Goal: Task Accomplishment & Management: Manage account settings

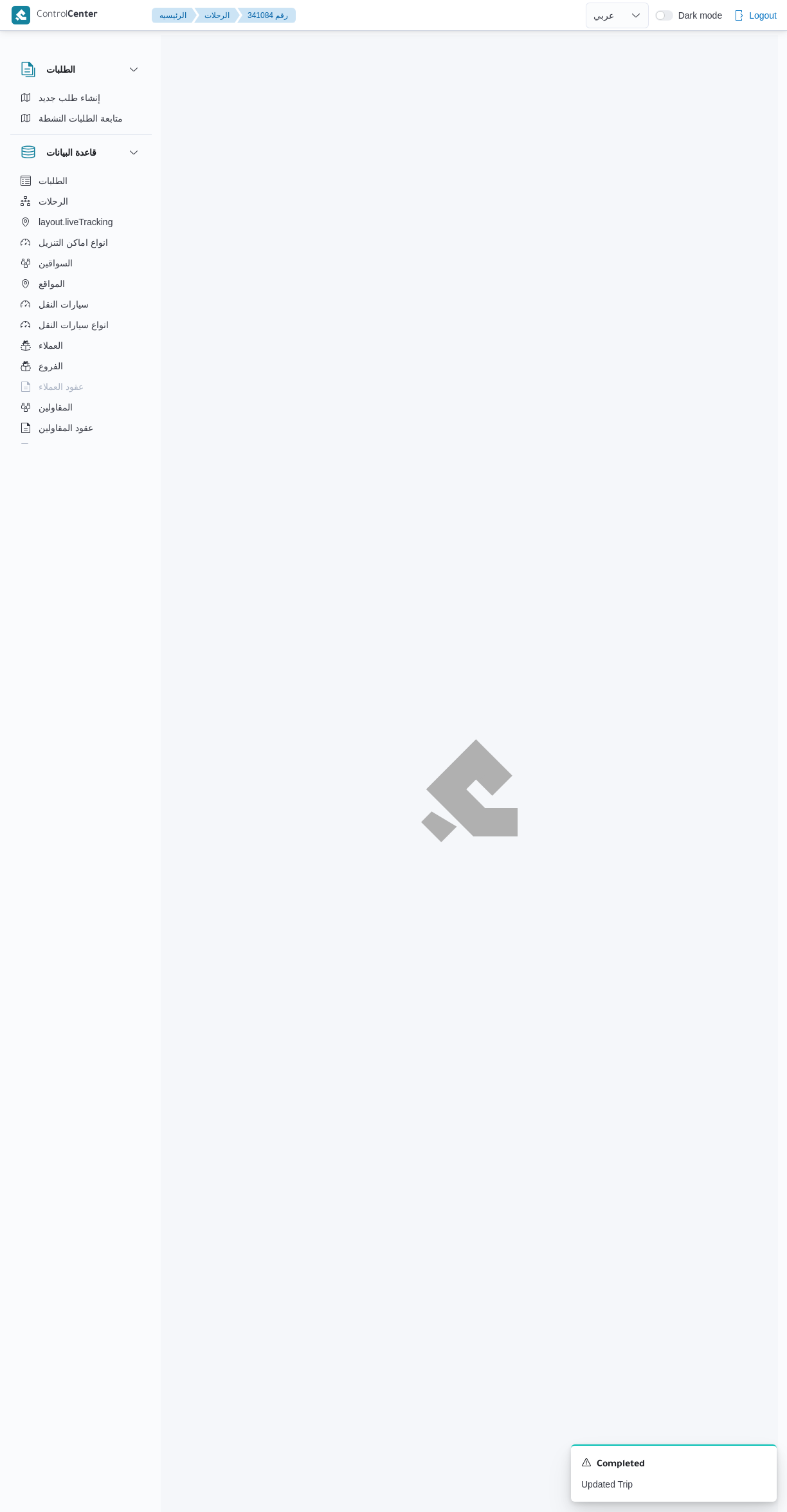
select select "ar"
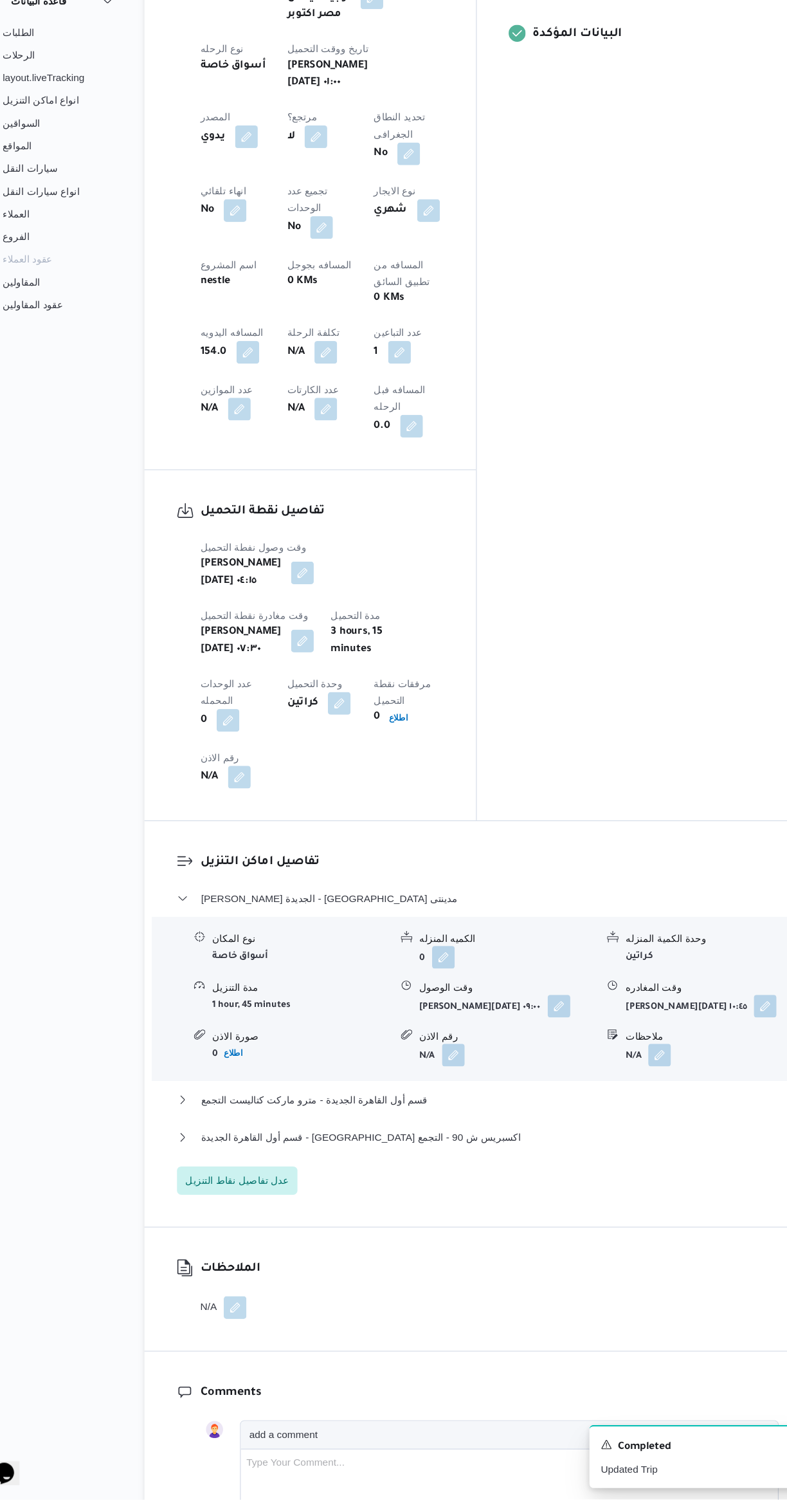
scroll to position [516, 0]
click at [529, 1176] on button "قسم أول القاهرة الجديدة - [GEOGRAPHIC_DATA] اكسبريس ش 90 - التجمع" at bounding box center [470, 1183] width 546 height 15
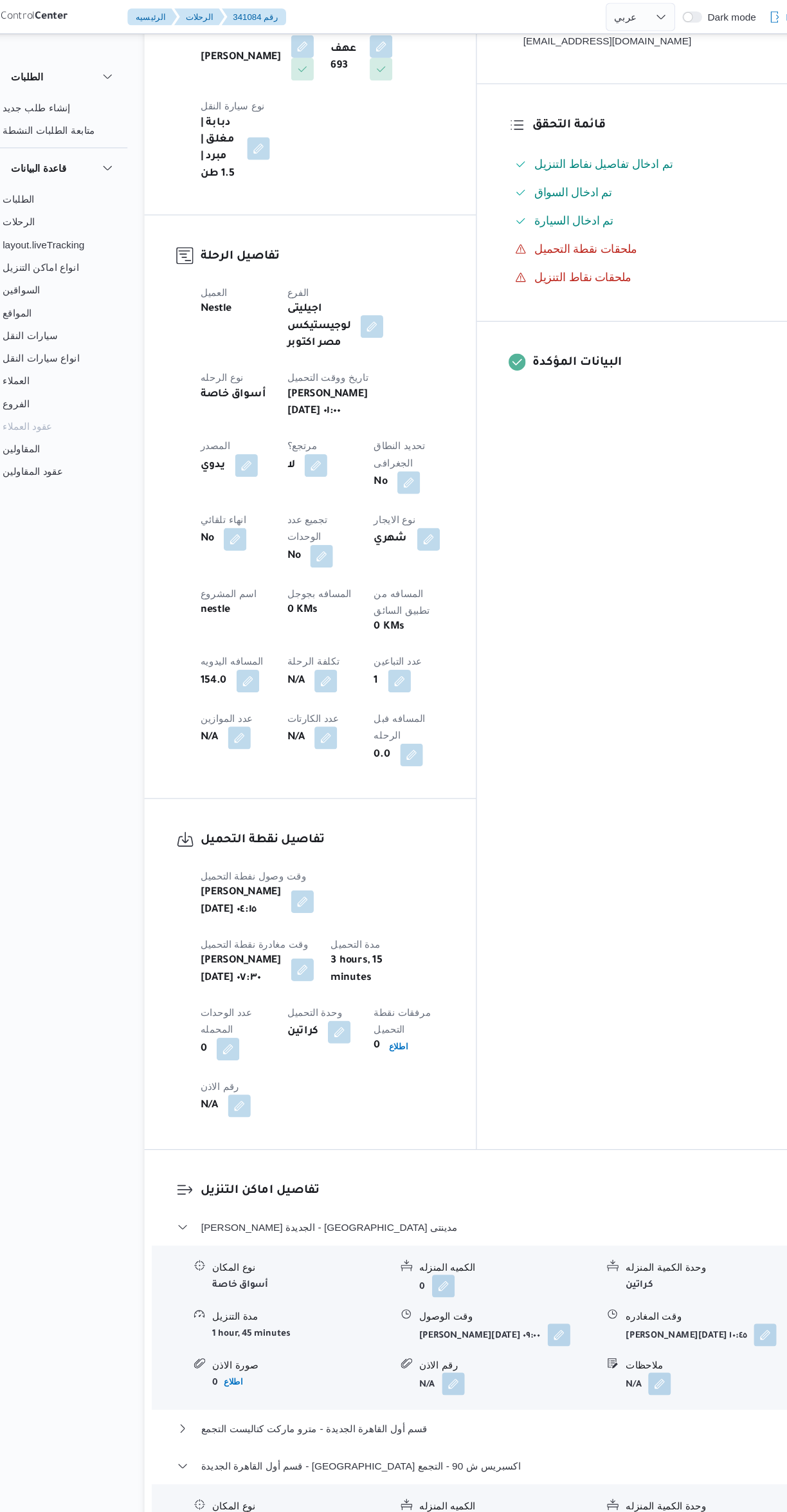
scroll to position [96, 0]
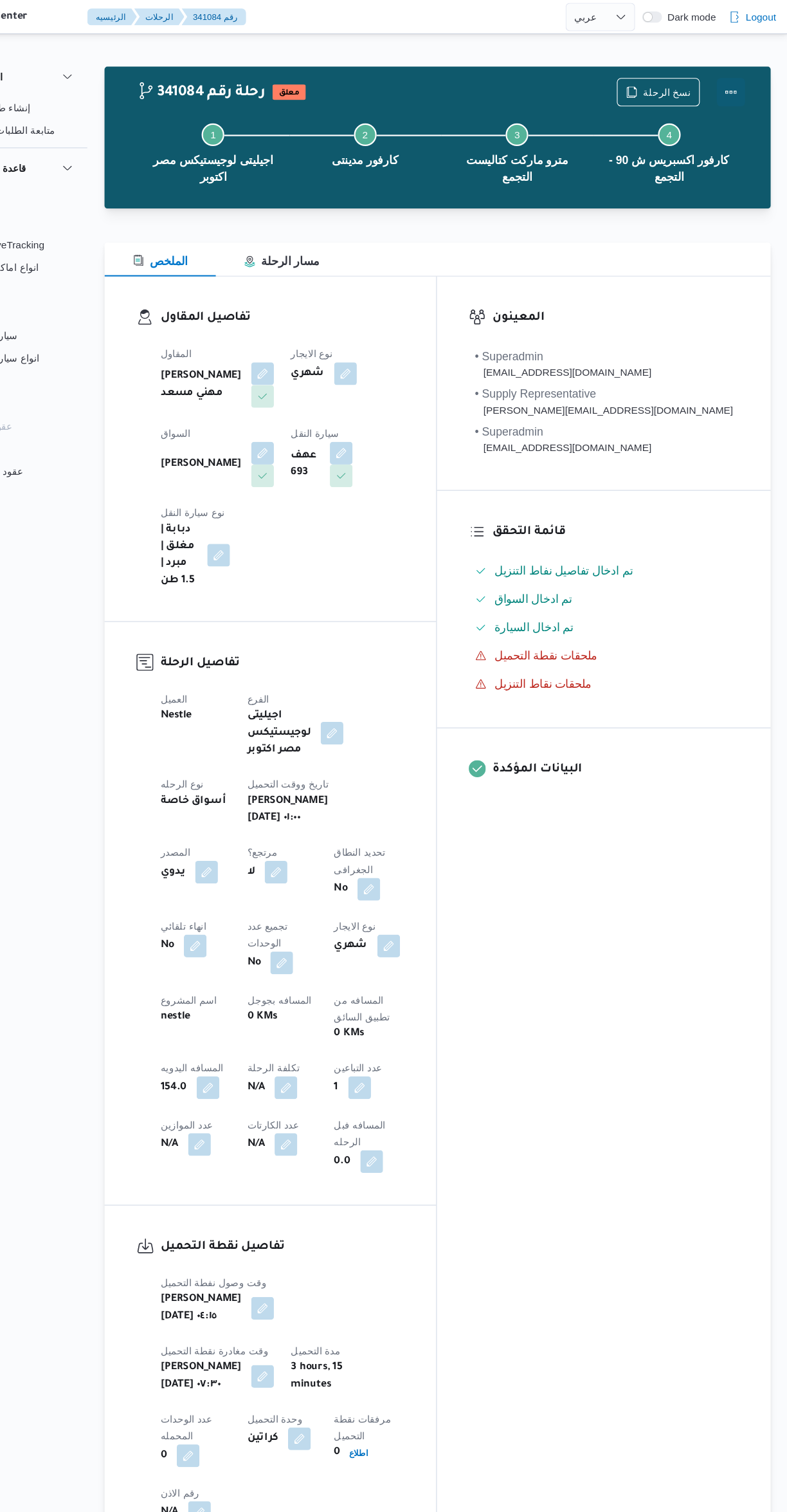
click at [735, 79] on button "Actions" at bounding box center [735, 84] width 26 height 26
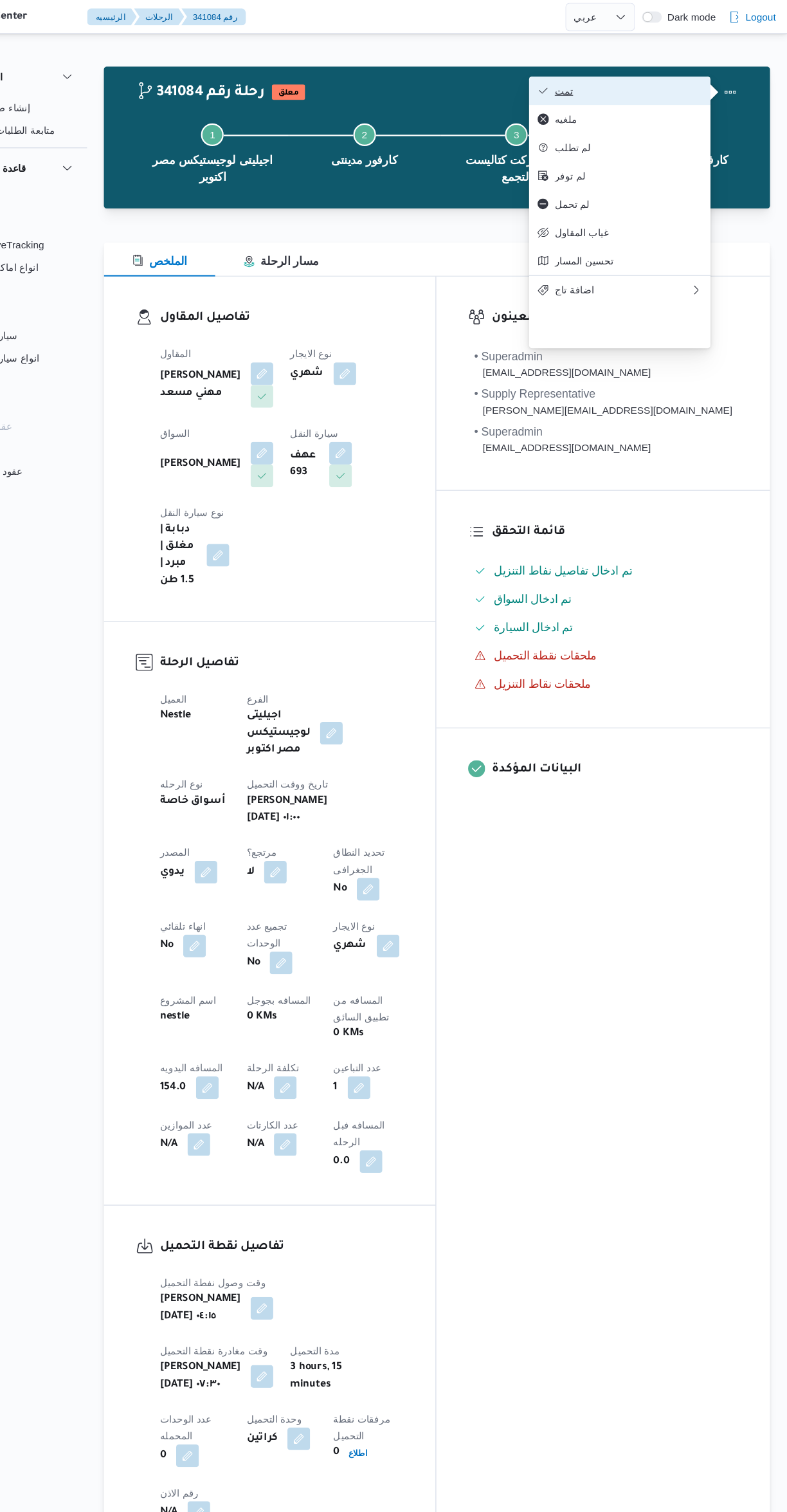
click at [649, 87] on span "تمت" at bounding box center [643, 82] width 134 height 11
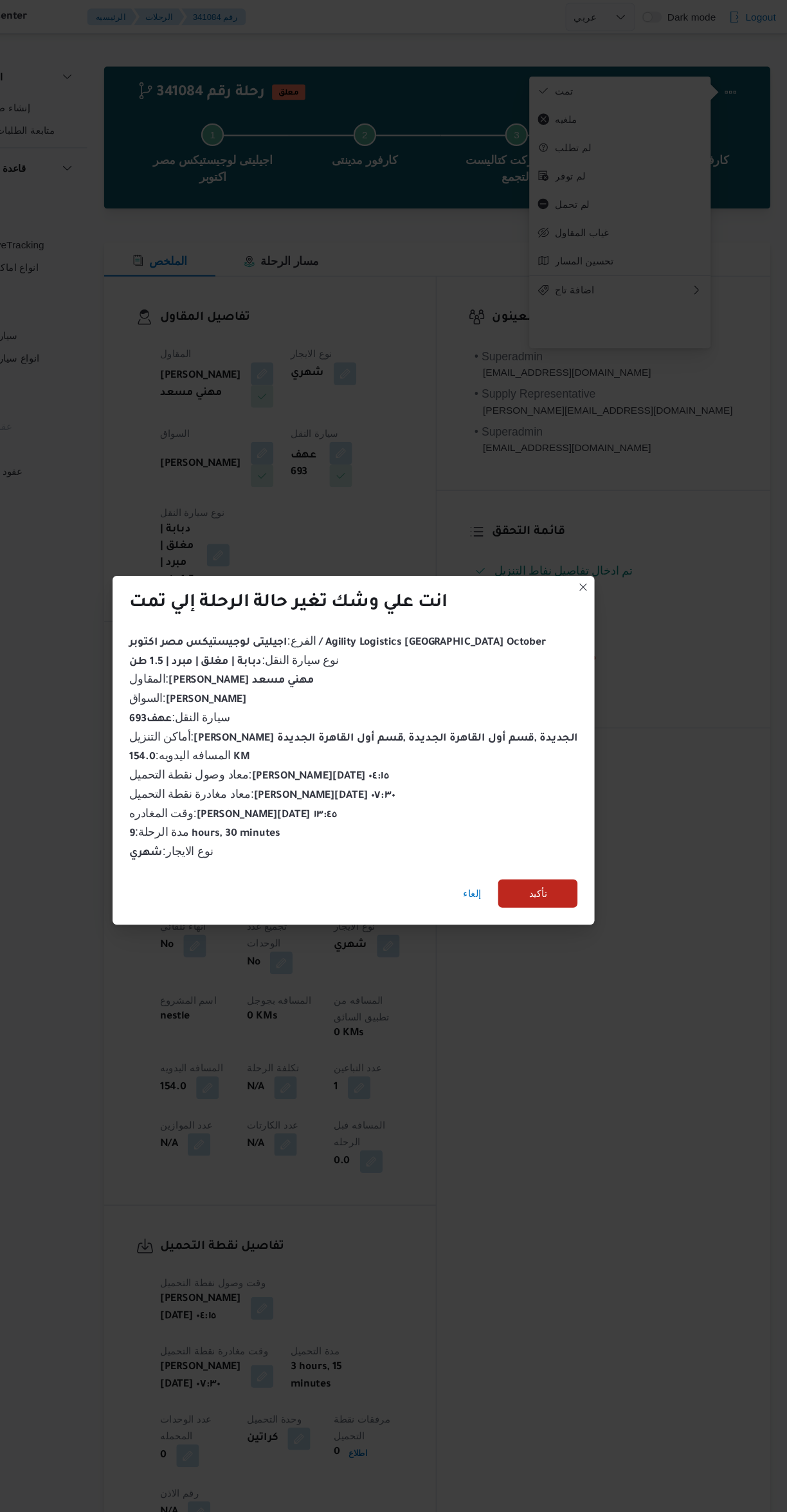
scroll to position [0, 0]
click at [553, 803] on span "تأكيد" at bounding box center [560, 810] width 16 height 15
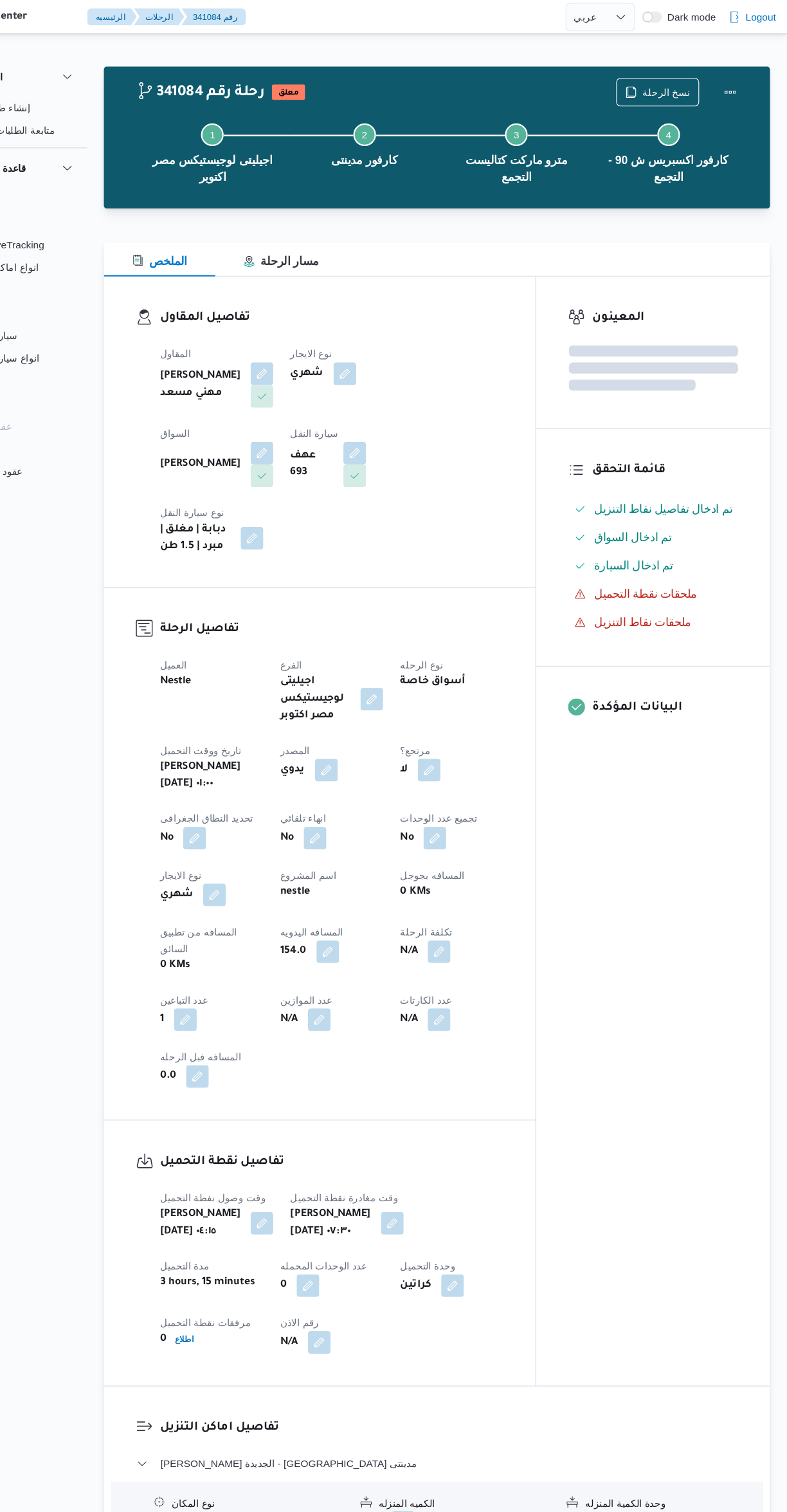
click at [676, 938] on div "المعينون قائمة التحقق تم ادخال تفاصيل نفاط التنزيل تم ادخال السواق تم ادخال الس…" at bounding box center [665, 754] width 212 height 1006
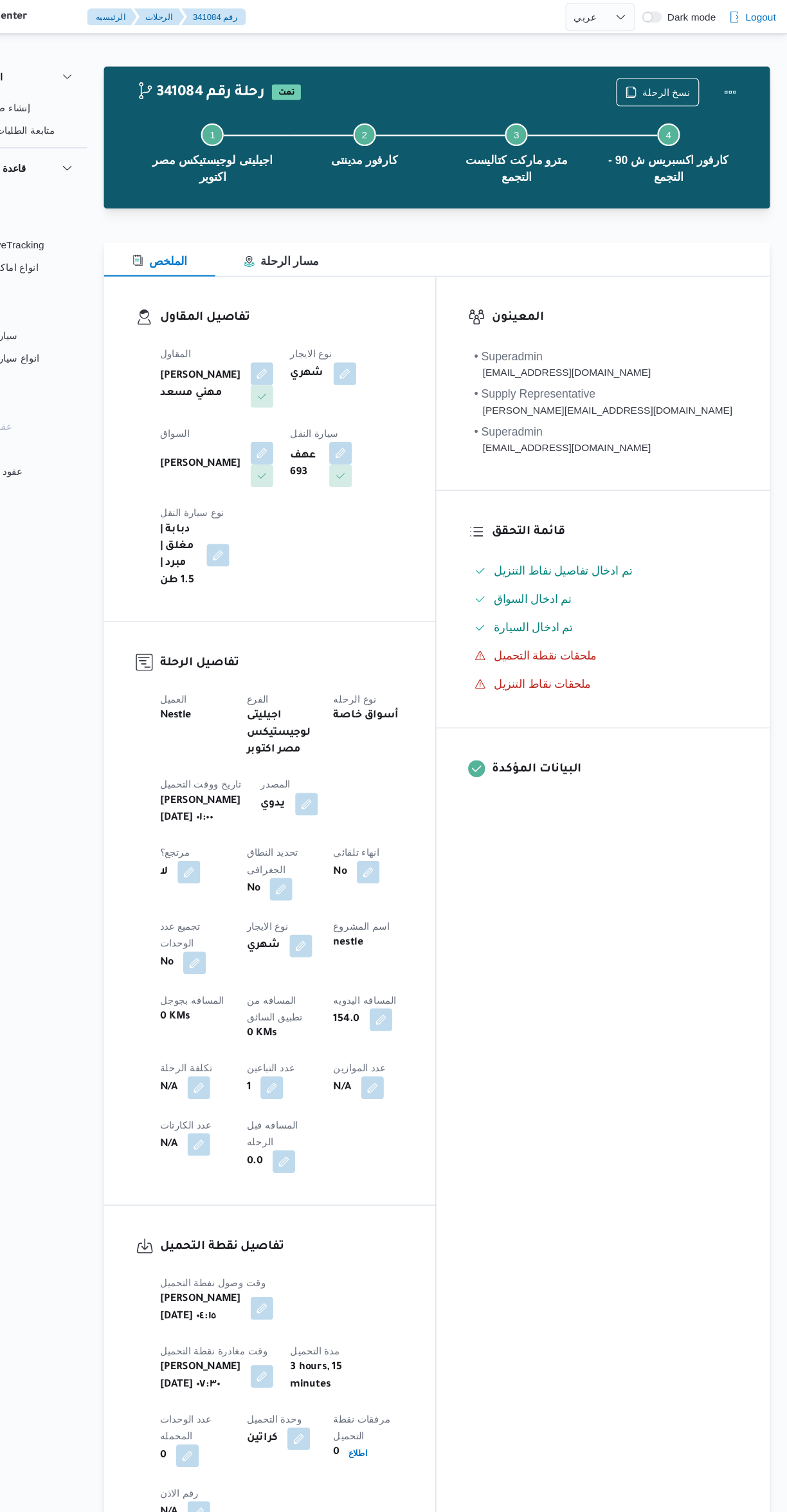
click at [650, 990] on div "المعينون • Superadmin [EMAIL_ADDRESS][DOMAIN_NAME] • Supply Representative [PER…" at bounding box center [620, 830] width 303 height 1160
select select "ar"
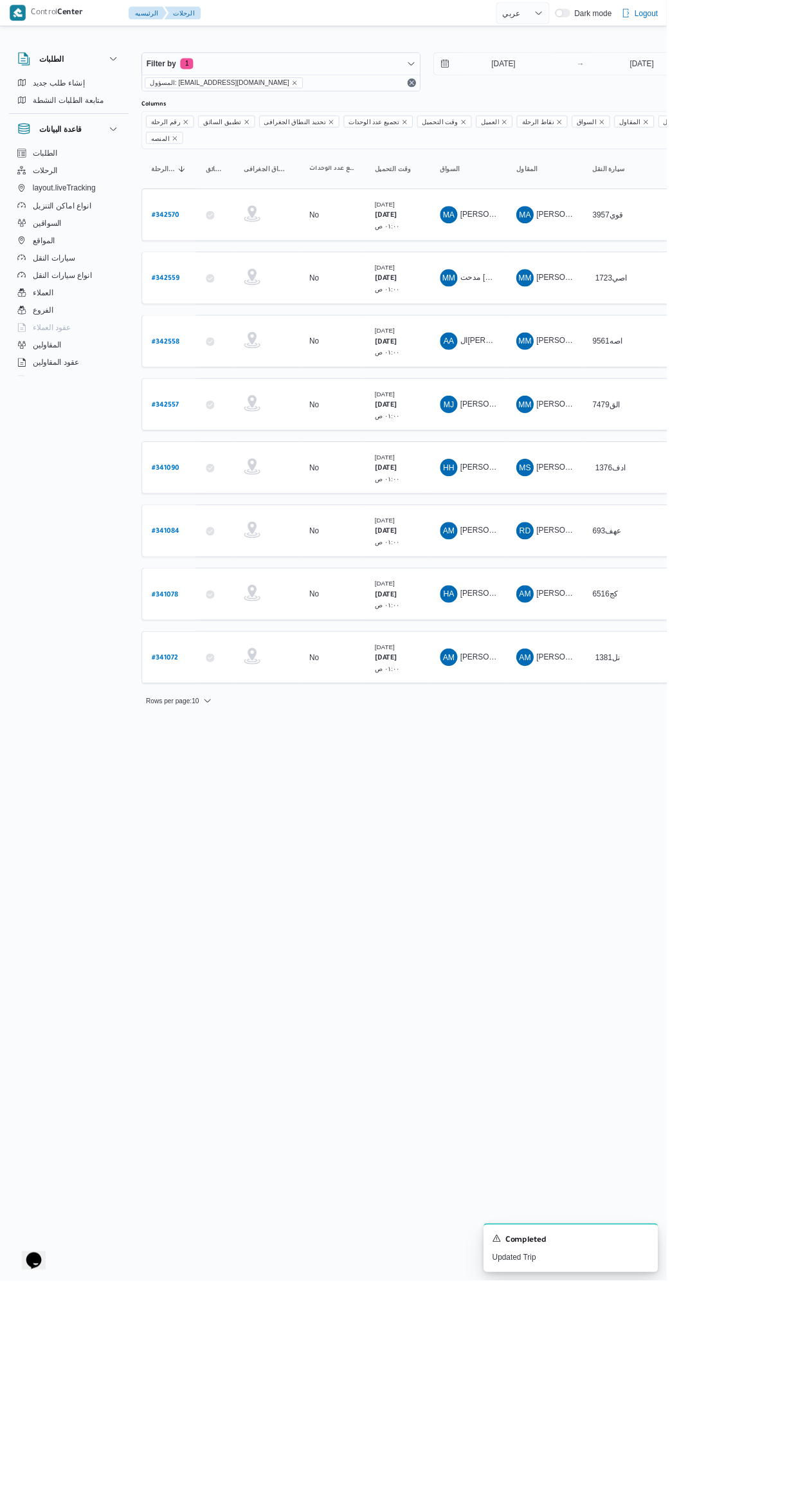
click at [210, 549] on b "# 341090" at bounding box center [195, 553] width 32 height 9
select select "ar"
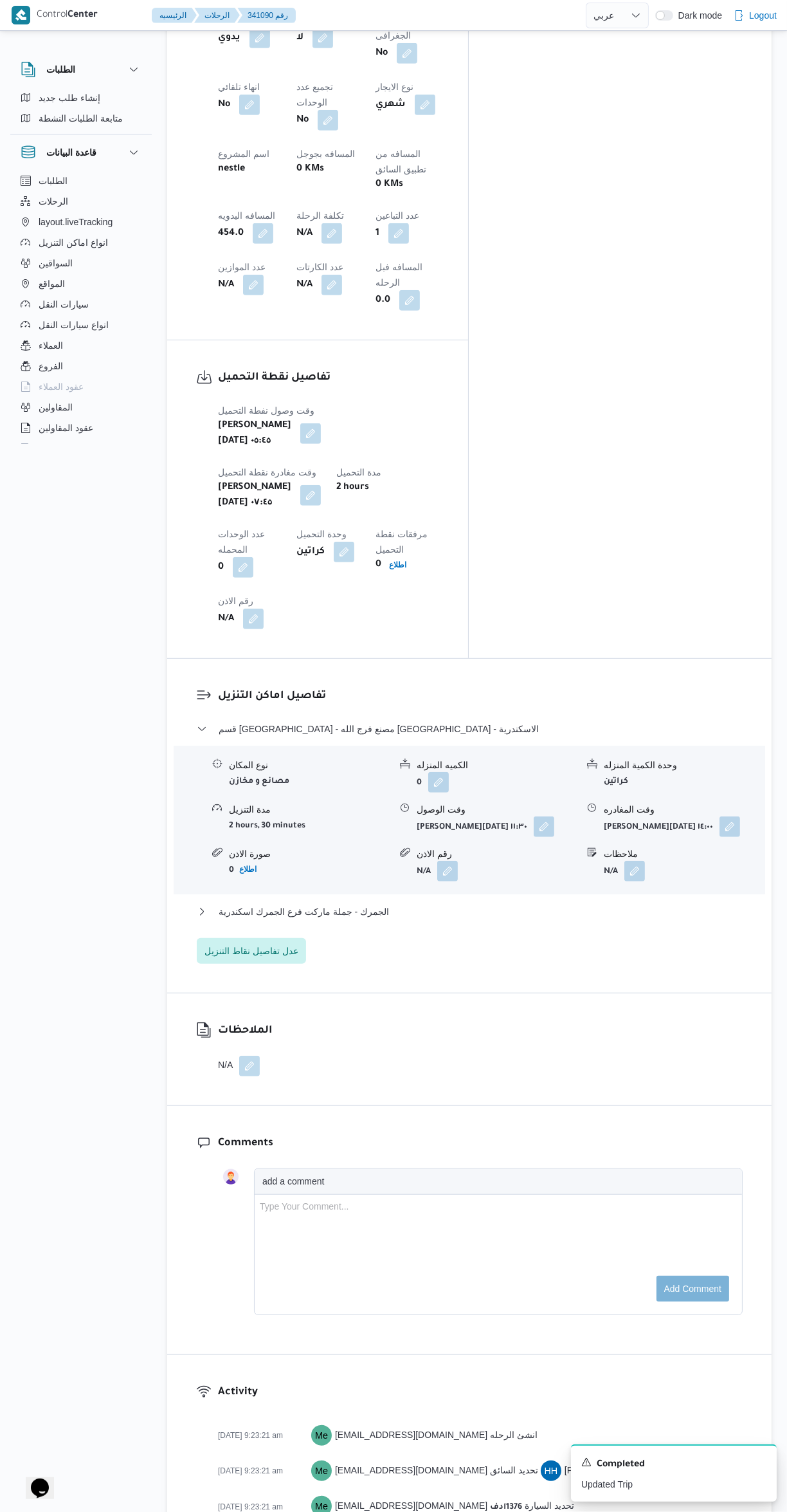
scroll to position [770, 0]
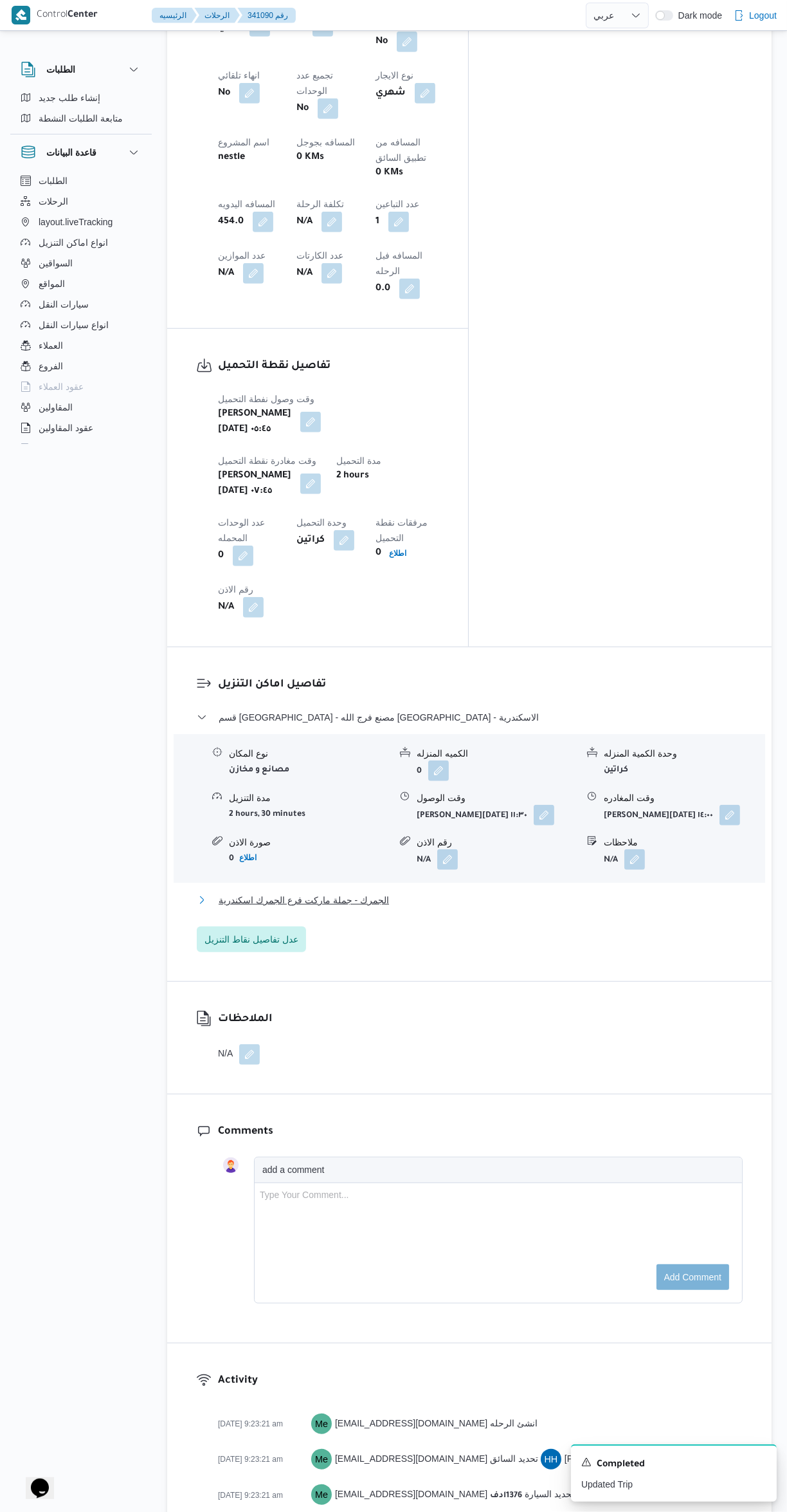
click at [597, 892] on button "الجمرك - جملة ماركت فرع الجمرك اسكندرية" at bounding box center [470, 900] width 546 height 15
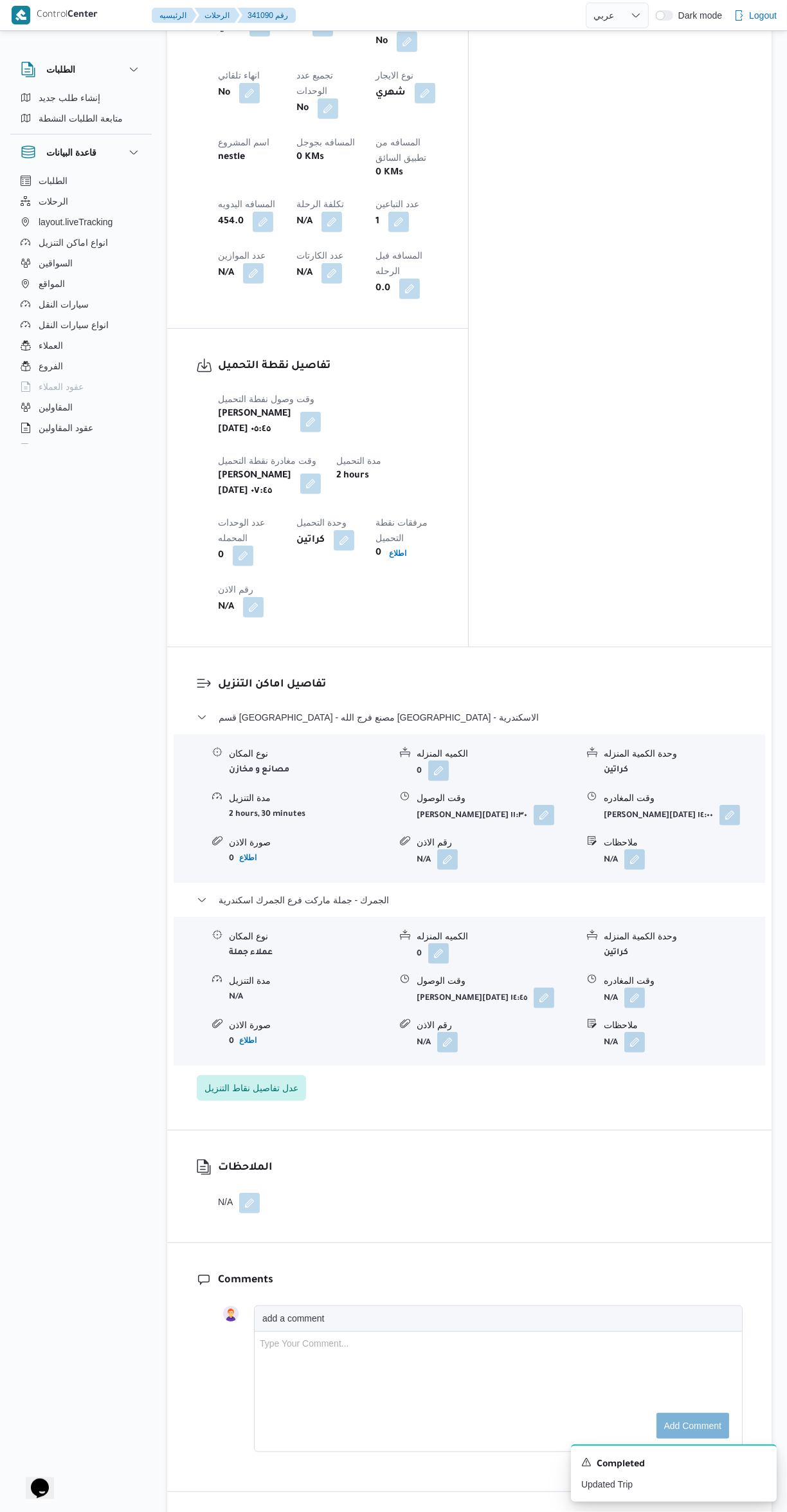
click at [632, 987] on button "button" at bounding box center [634, 997] width 20 height 20
click at [584, 811] on input "وقت المغادره" at bounding box center [602, 812] width 146 height 26
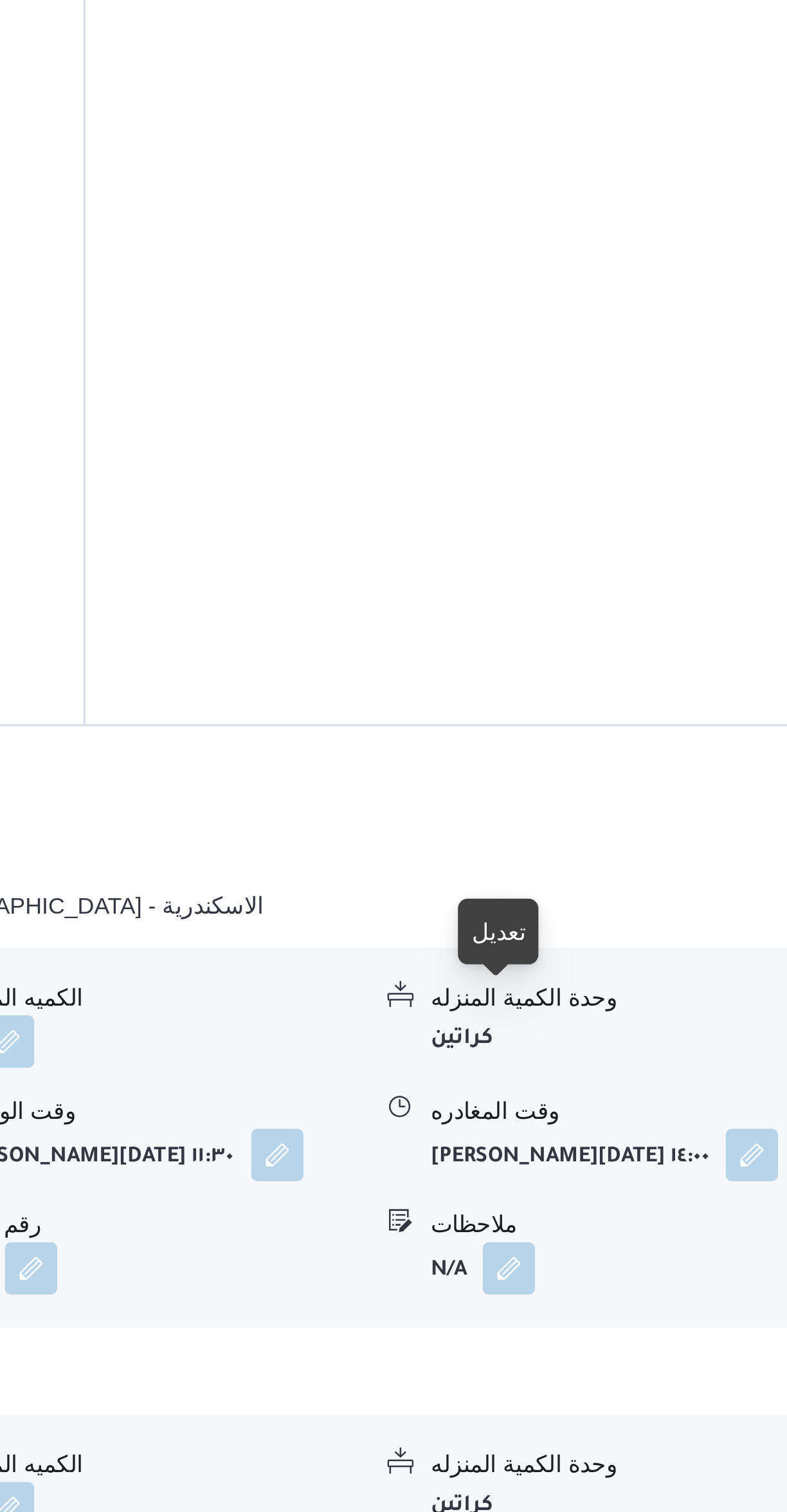
scroll to position [573, 0]
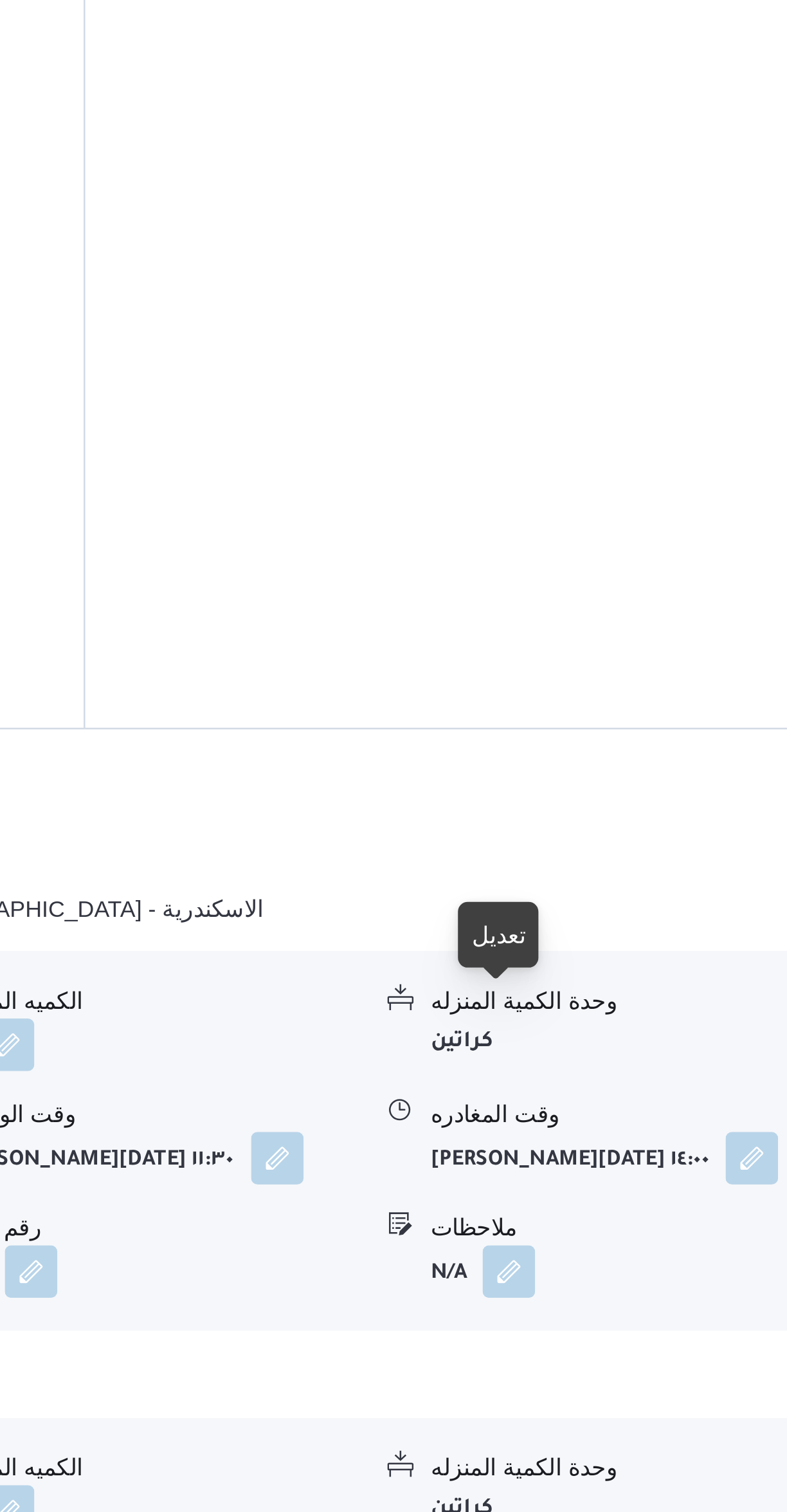
click at [639, 1185] on button "button" at bounding box center [634, 1195] width 20 height 20
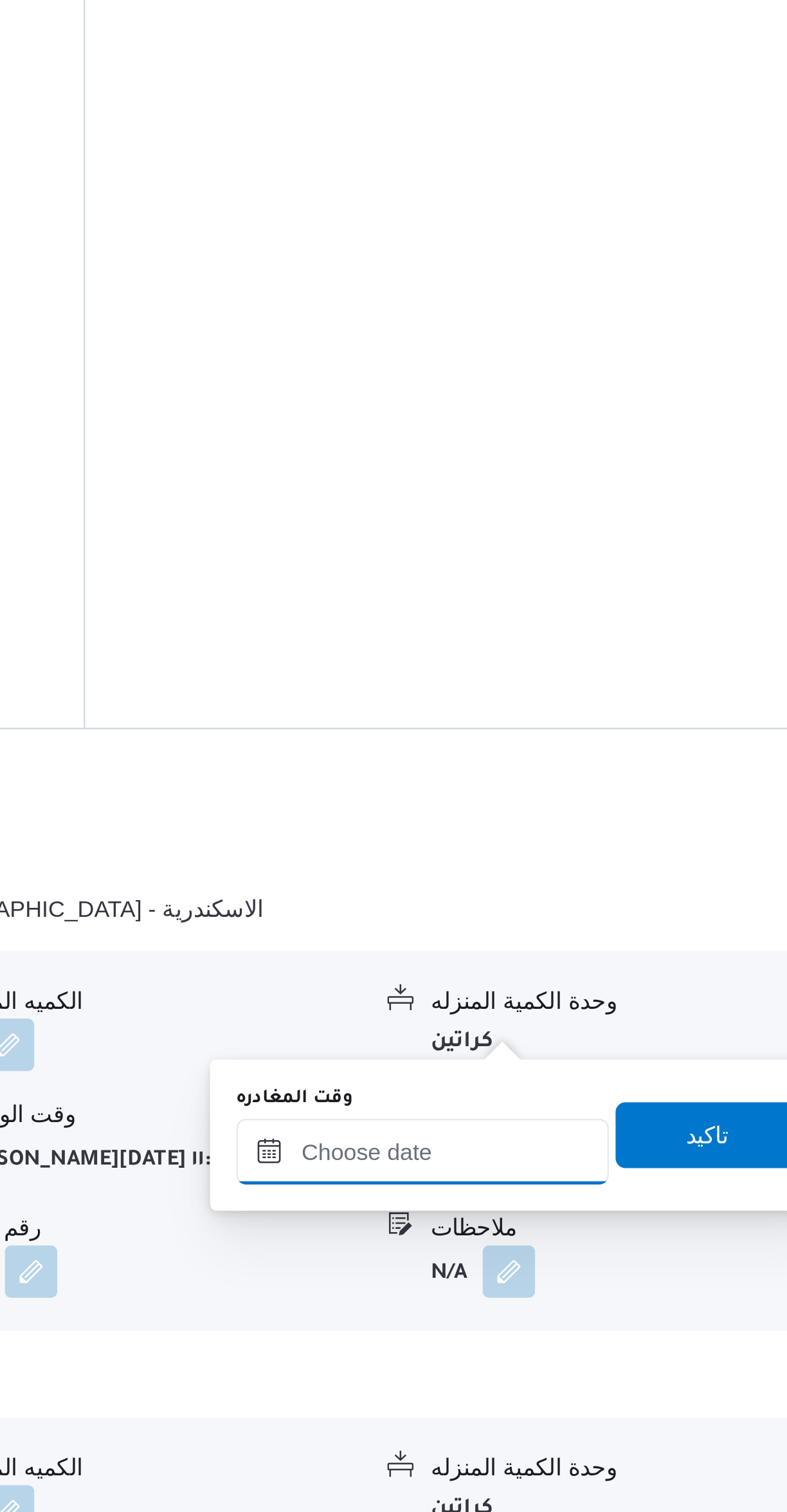
click at [613, 1012] on input "وقت المغادره" at bounding box center [602, 1009] width 146 height 26
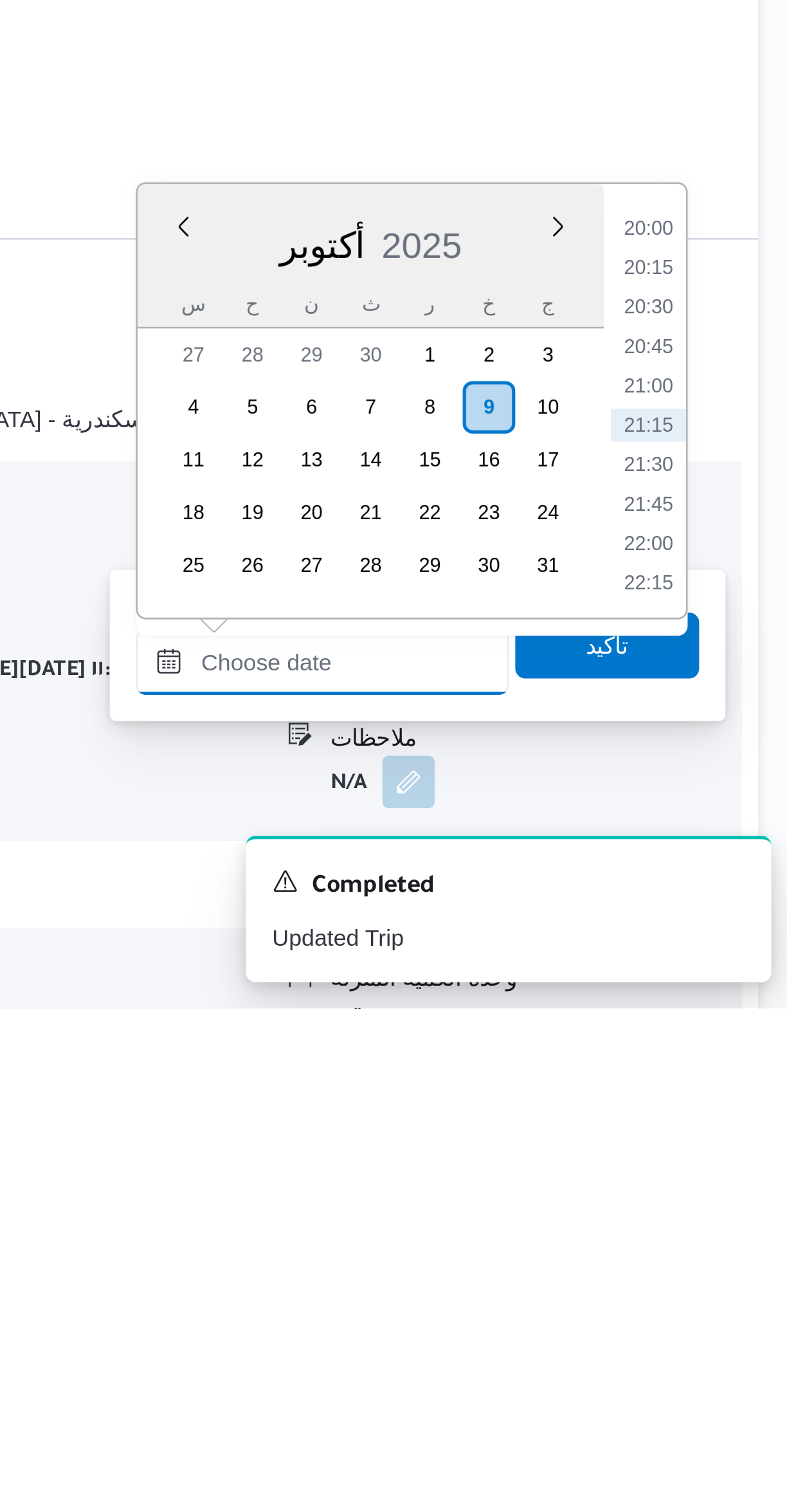
scroll to position [207, 0]
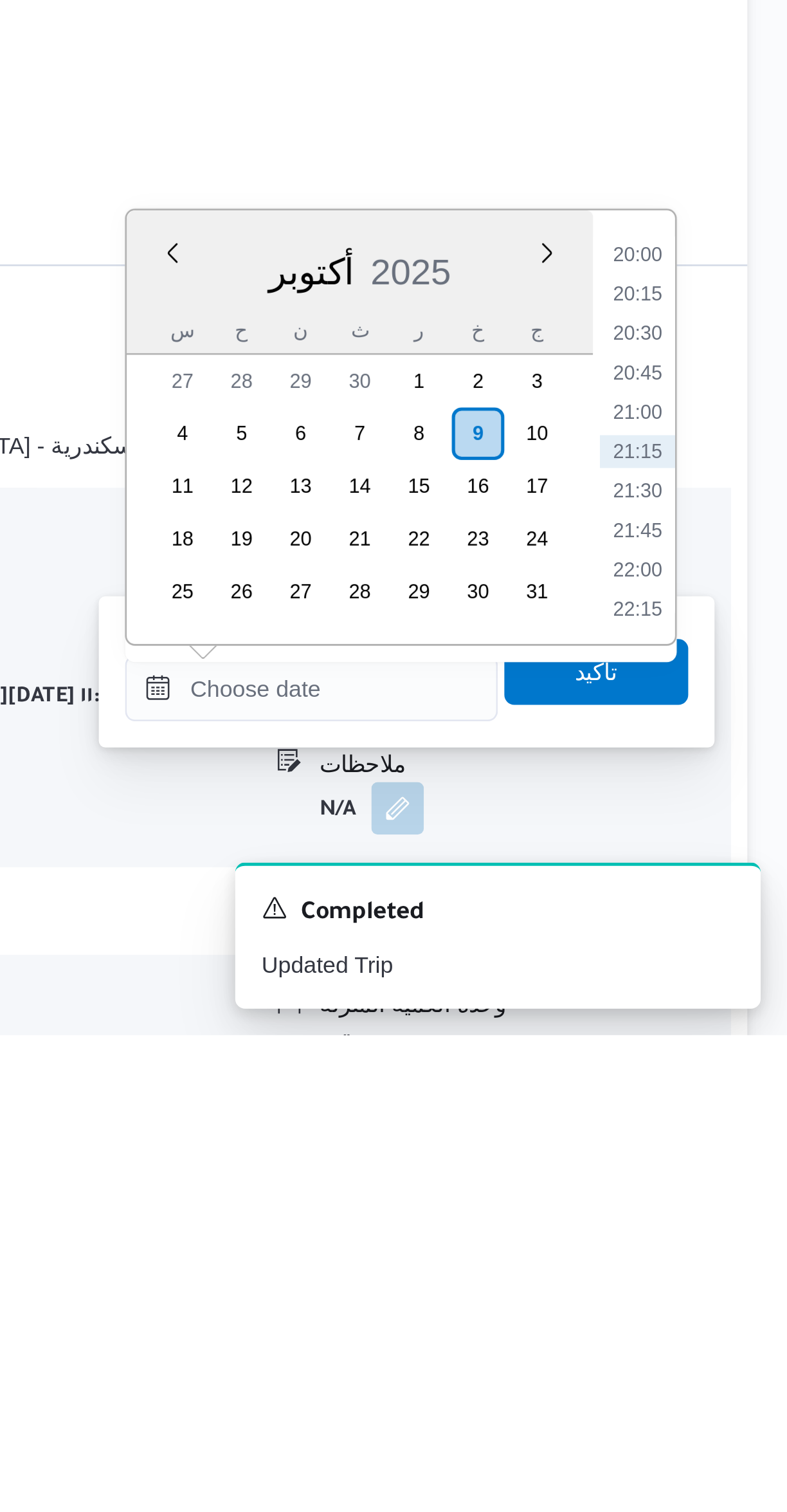
click at [728, 1202] on li "20:00" at bounding box center [728, 1205] width 30 height 12
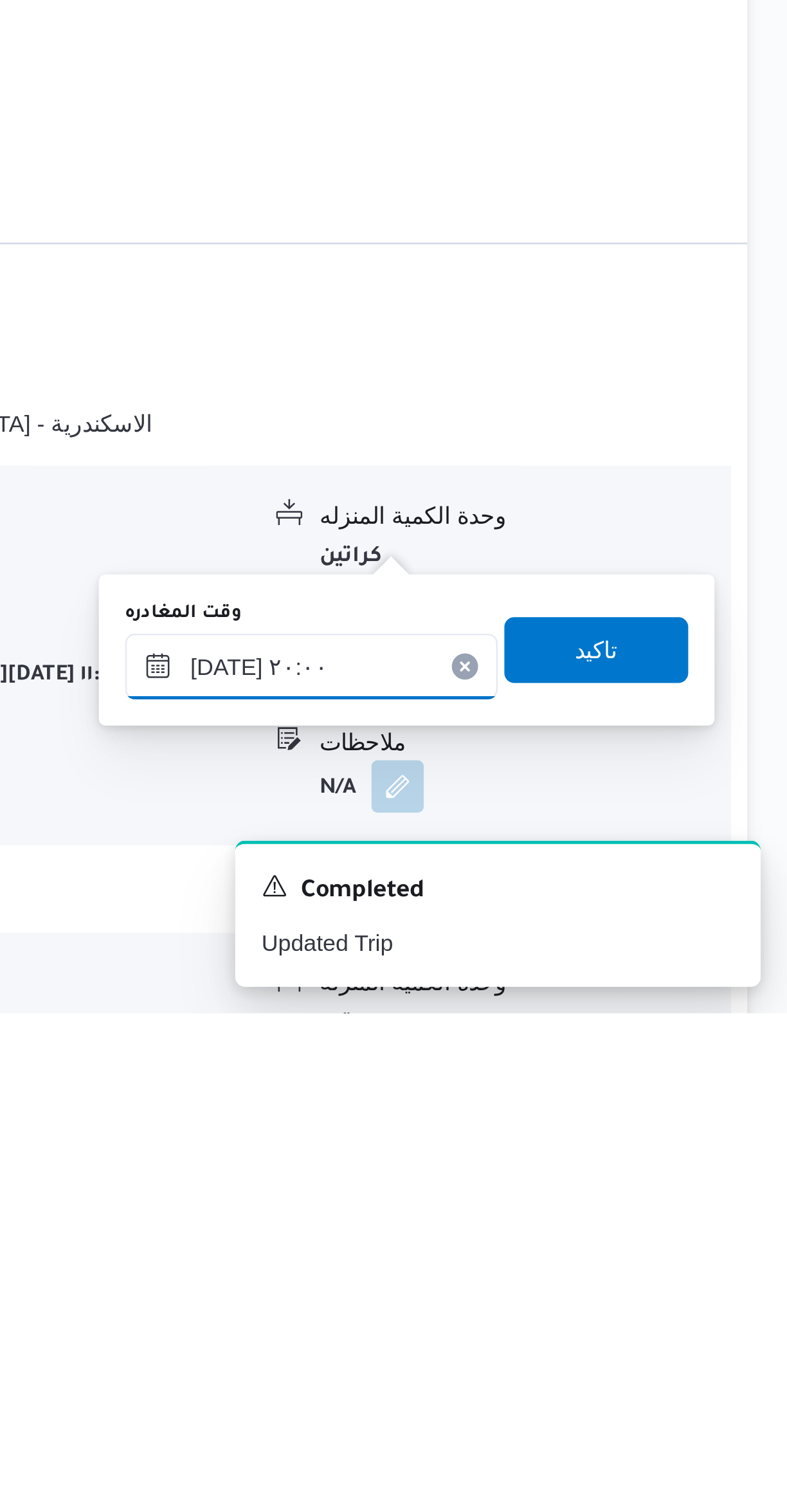
click at [629, 1371] on input "[DATE] ٢٠:٠٠" at bounding box center [602, 1376] width 146 height 26
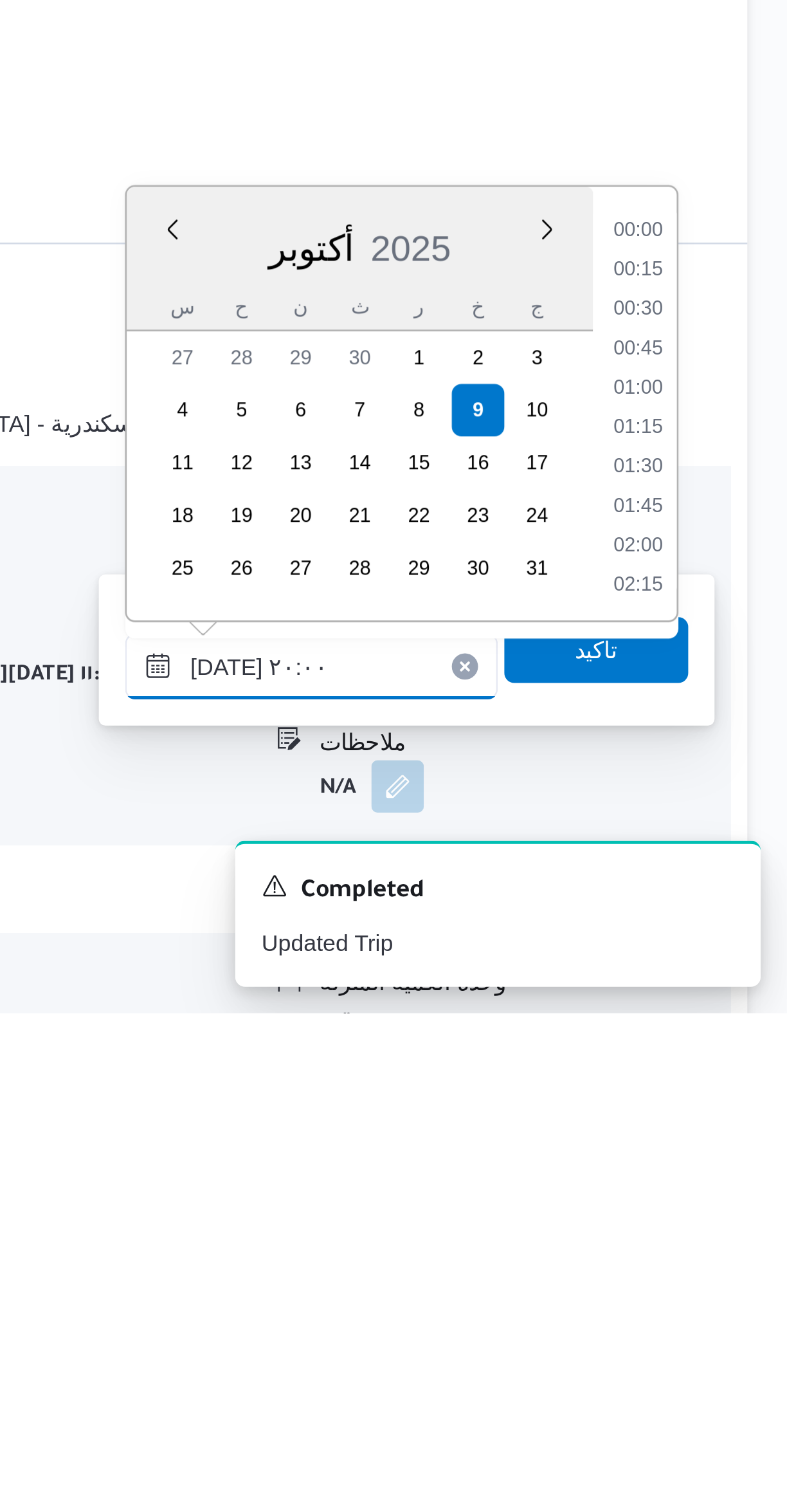
scroll to position [1156, 0]
click at [732, 1202] on li "18:45" at bounding box center [728, 1205] width 30 height 12
type input "[DATE] ١٨:٤٥"
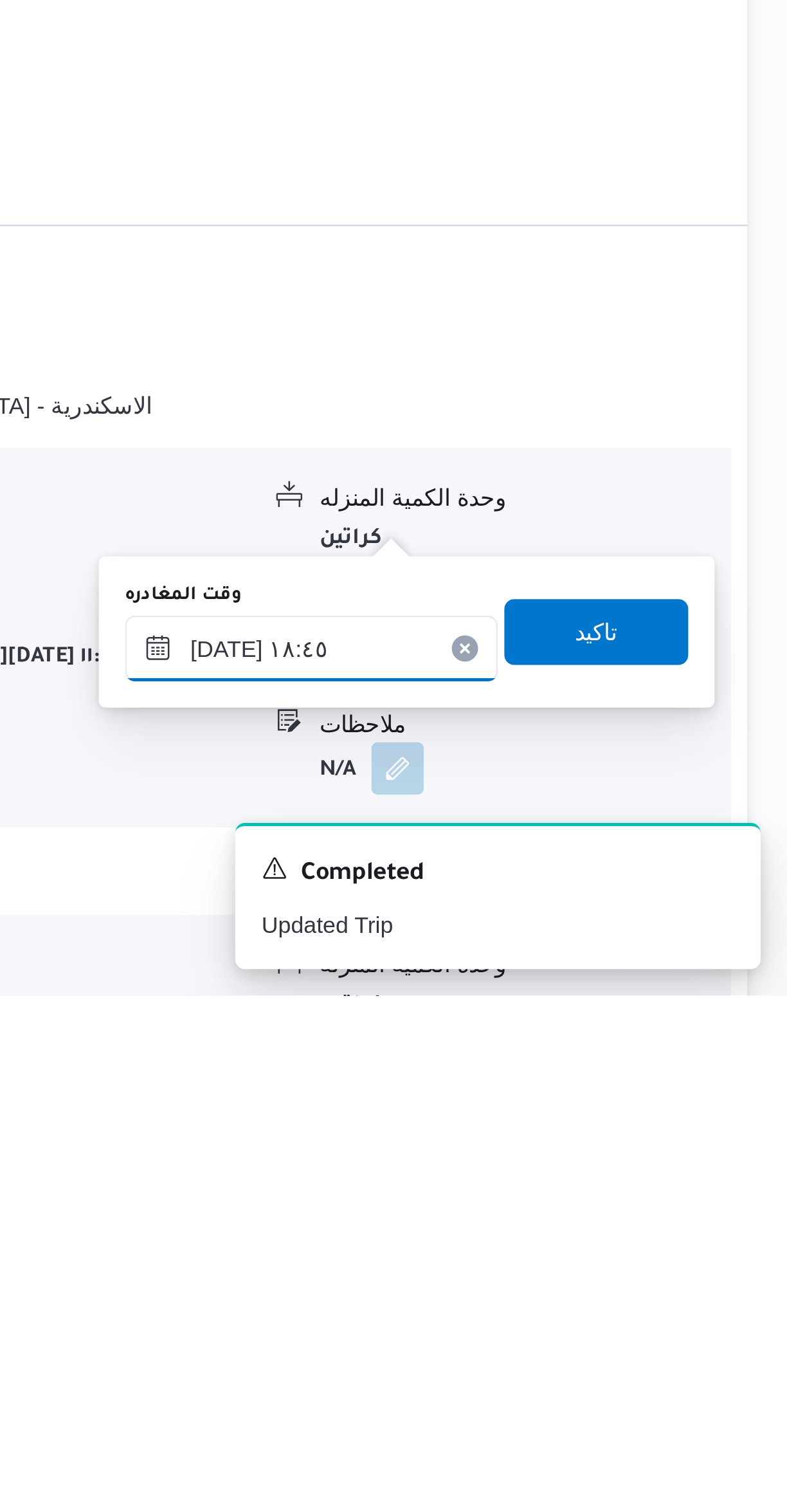
scroll to position [207, 0]
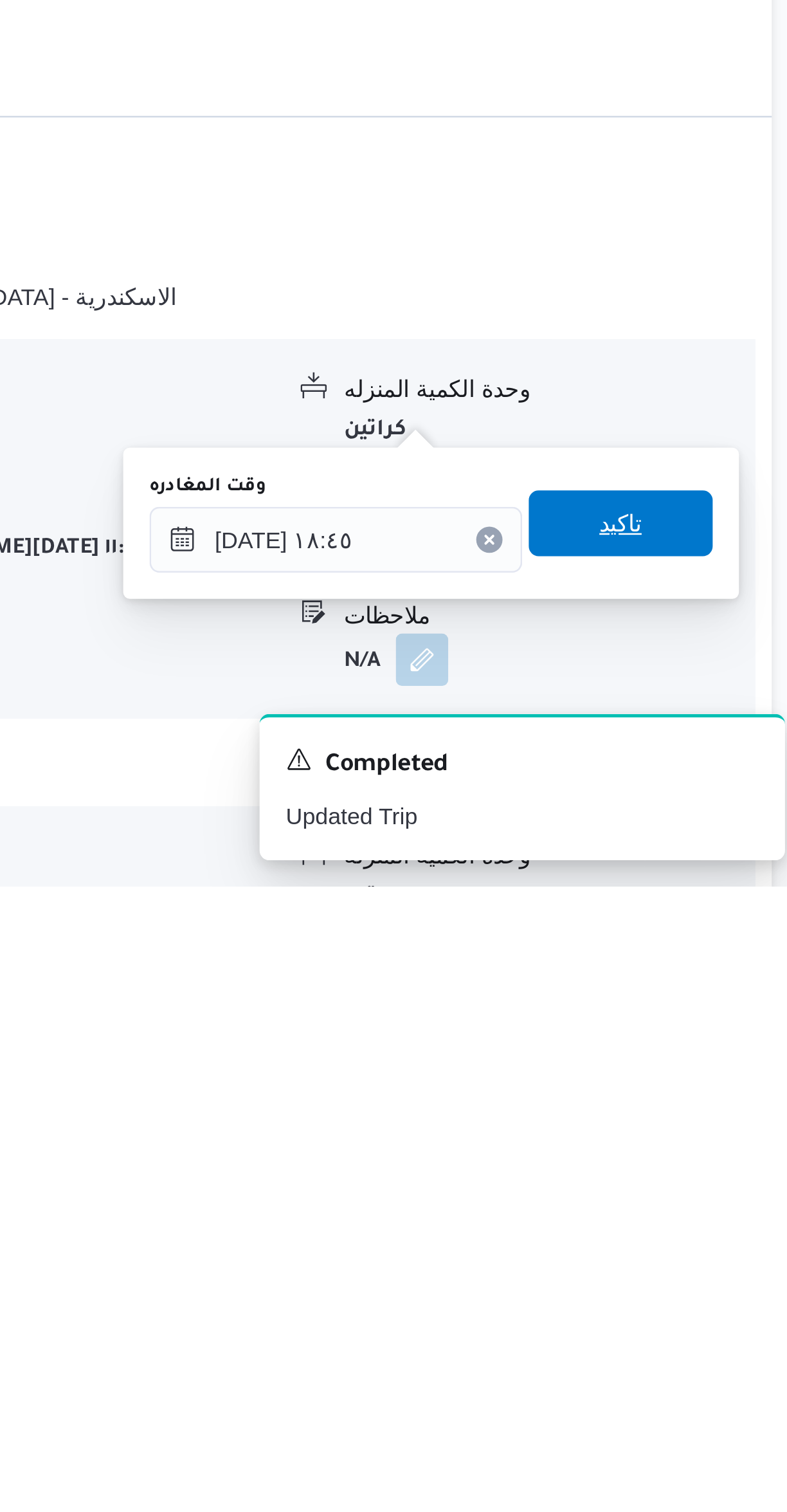
click at [717, 1371] on span "تاكيد" at bounding box center [712, 1370] width 72 height 26
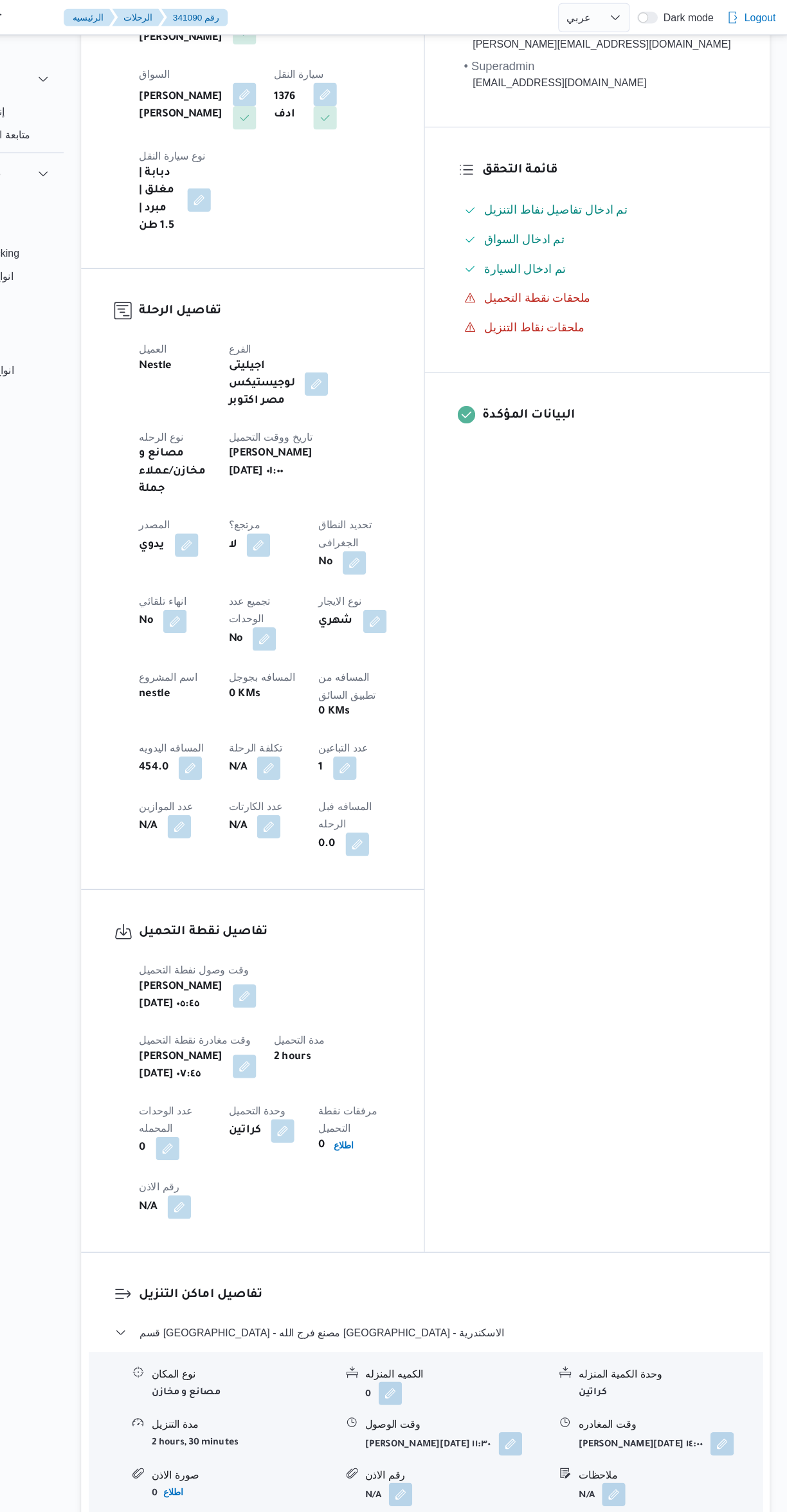
scroll to position [0, 0]
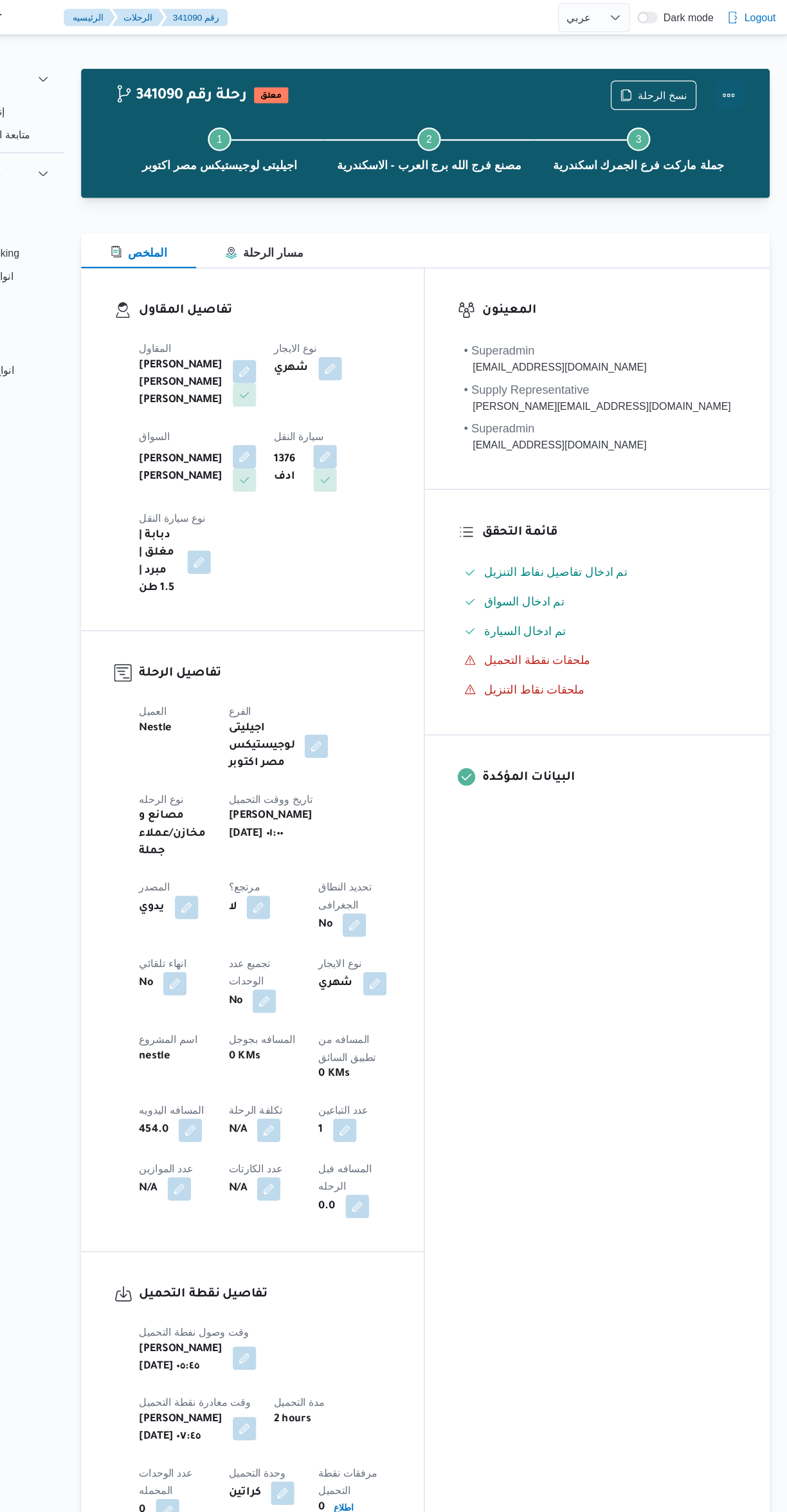
click at [736, 79] on button "Actions" at bounding box center [735, 84] width 26 height 26
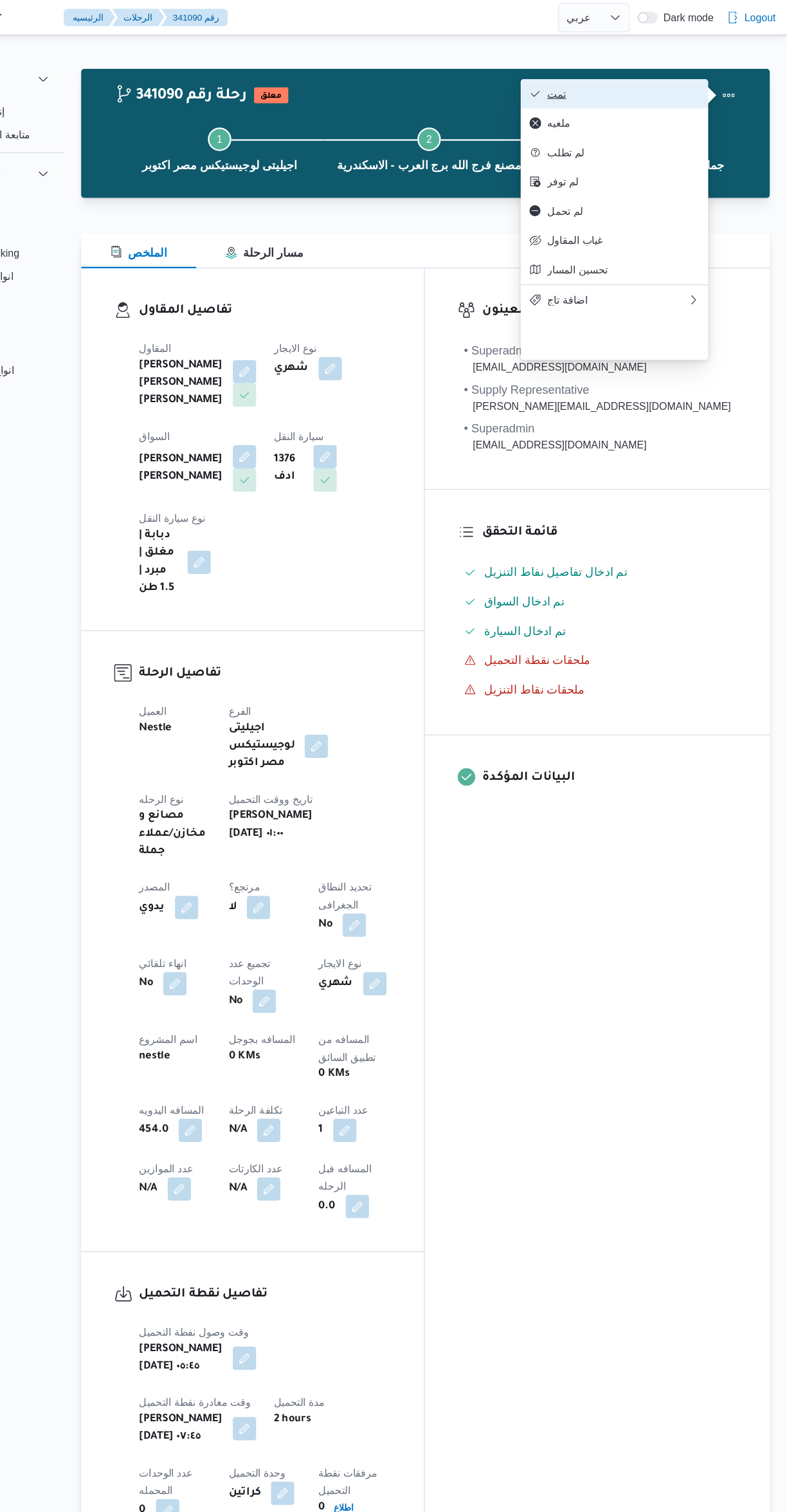
click at [652, 83] on span "تمت" at bounding box center [643, 82] width 134 height 11
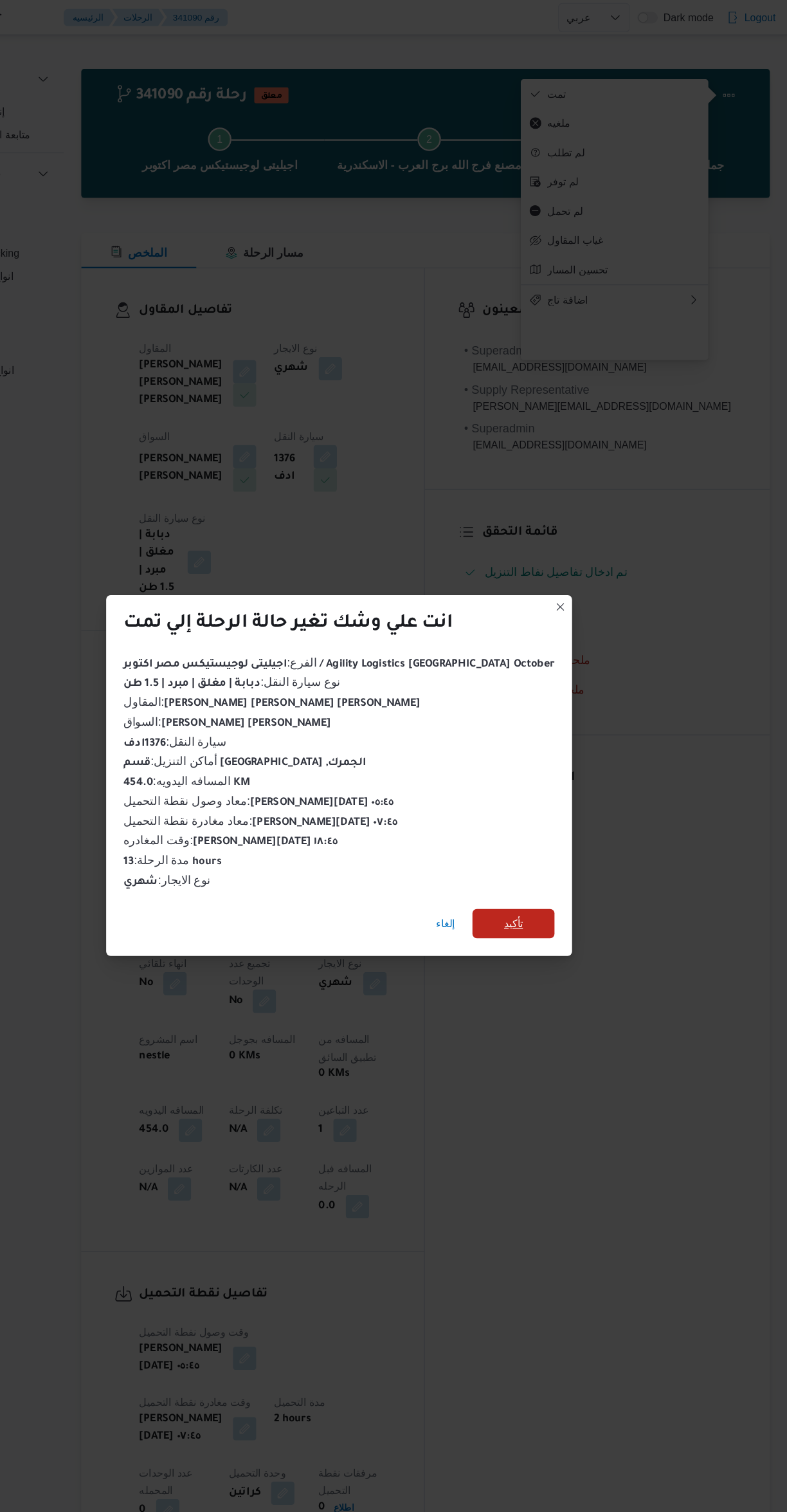
click at [532, 801] on span "تأكيد" at bounding box center [546, 810] width 72 height 26
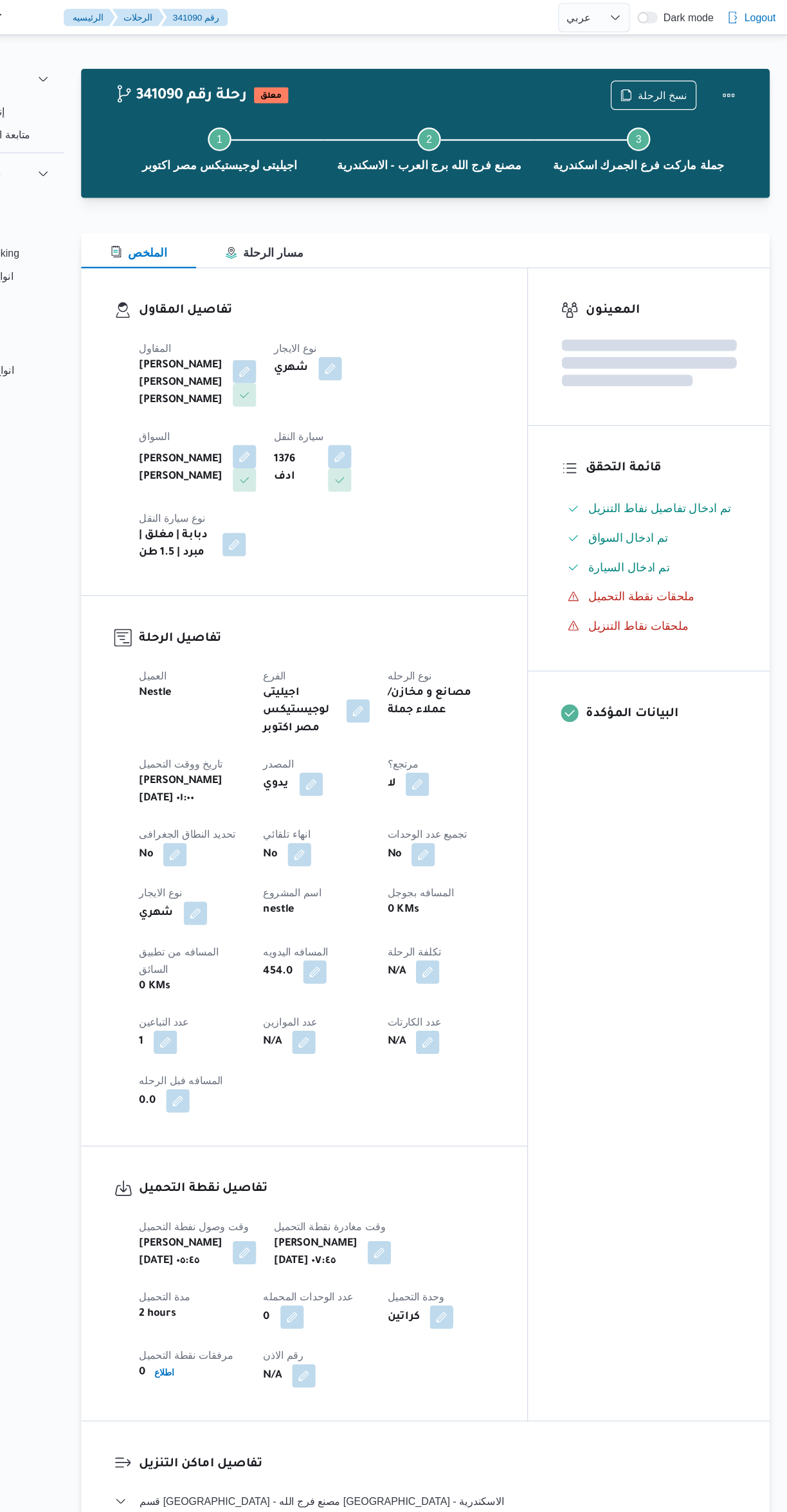
click at [627, 921] on div "المعينون قائمة التحقق تم ادخال تفاصيل نفاط التنزيل تم ادخال السواق تم ادخال الس…" at bounding box center [665, 741] width 212 height 1011
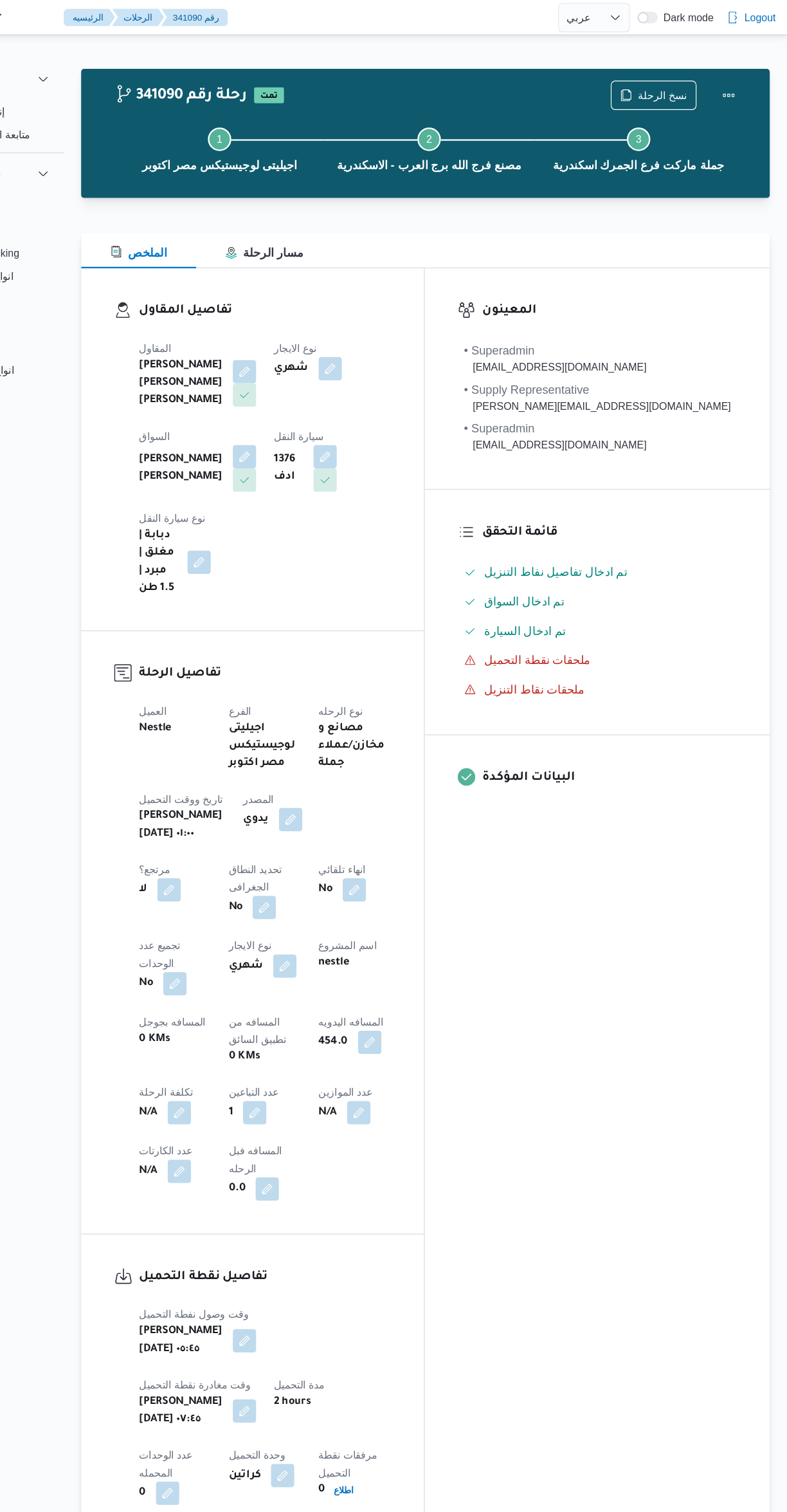
click at [643, 826] on div "المعينون • Superadmin [EMAIL_ADDRESS][DOMAIN_NAME] • Supply Representative [PER…" at bounding box center [620, 818] width 303 height 1166
select select "ar"
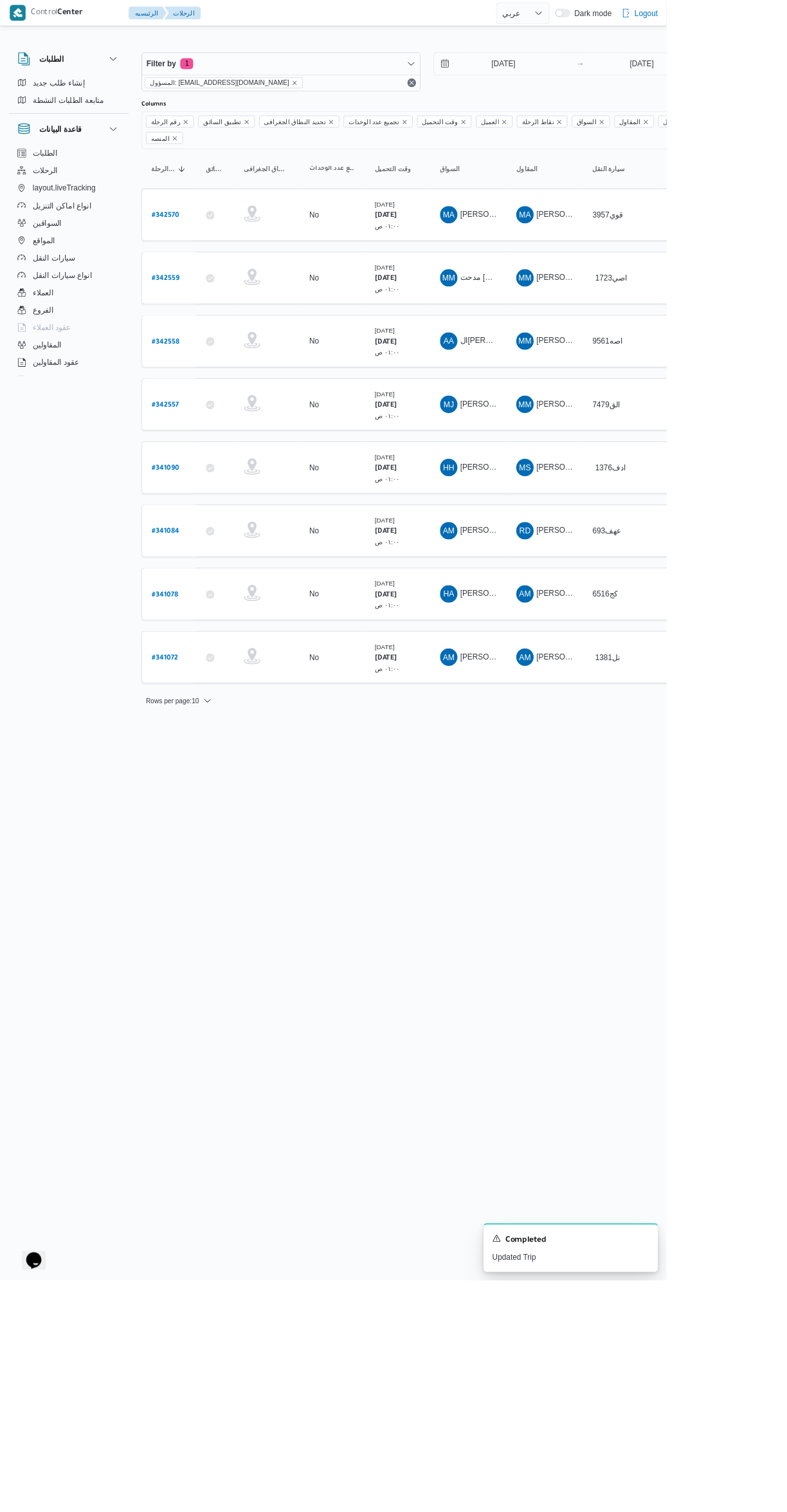
click at [197, 400] on b "# 342558" at bounding box center [195, 404] width 32 height 9
select select "ar"
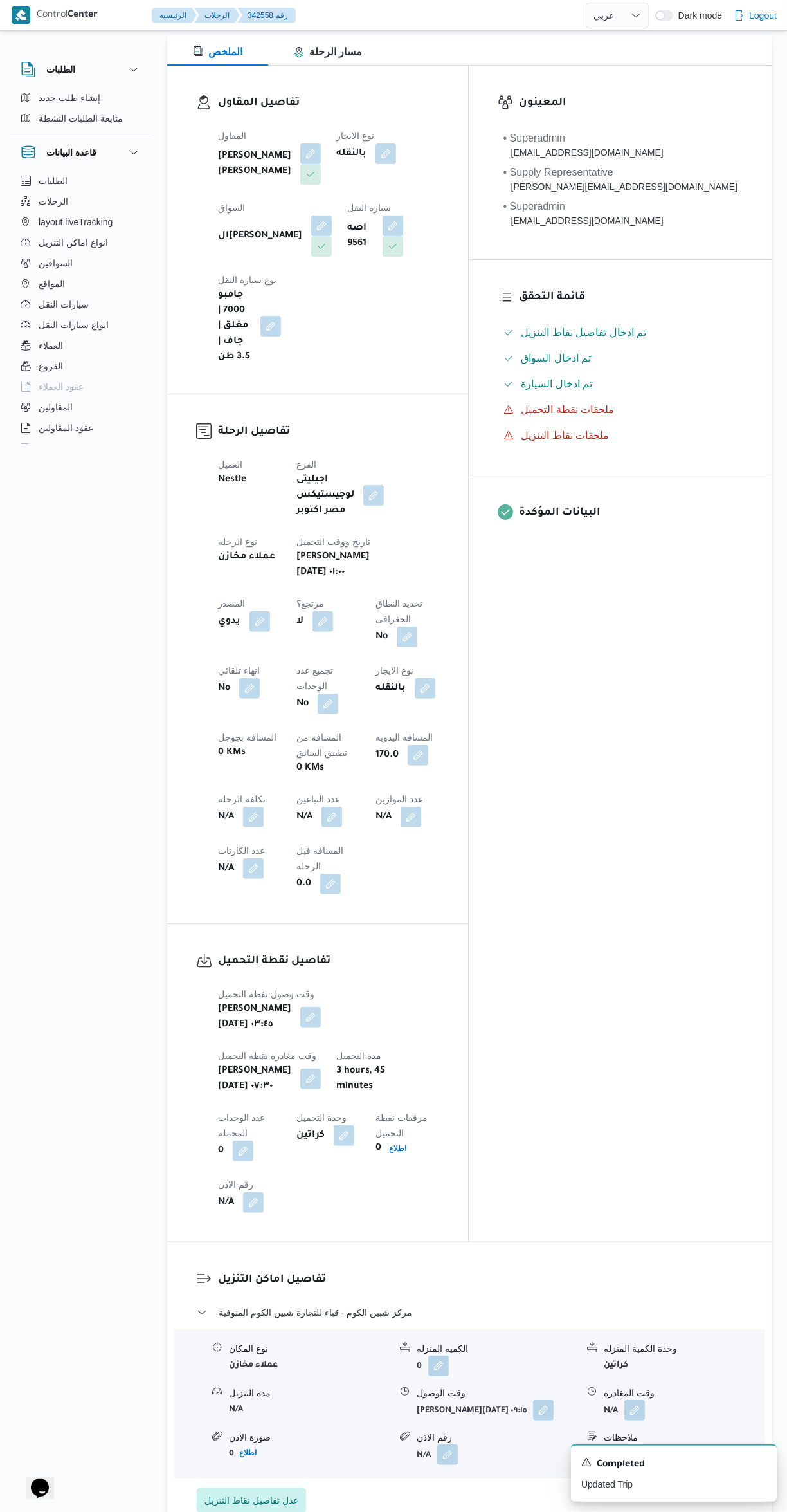
scroll to position [225, 0]
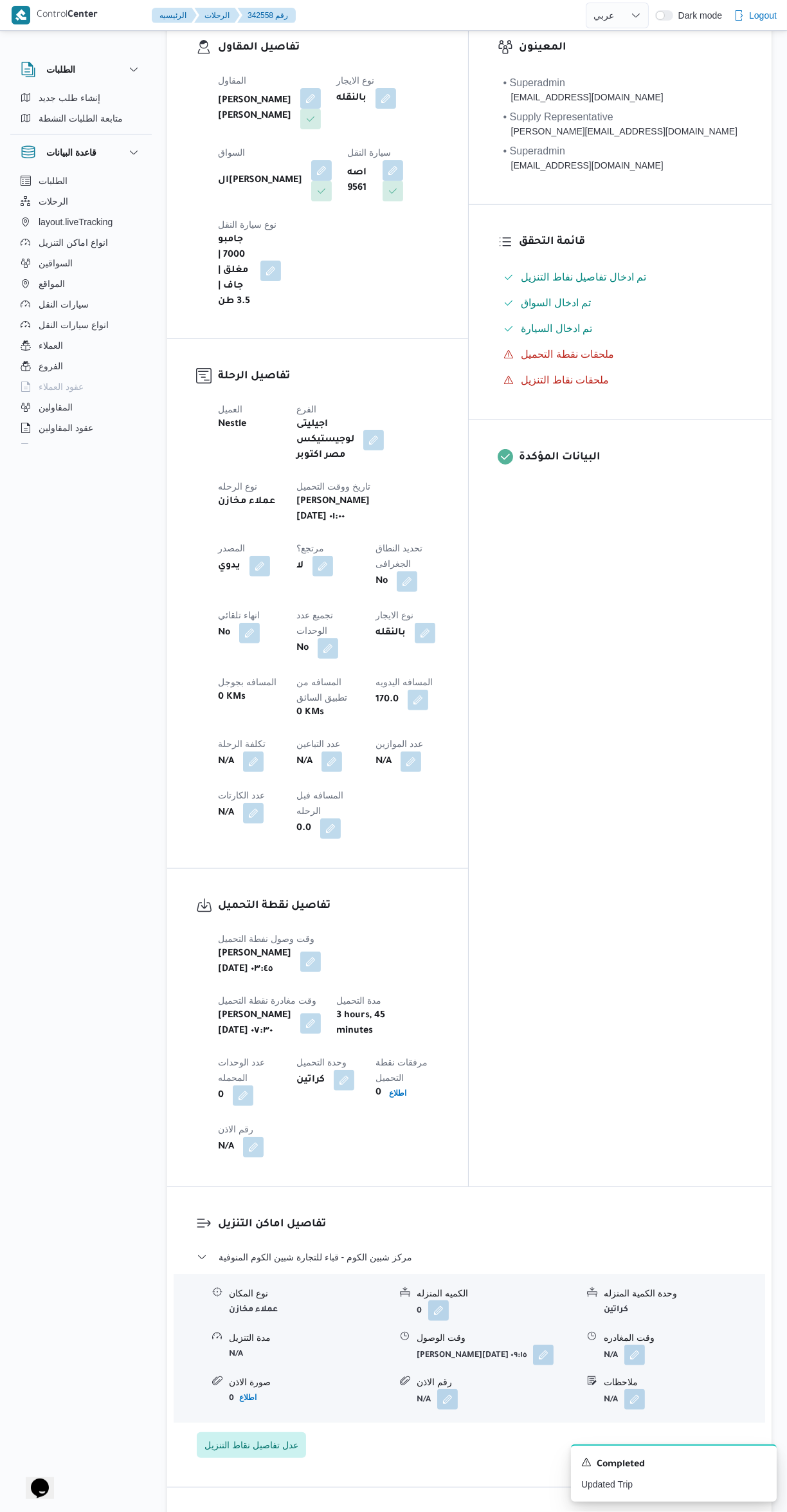
click at [638, 1345] on button "button" at bounding box center [634, 1354] width 20 height 20
click at [592, 1138] on input "وقت المغادره" at bounding box center [602, 1138] width 146 height 26
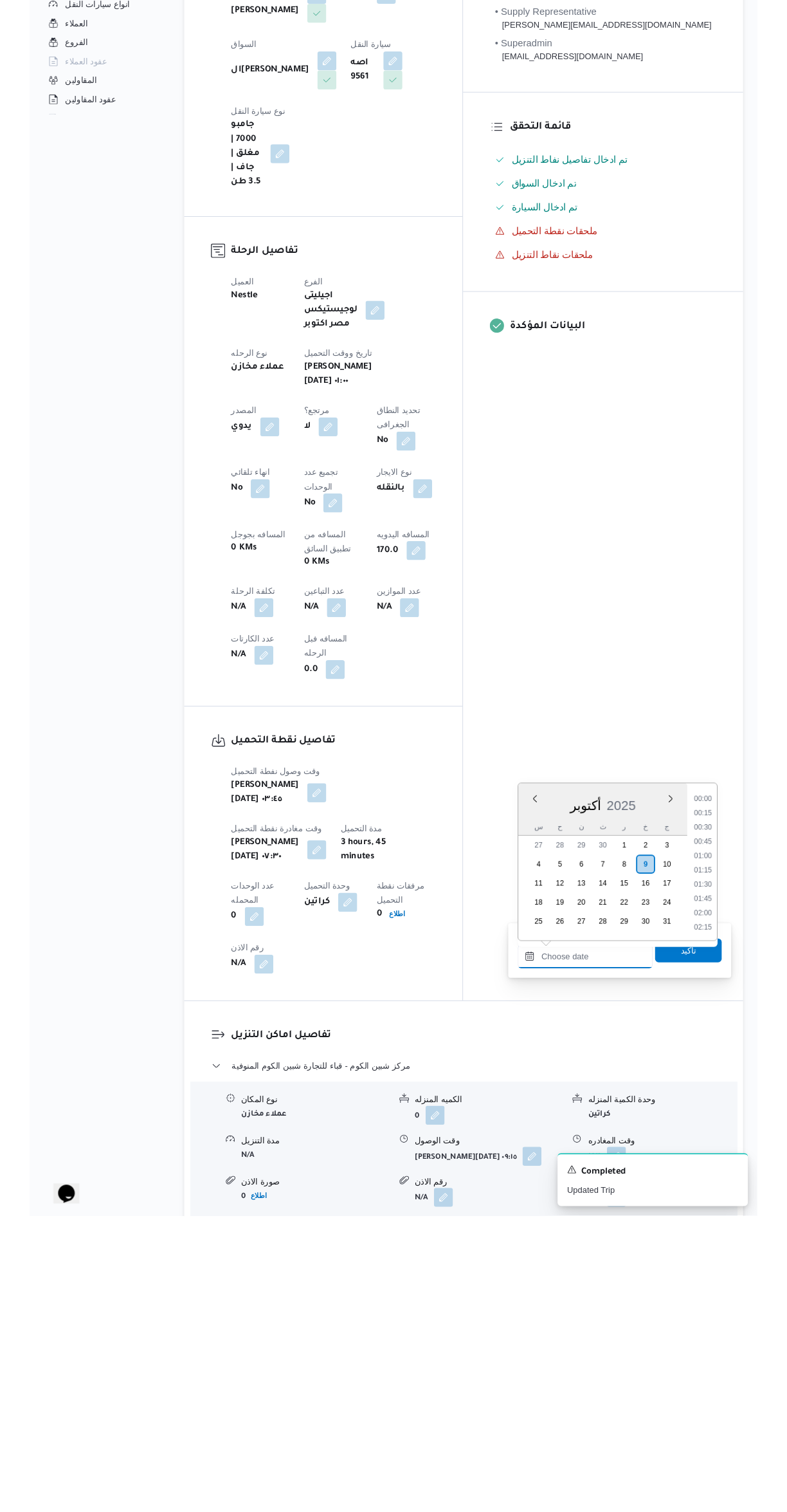
scroll to position [1234, 0]
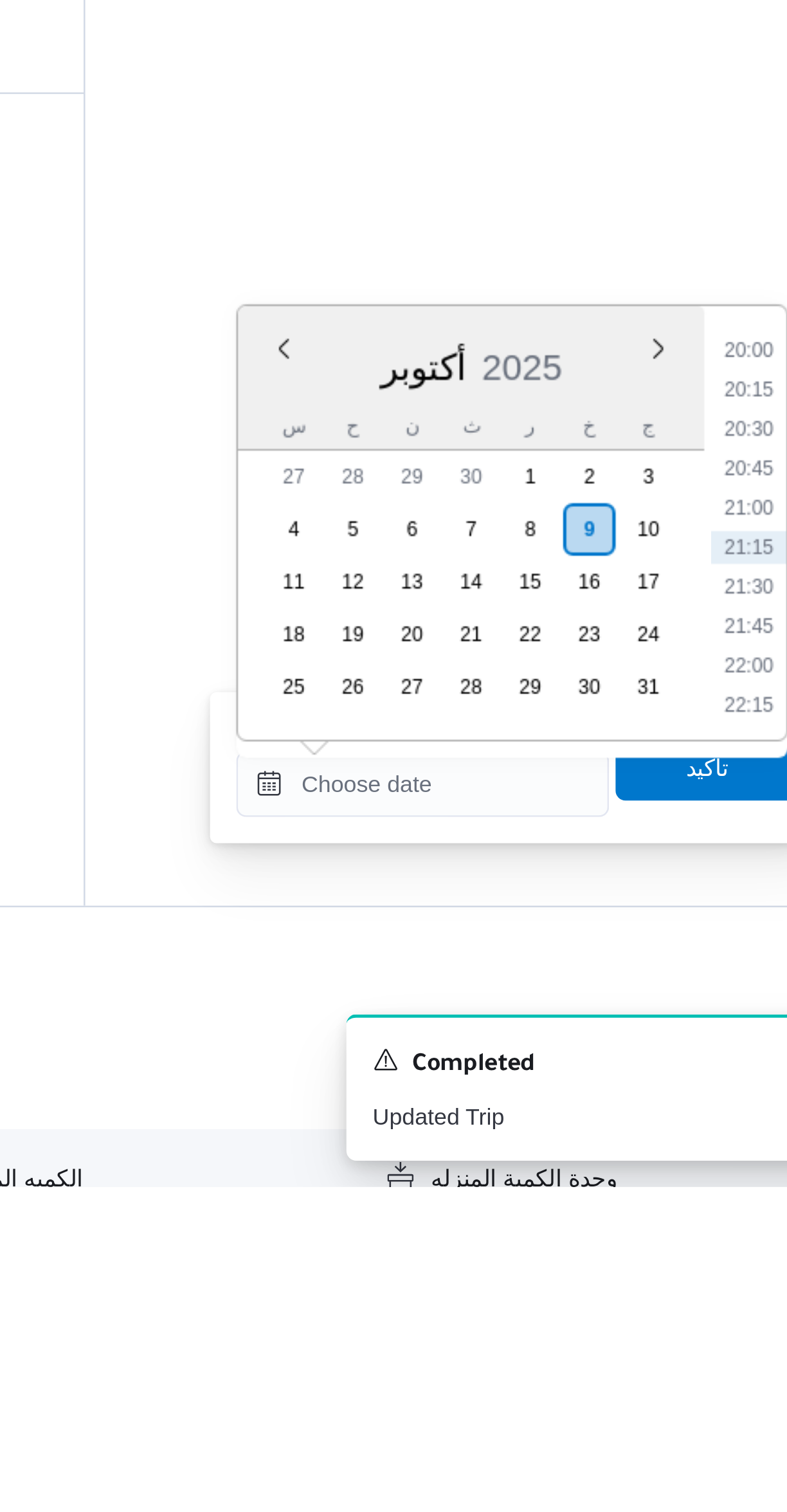
click at [724, 1178] on li "20:00" at bounding box center [728, 1184] width 30 height 12
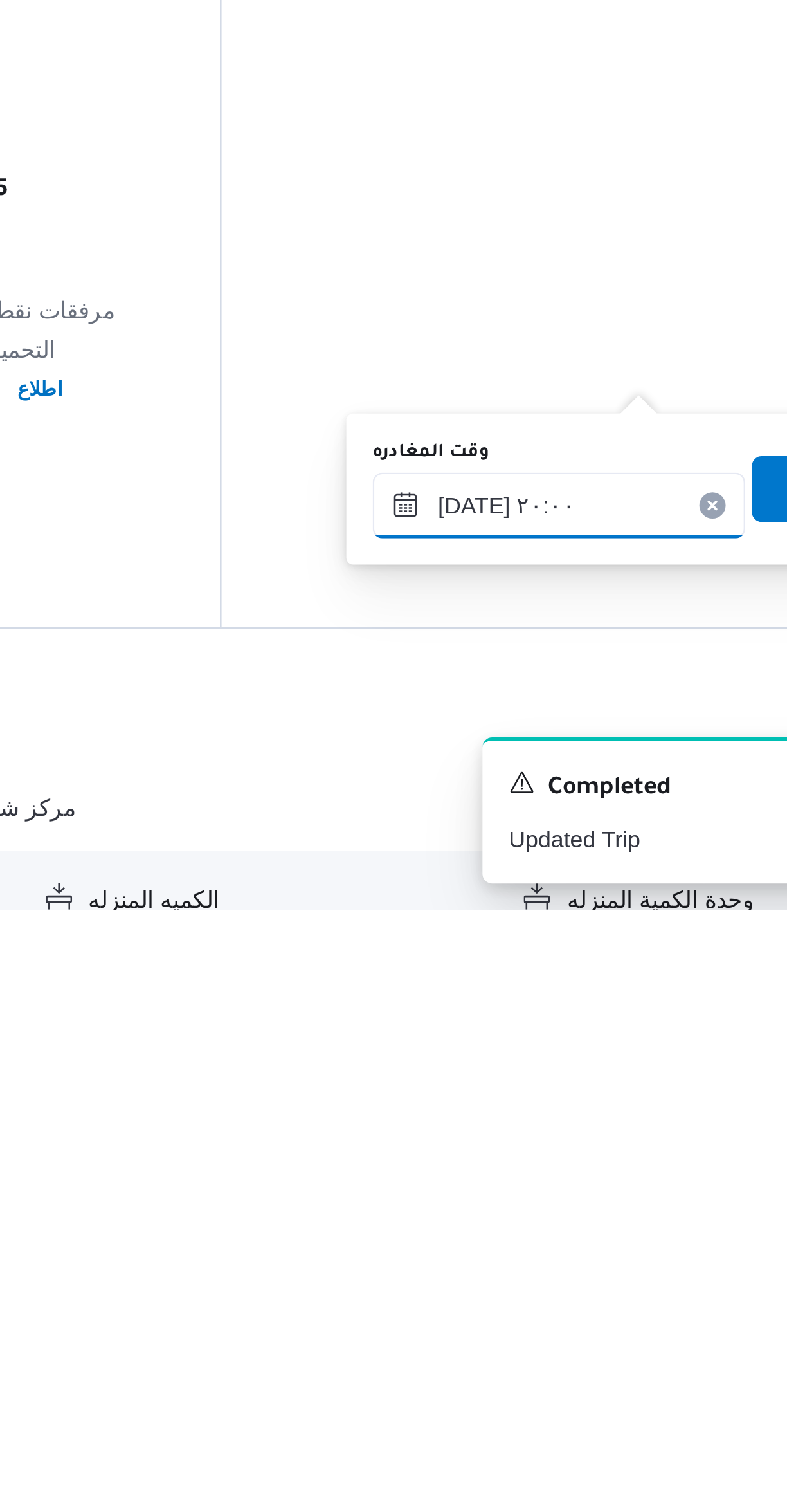
scroll to position [11, 0]
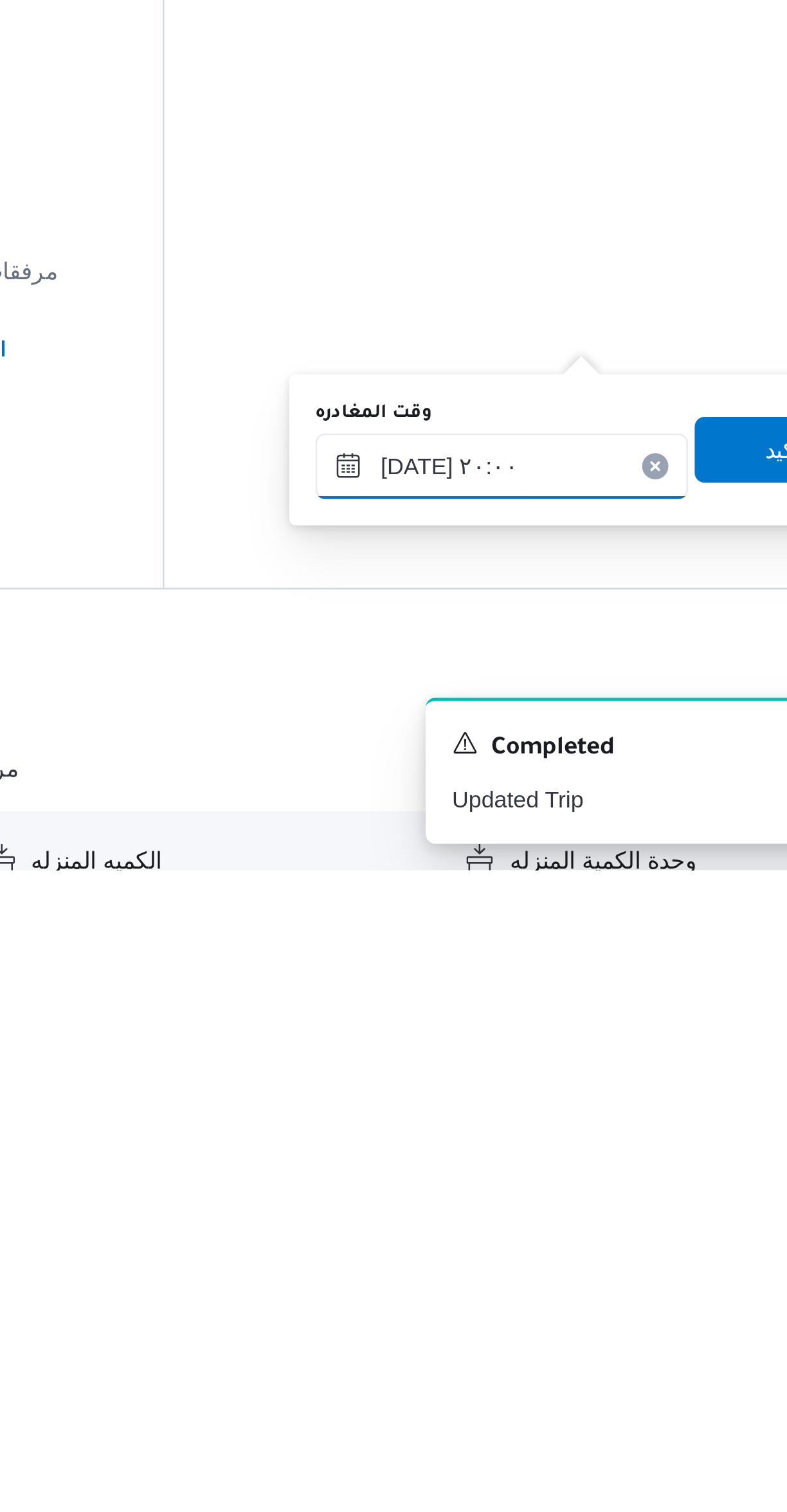
click at [598, 1352] on input "[DATE] ٢٠:٠٠" at bounding box center [602, 1353] width 146 height 26
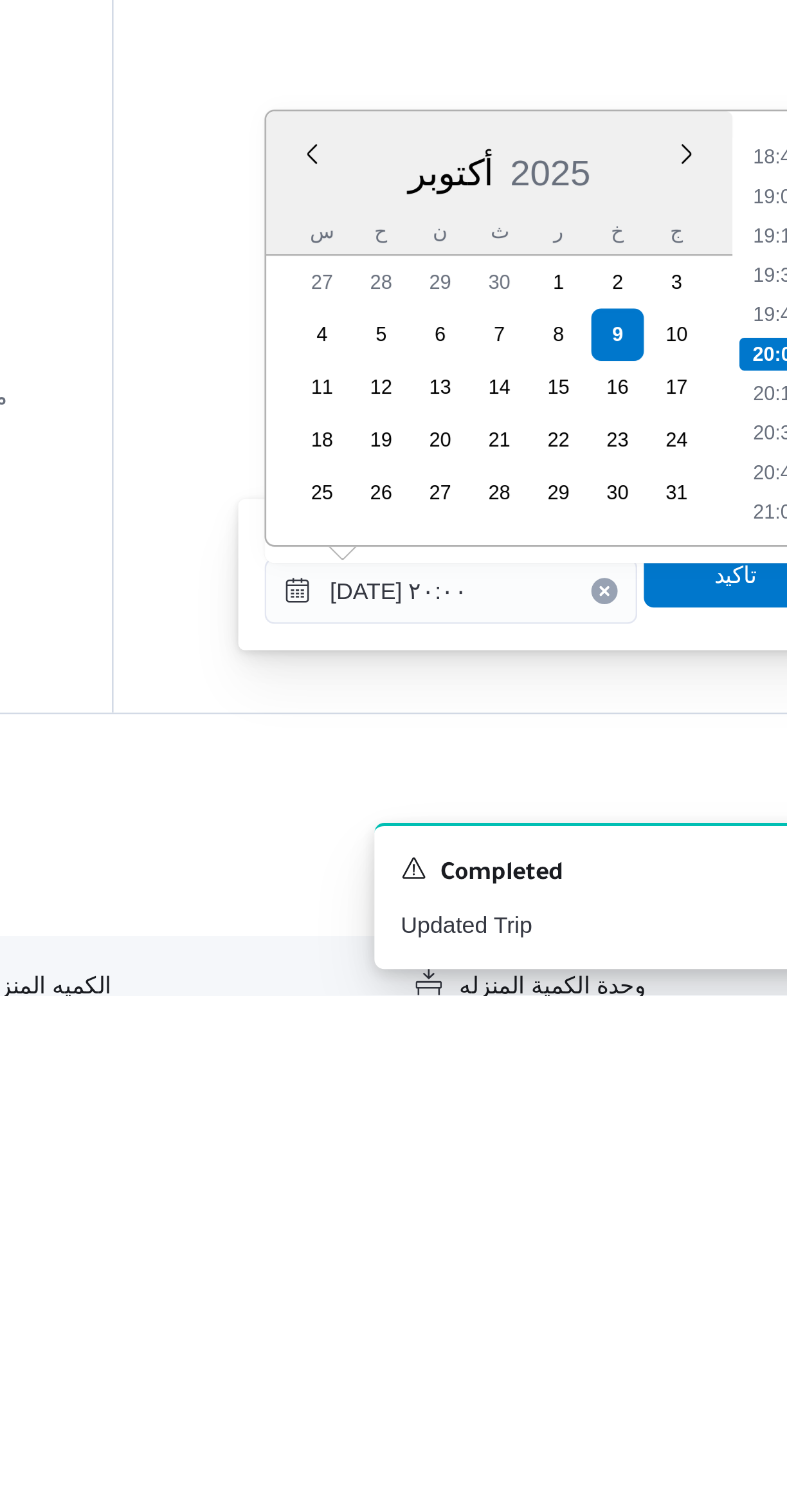
click at [725, 1180] on li "18:45" at bounding box center [728, 1183] width 30 height 12
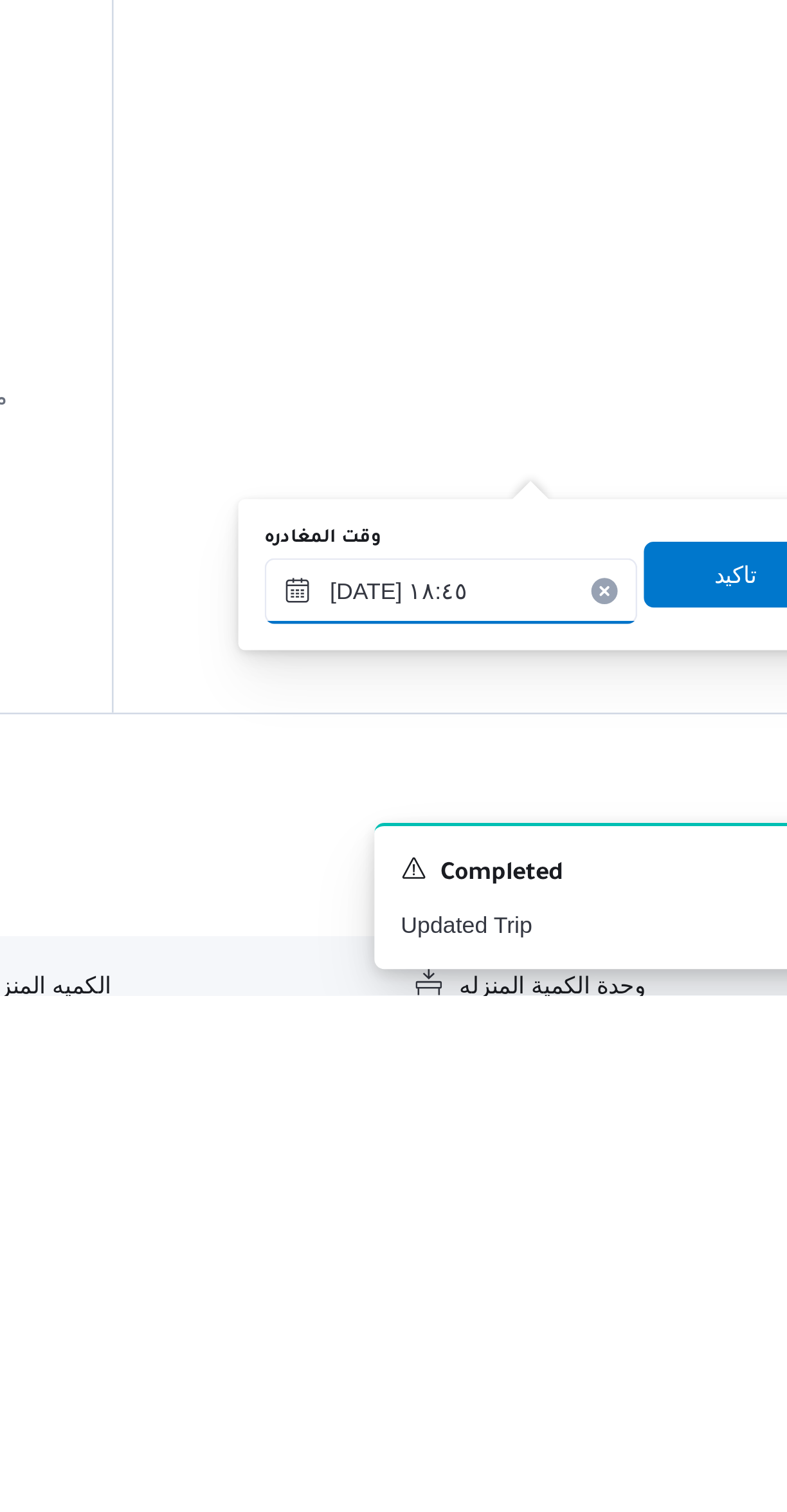
click at [602, 1355] on input "[DATE] ١٨:٤٥" at bounding box center [602, 1353] width 146 height 26
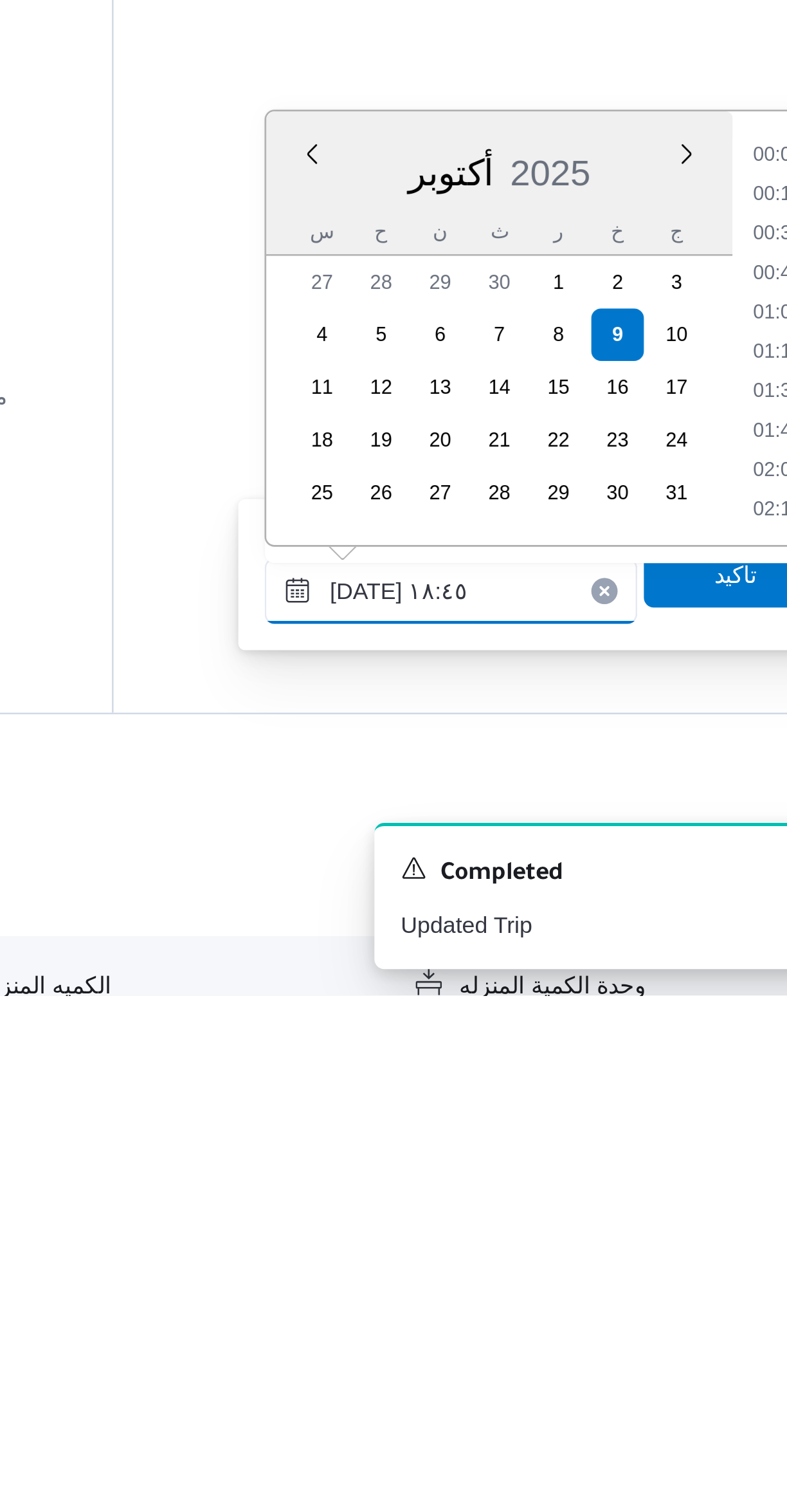
scroll to position [1079, 0]
click at [719, 1177] on li "17:30" at bounding box center [728, 1183] width 30 height 12
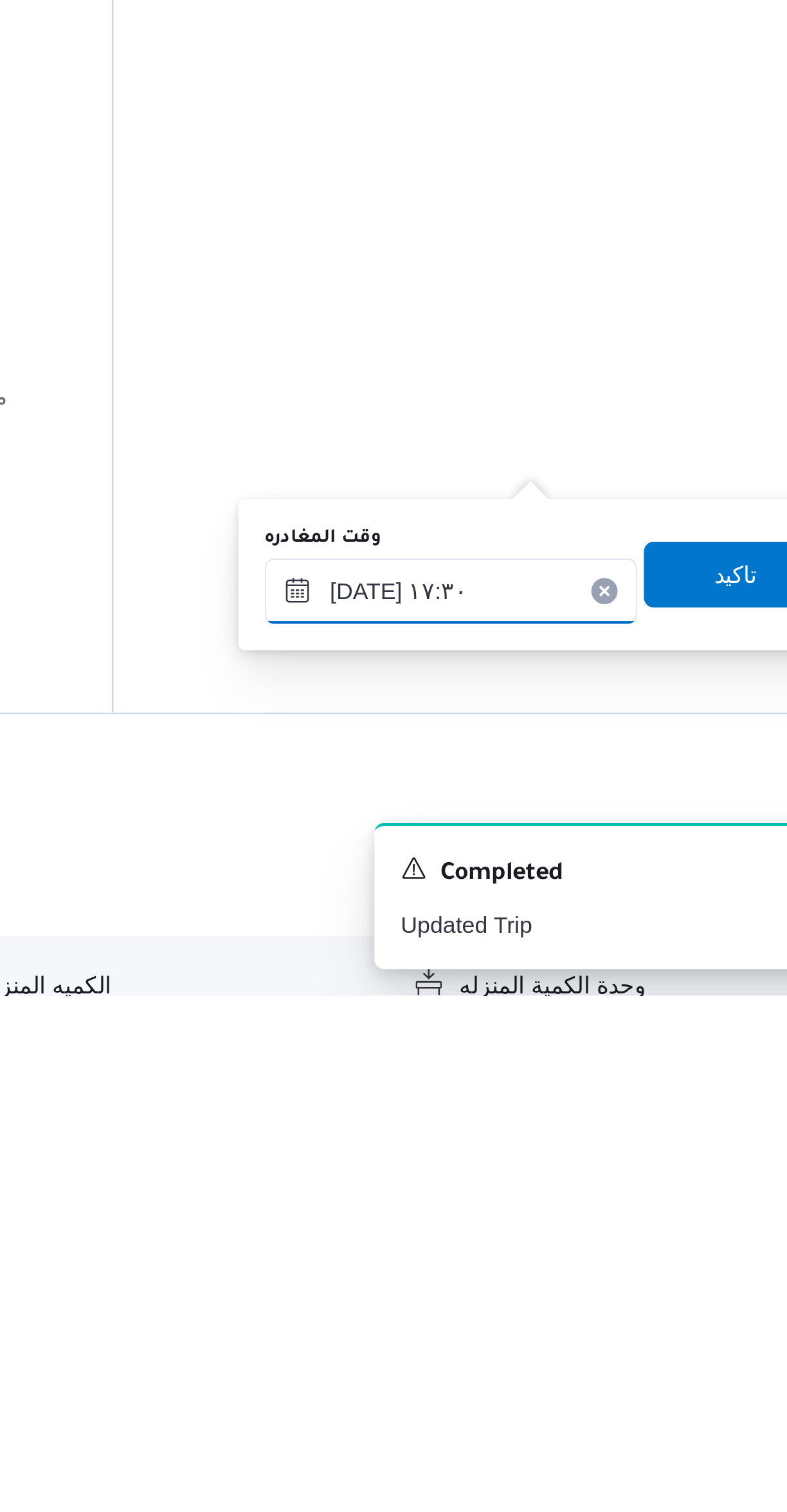
click at [607, 1351] on input "[DATE] ١٧:٣٠" at bounding box center [602, 1353] width 146 height 26
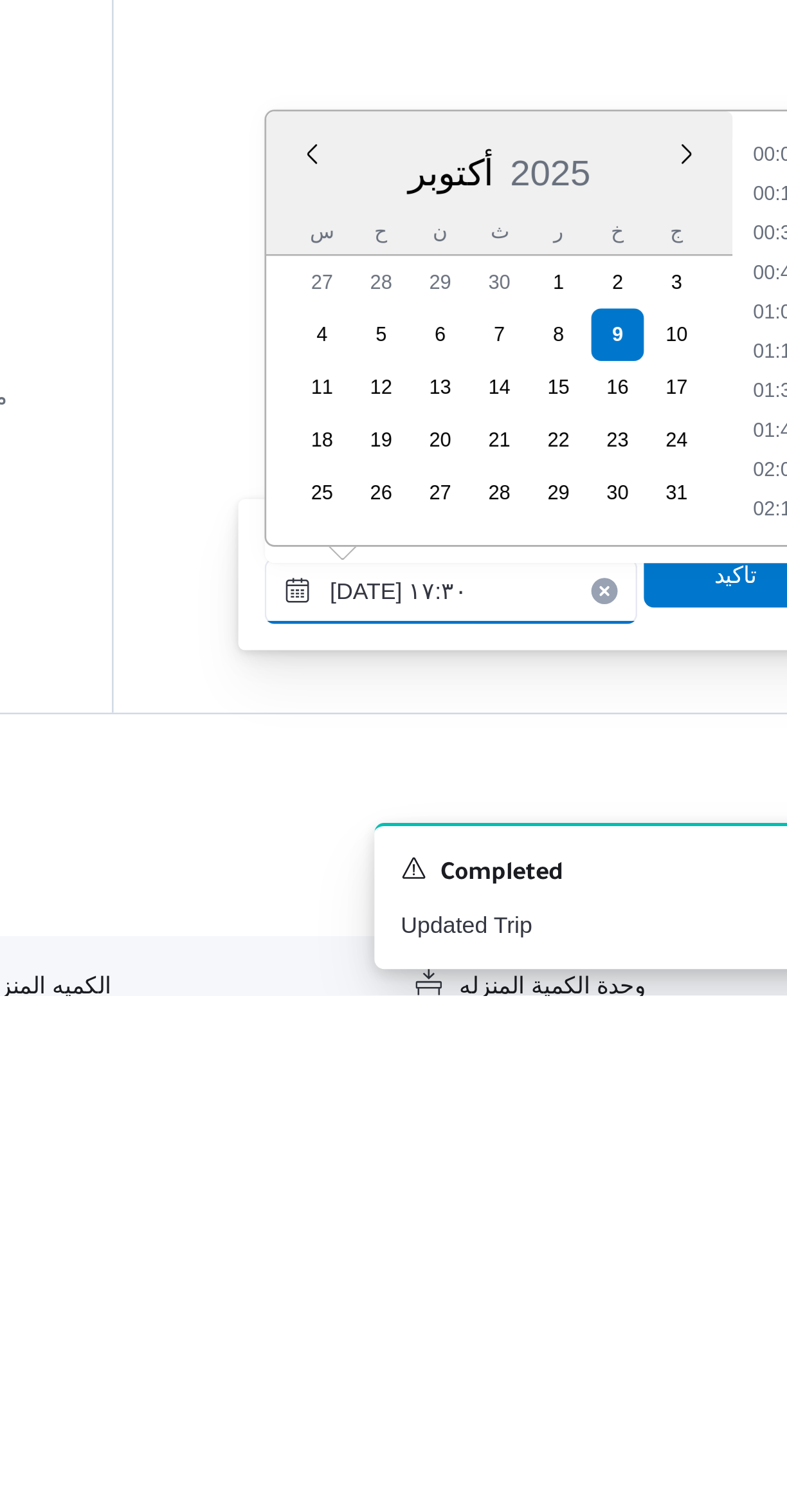
scroll to position [1003, 0]
click at [719, 1180] on li "16:15" at bounding box center [728, 1183] width 30 height 12
type input "[DATE] ١٦:١٥"
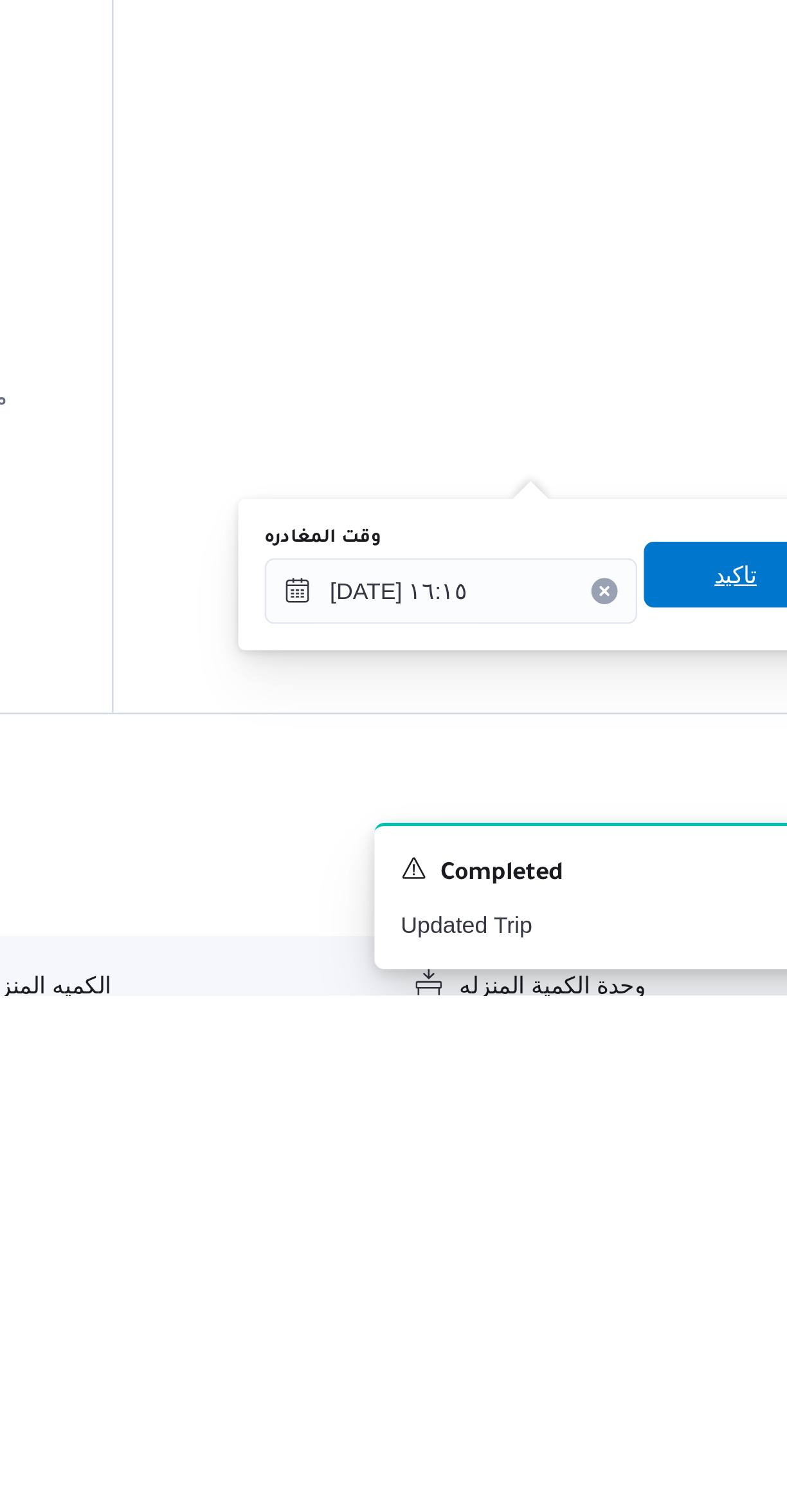
click at [704, 1346] on span "تاكيد" at bounding box center [712, 1347] width 16 height 15
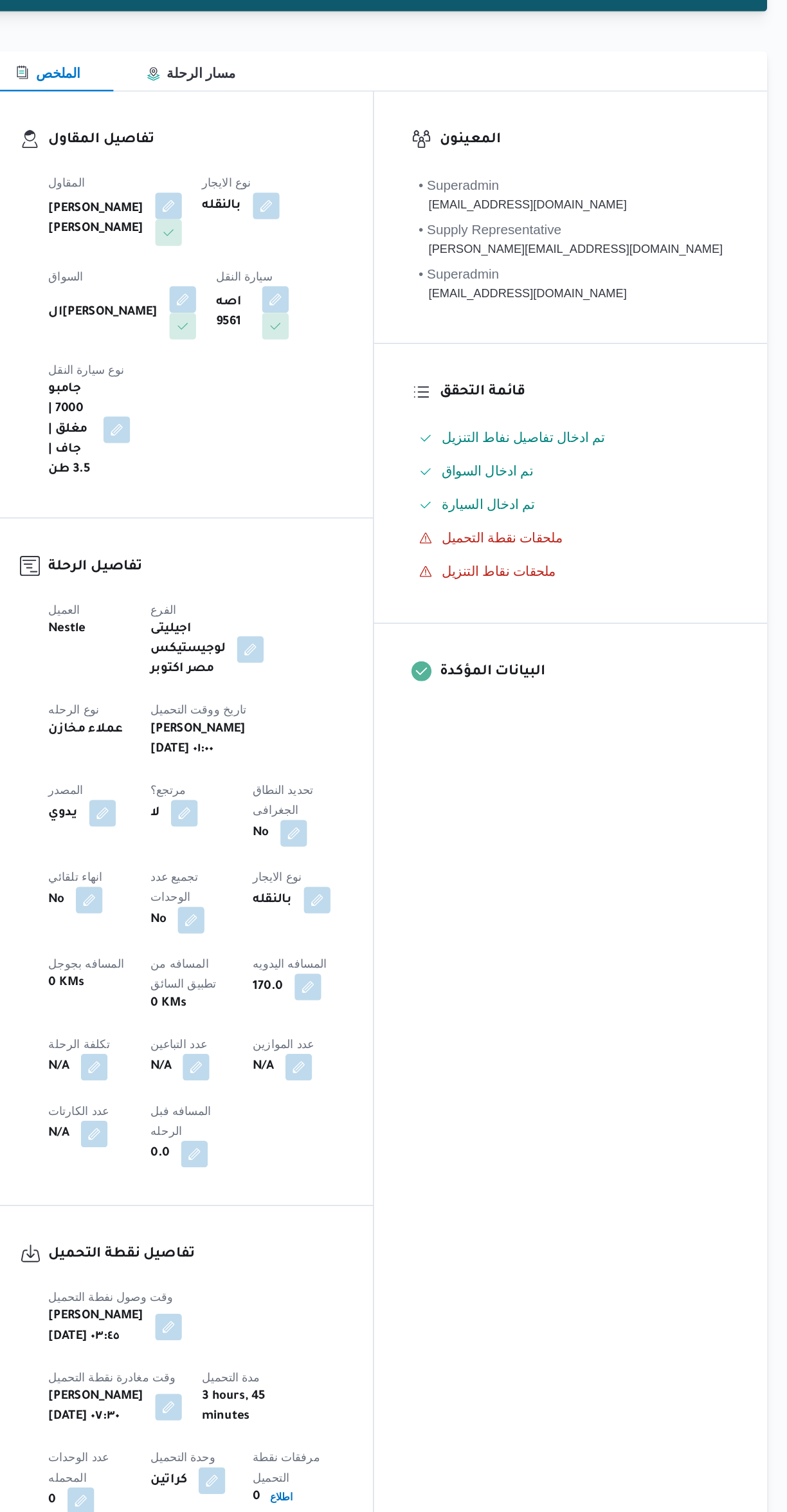
scroll to position [0, 0]
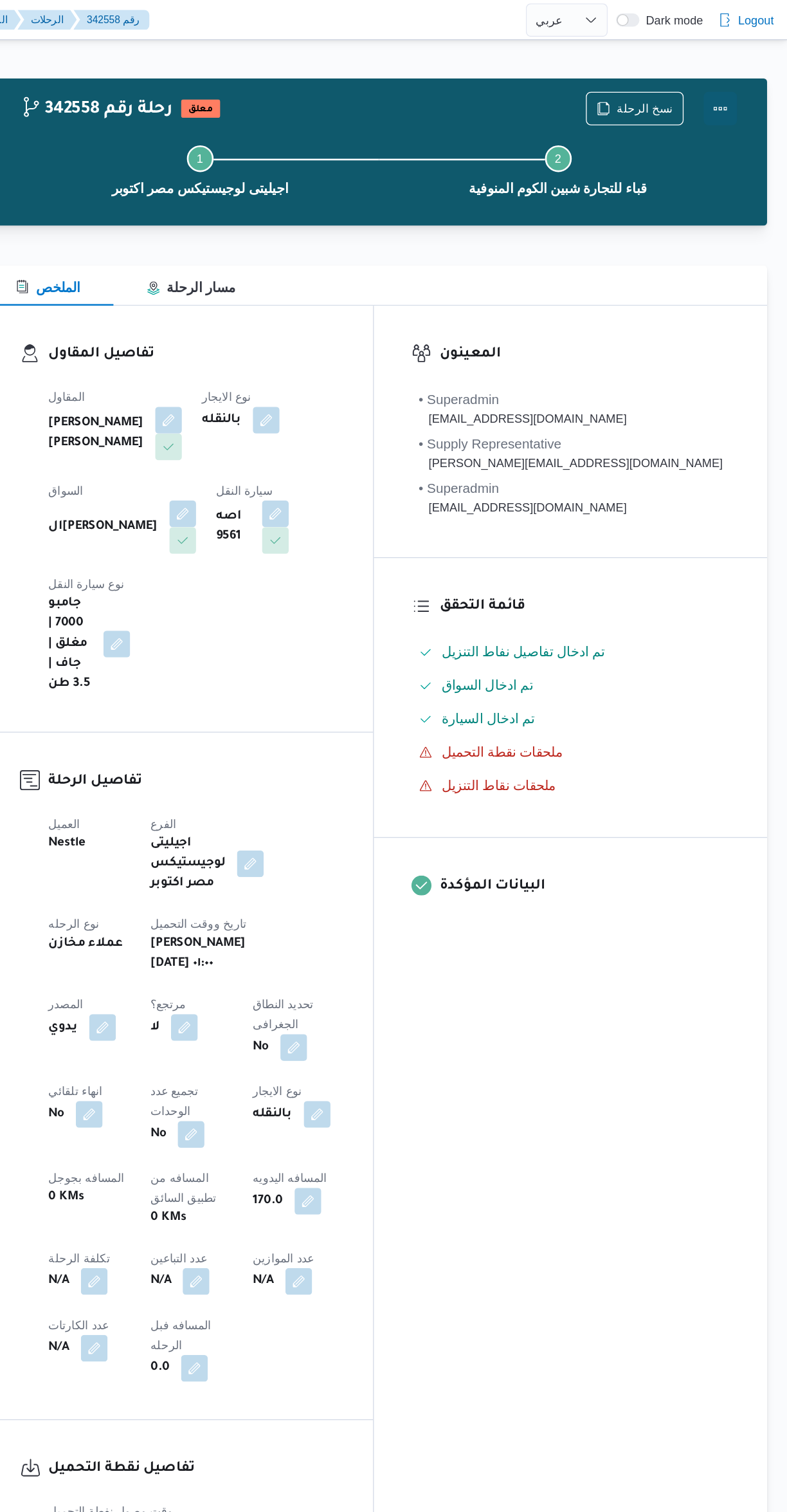
click at [744, 75] on button "Actions" at bounding box center [735, 84] width 26 height 26
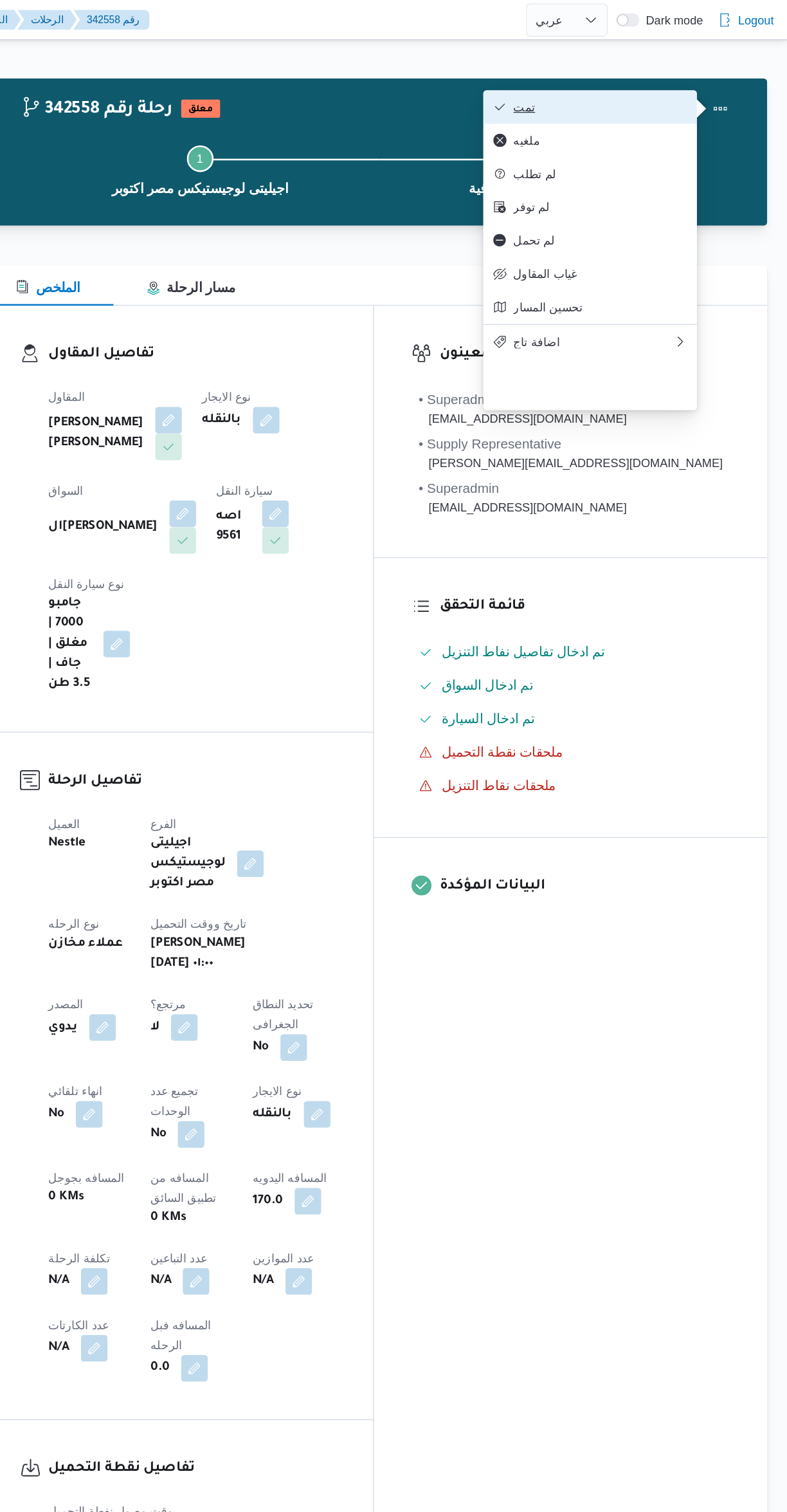
click at [687, 77] on button "تمت" at bounding box center [635, 82] width 164 height 26
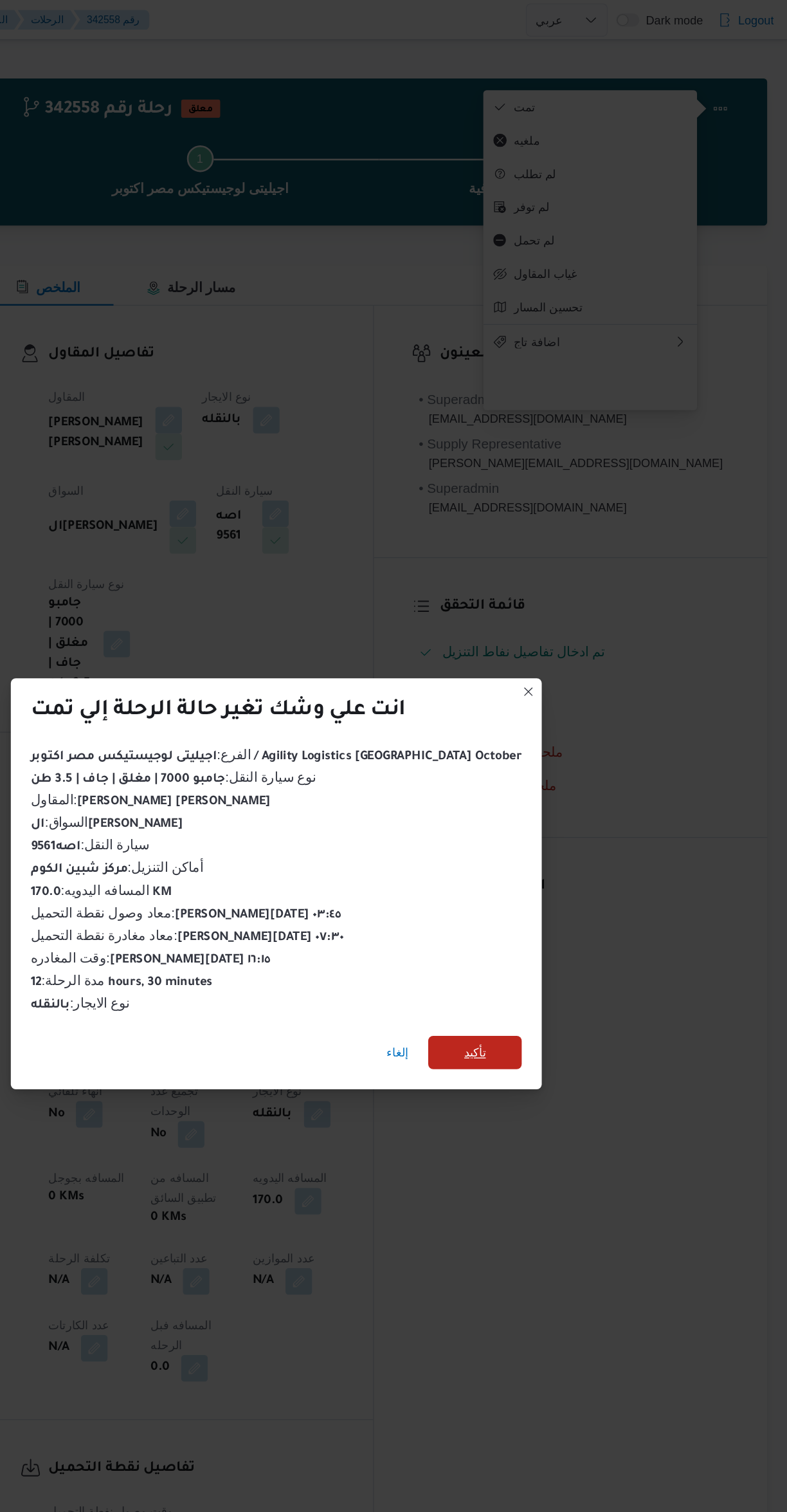
click at [545, 812] on span "تأكيد" at bounding box center [546, 810] width 72 height 26
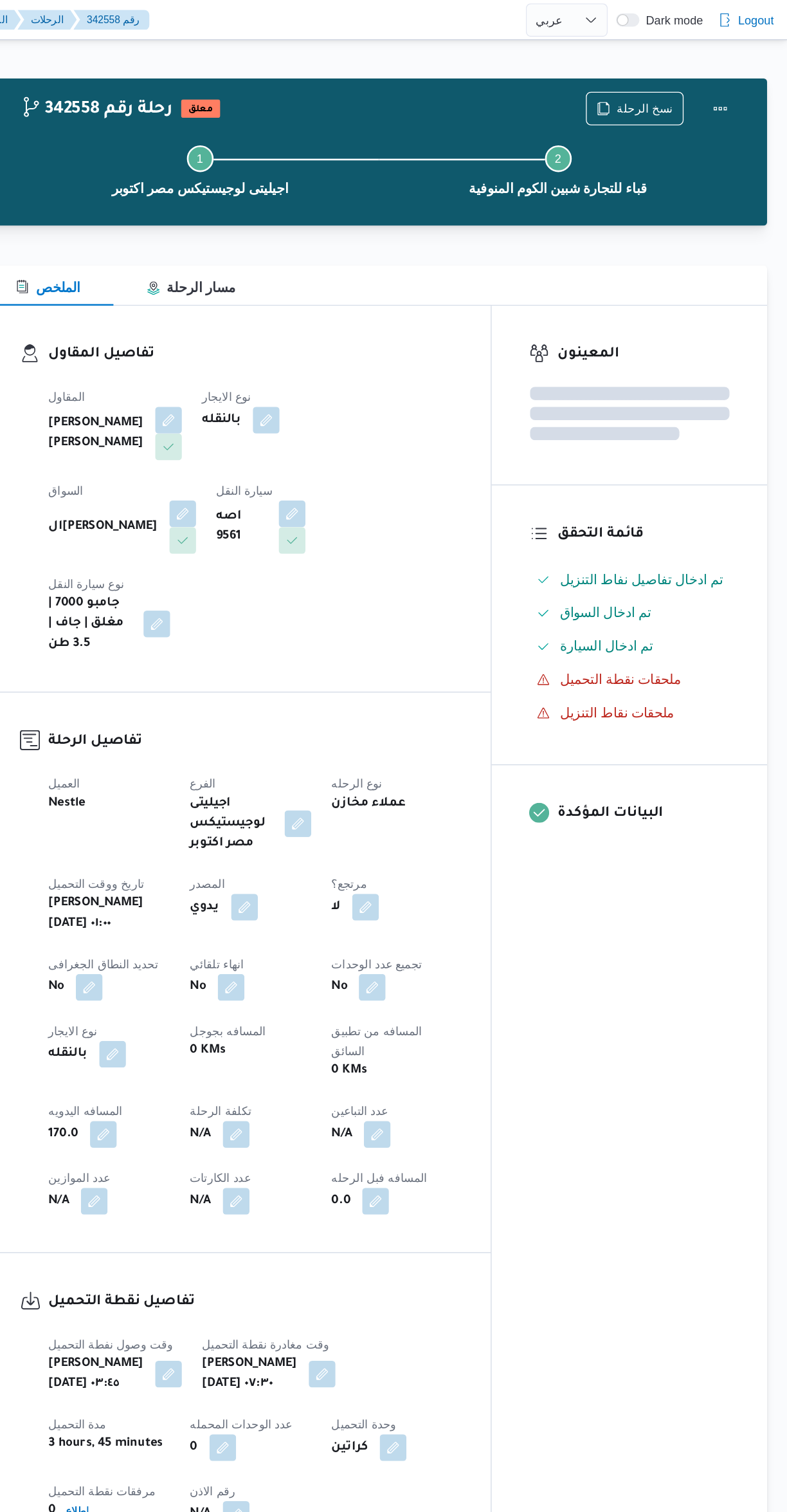
click at [649, 859] on div "المعينون قائمة التحقق تم ادخال تفاصيل نفاط التنزيل تم ادخال السواق تم ادخال الس…" at bounding box center [665, 720] width 212 height 970
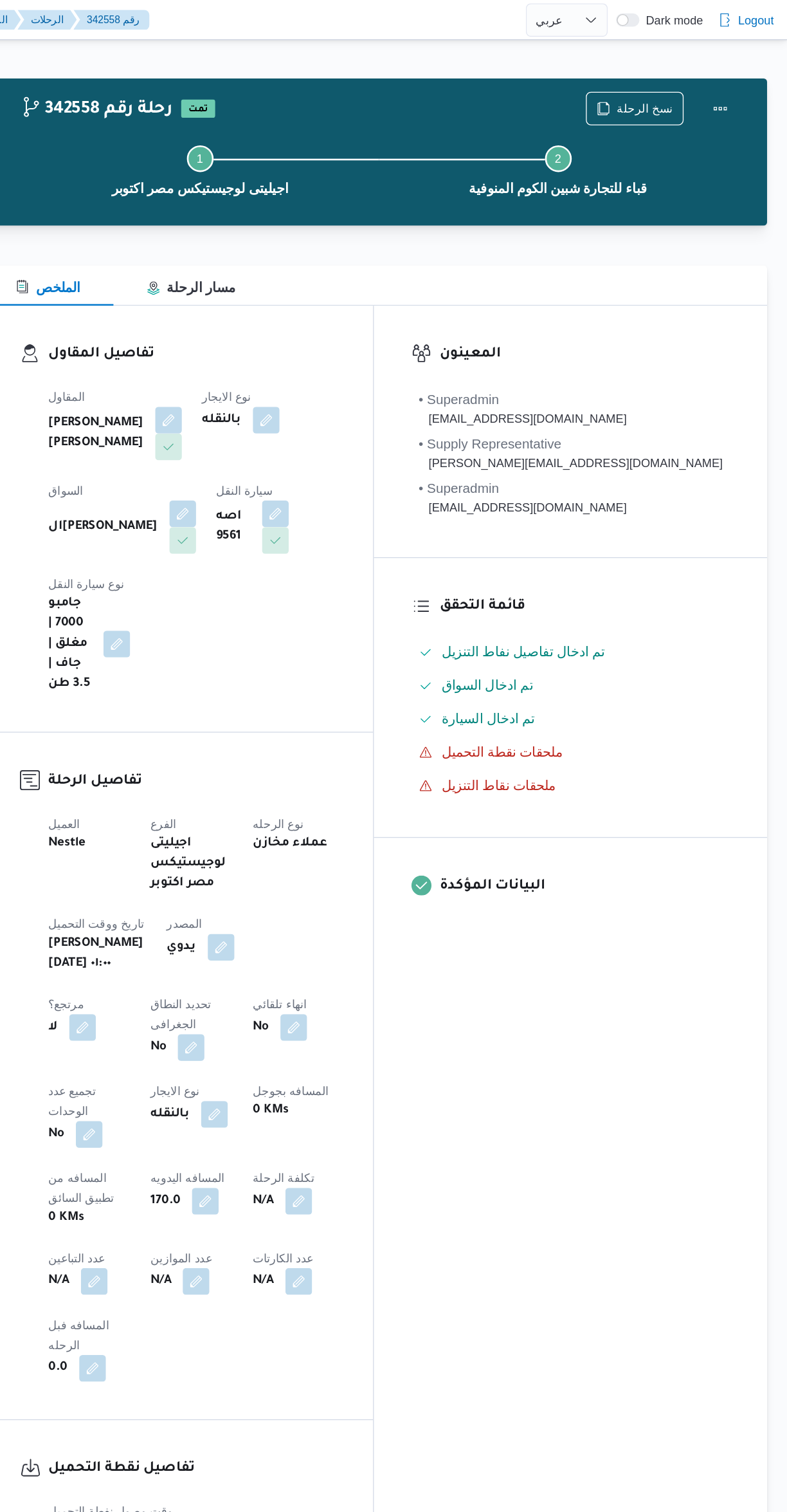
click at [683, 854] on div "المعينون • Superadmin [EMAIL_ADDRESS][DOMAIN_NAME] • Supply Representative [PER…" at bounding box center [620, 823] width 303 height 1176
select select "ar"
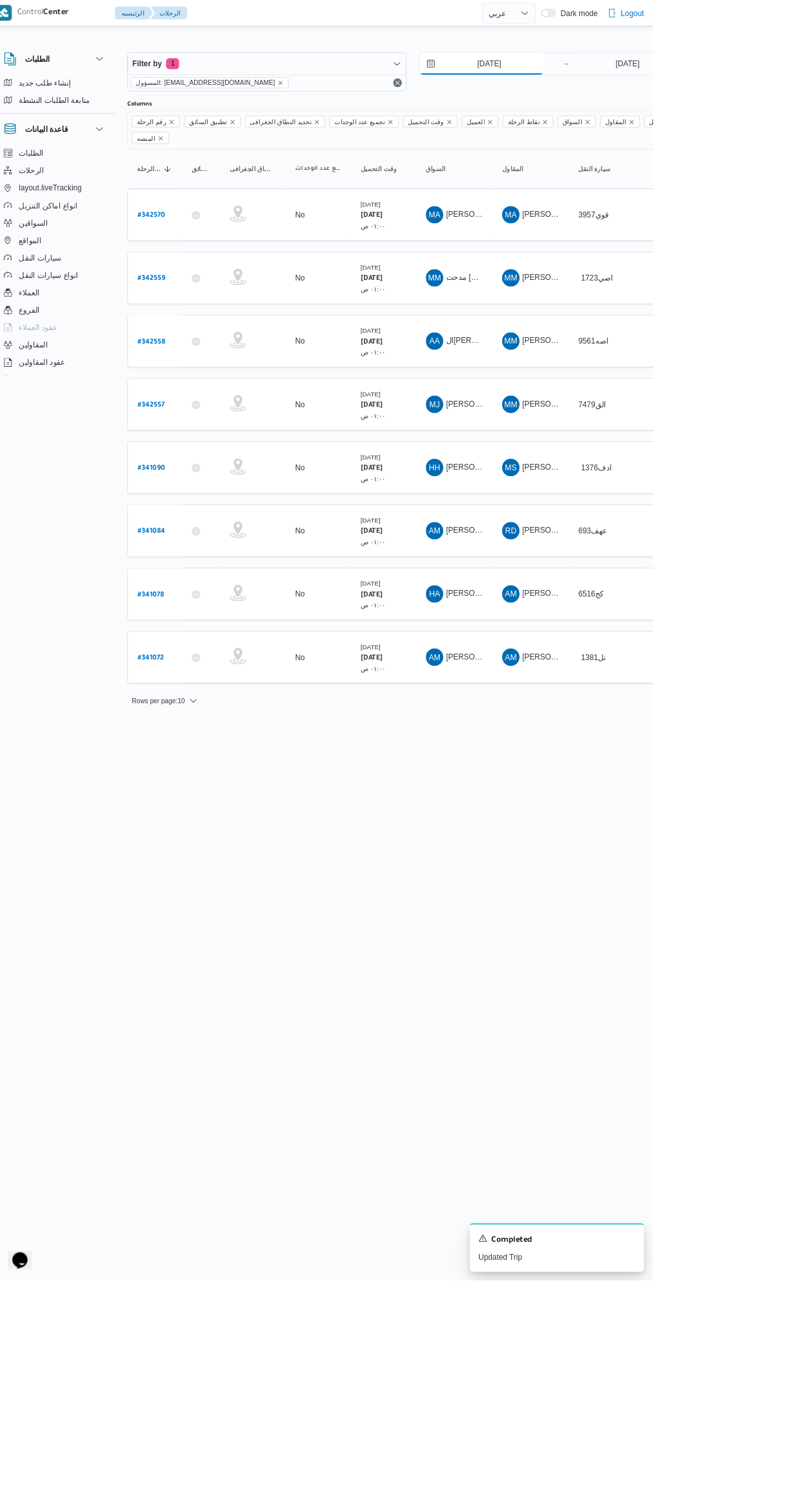
click at [613, 75] on input "[DATE]" at bounding box center [585, 75] width 146 height 26
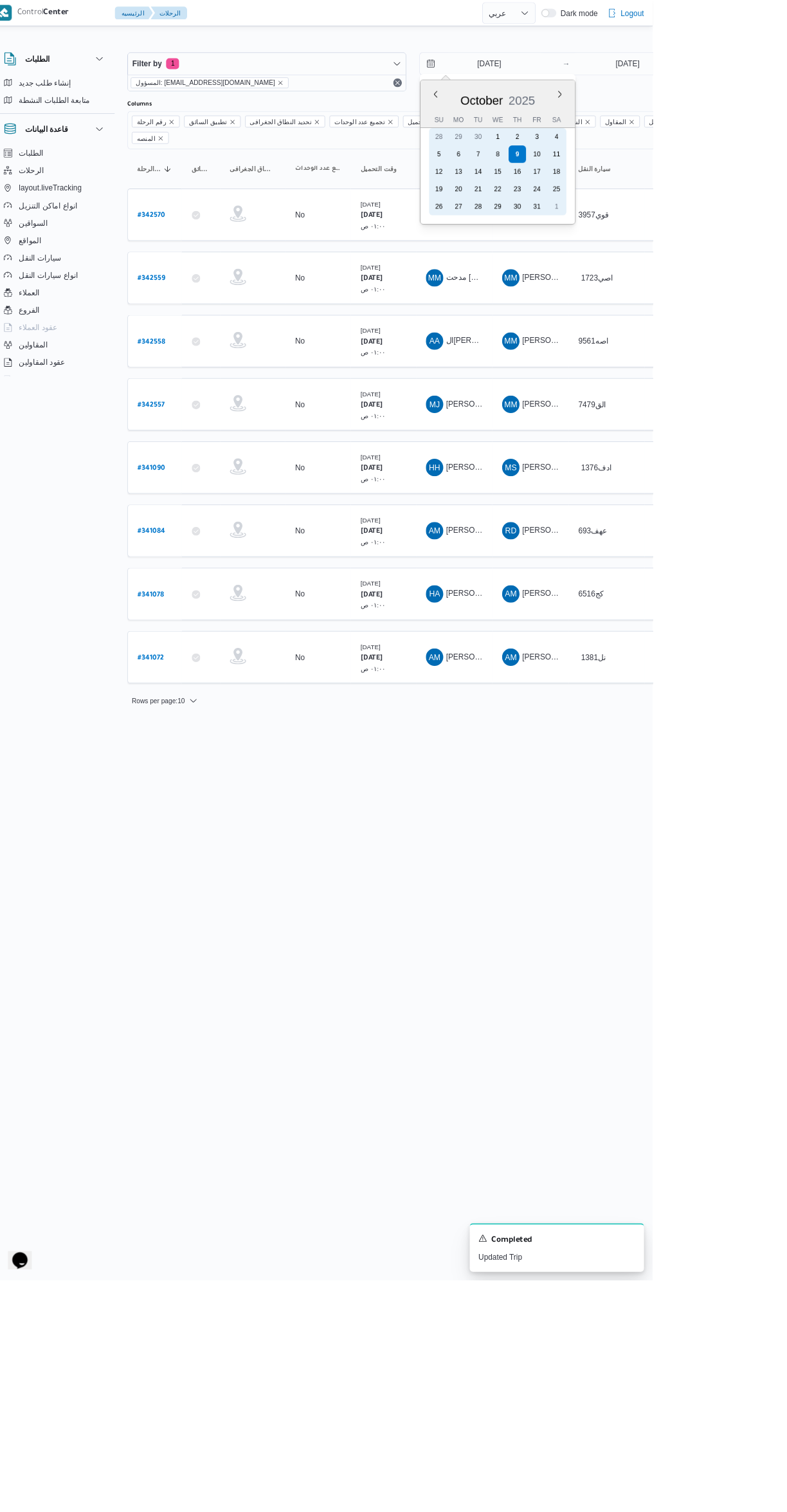
click at [641, 181] on div "10" at bounding box center [651, 182] width 20 height 20
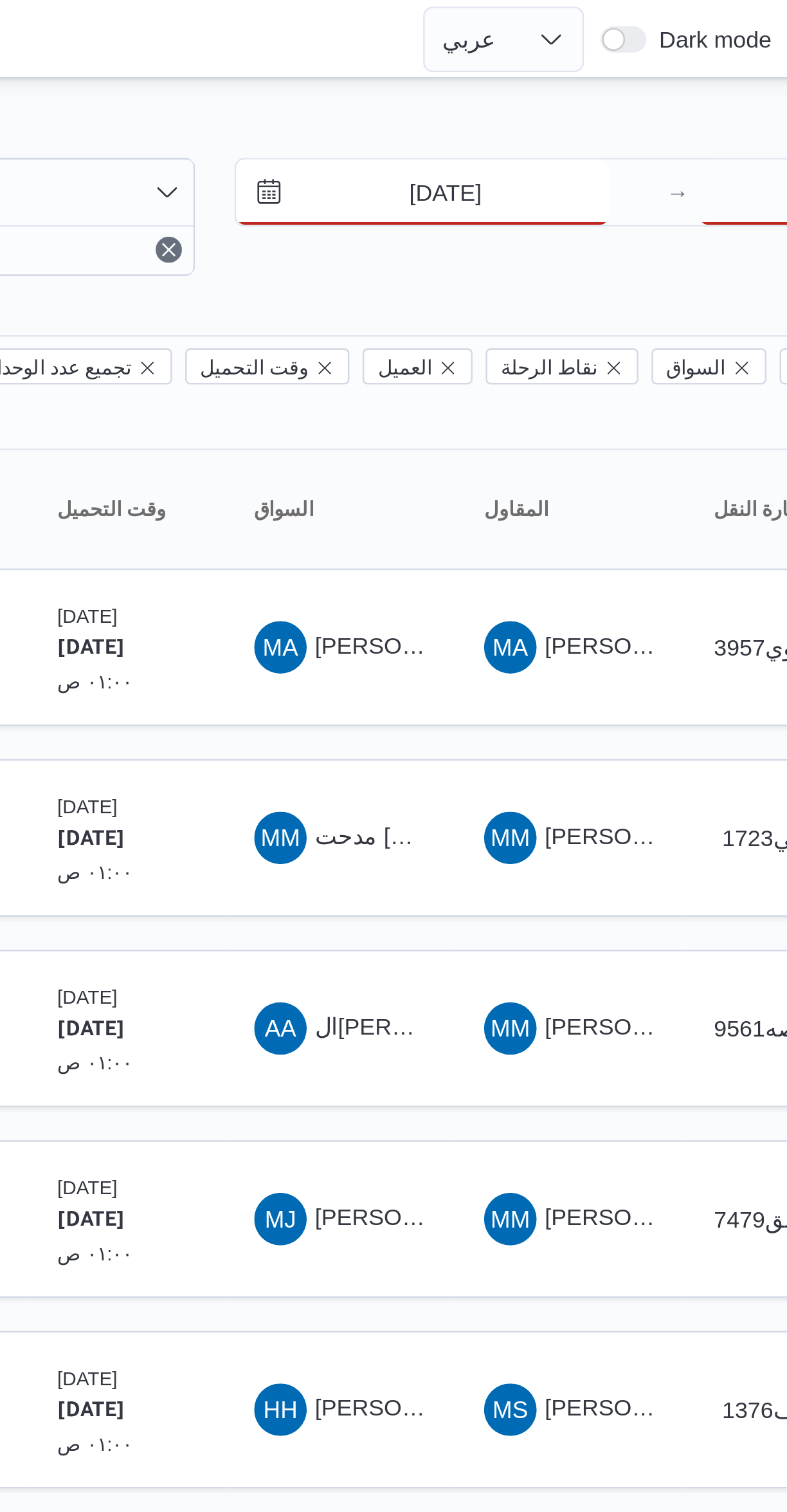
click at [598, 73] on input "[DATE]" at bounding box center [585, 75] width 146 height 26
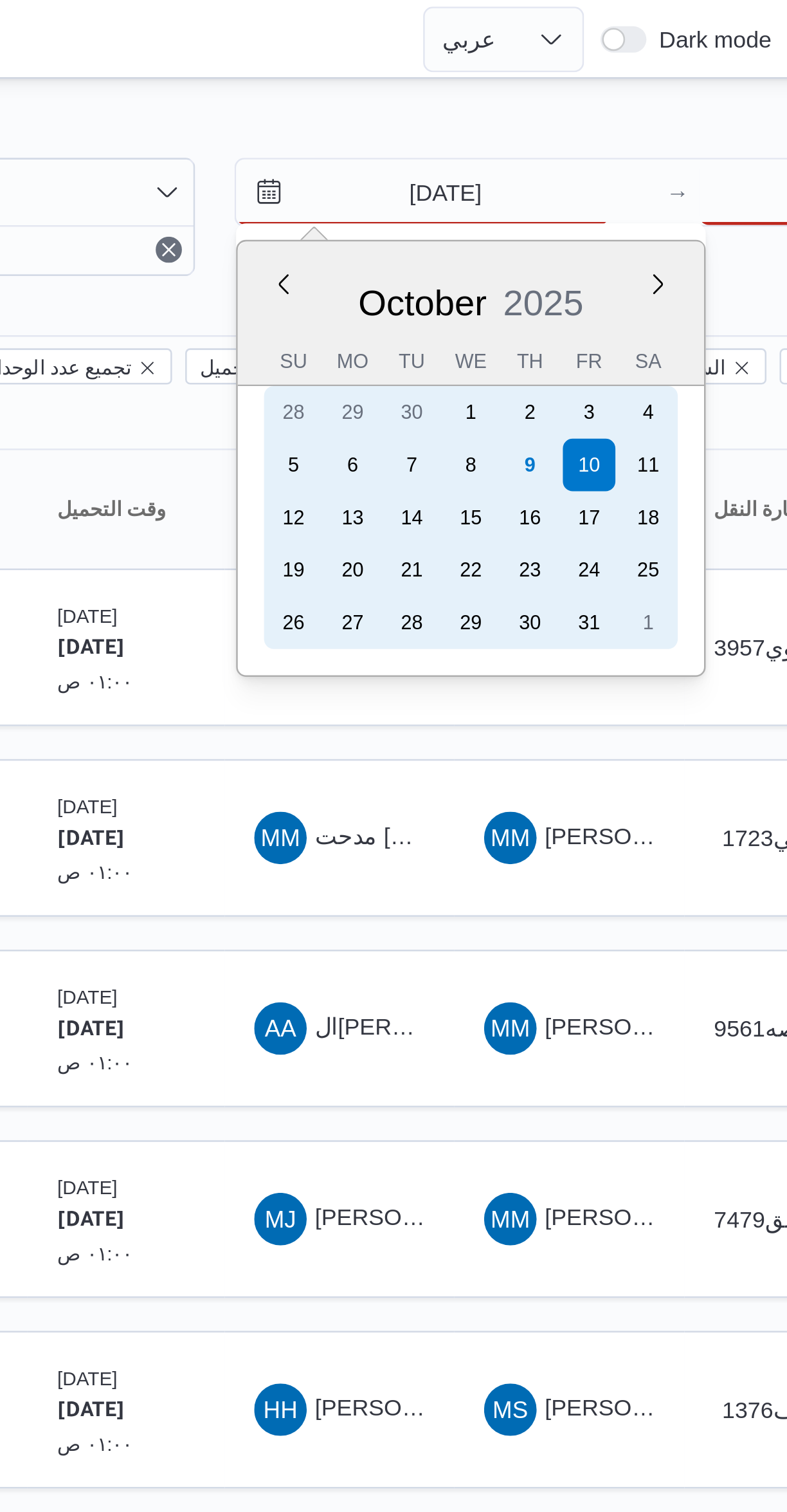
click at [627, 181] on div "9" at bounding box center [627, 182] width 20 height 20
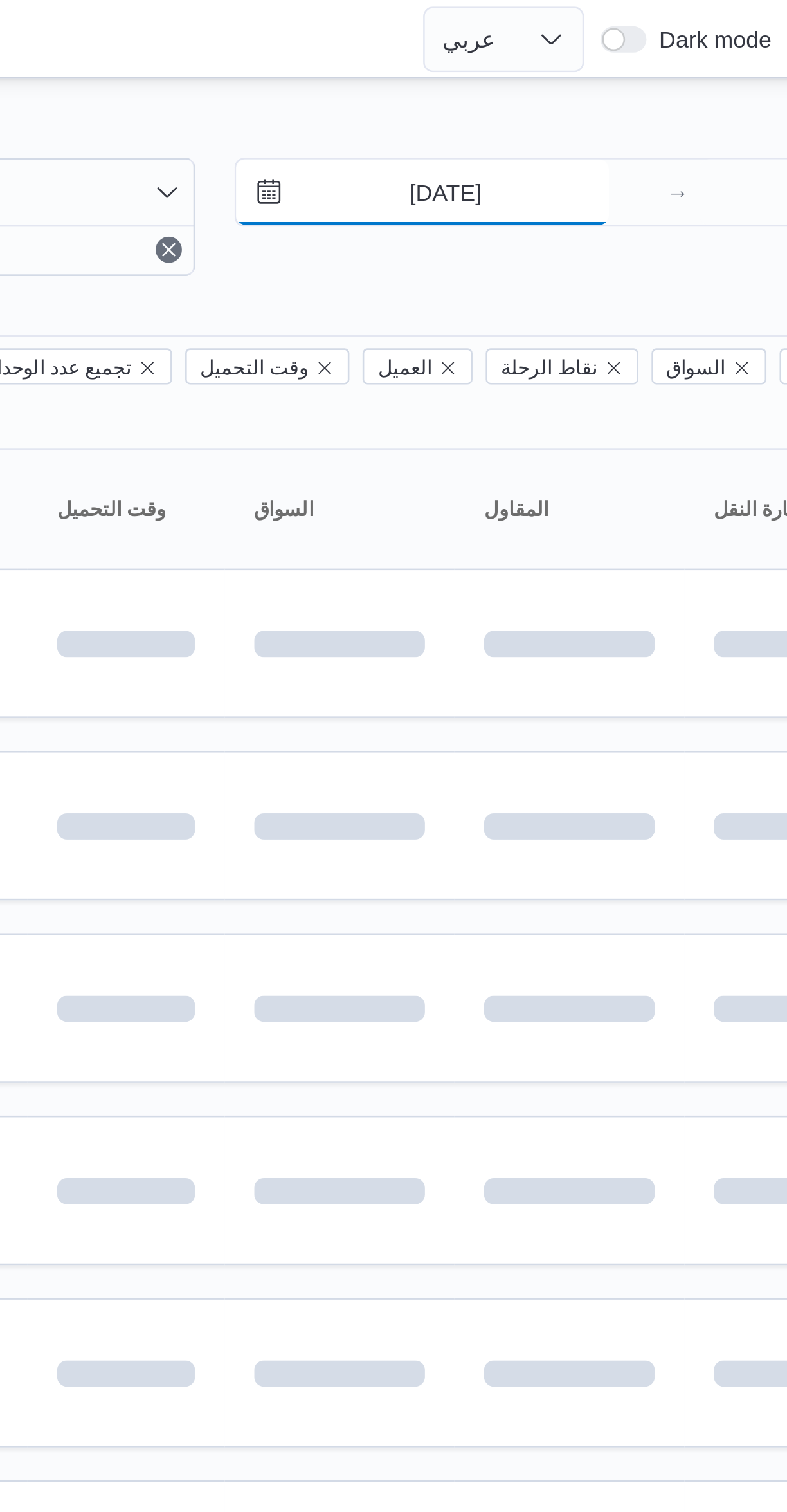
click at [597, 74] on input "[DATE]" at bounding box center [585, 75] width 146 height 26
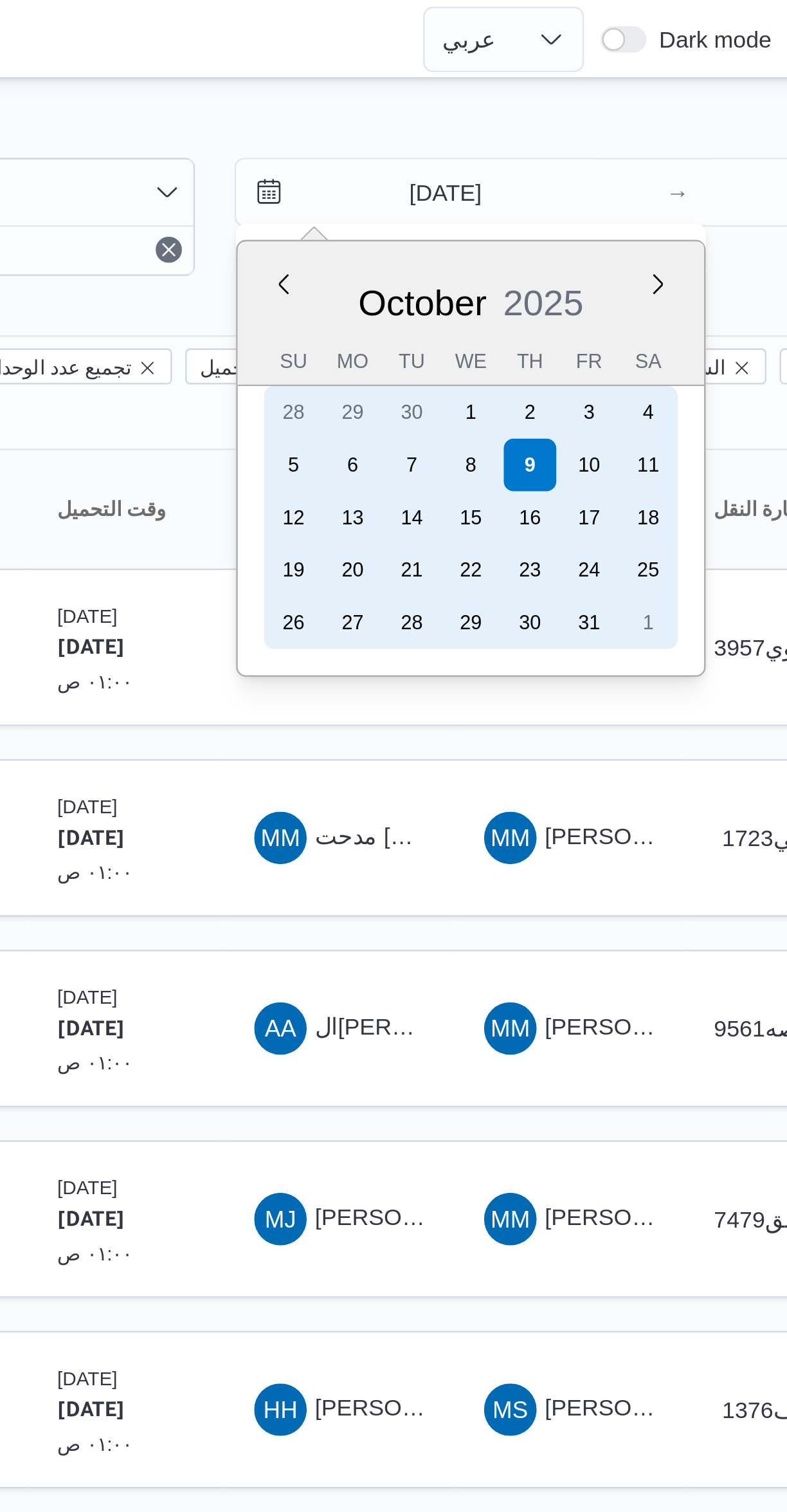
click at [605, 178] on div "8" at bounding box center [603, 182] width 20 height 20
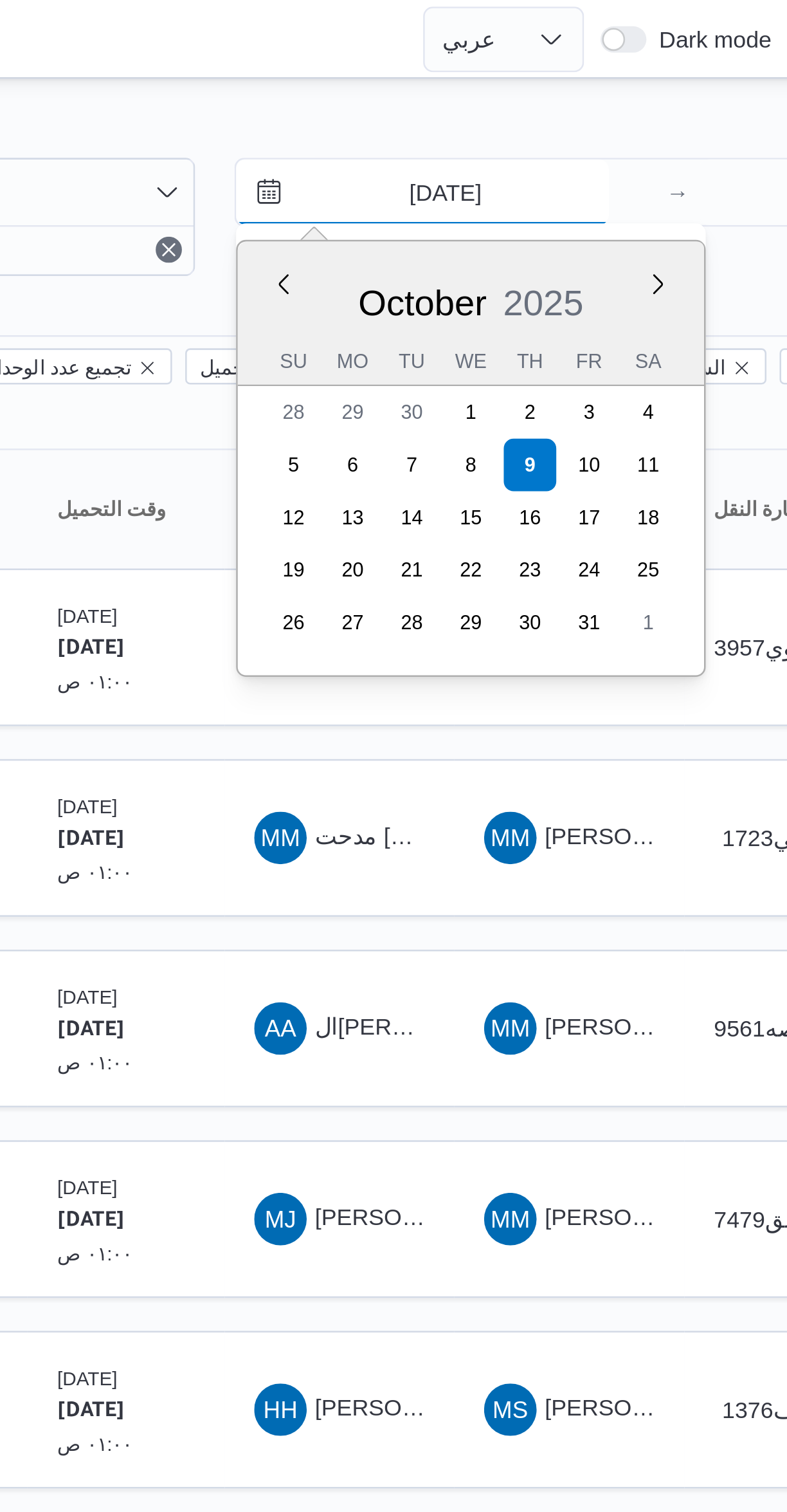
type input "[DATE]"
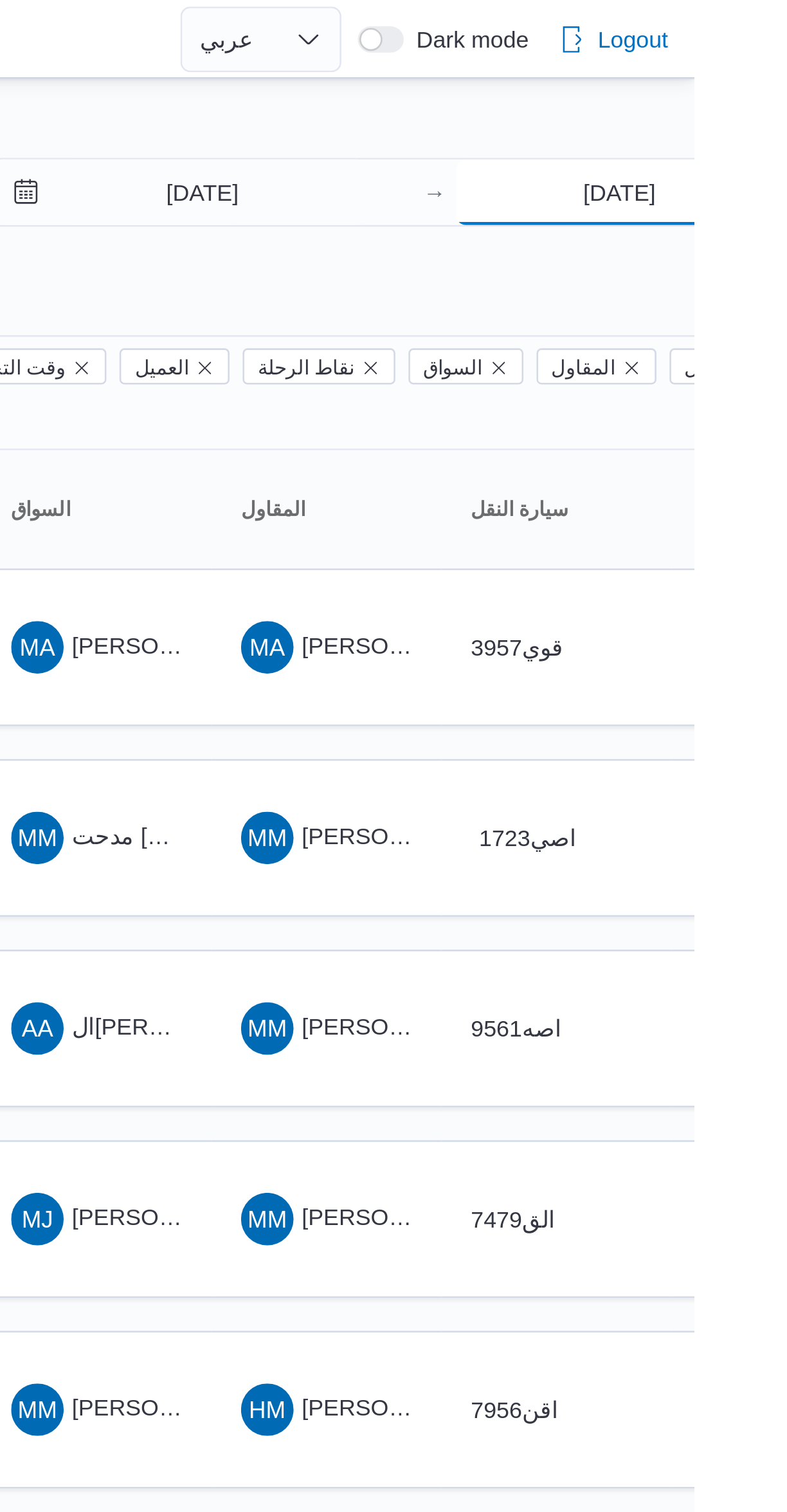
click at [742, 77] on input "[DATE]" at bounding box center [757, 75] width 128 height 26
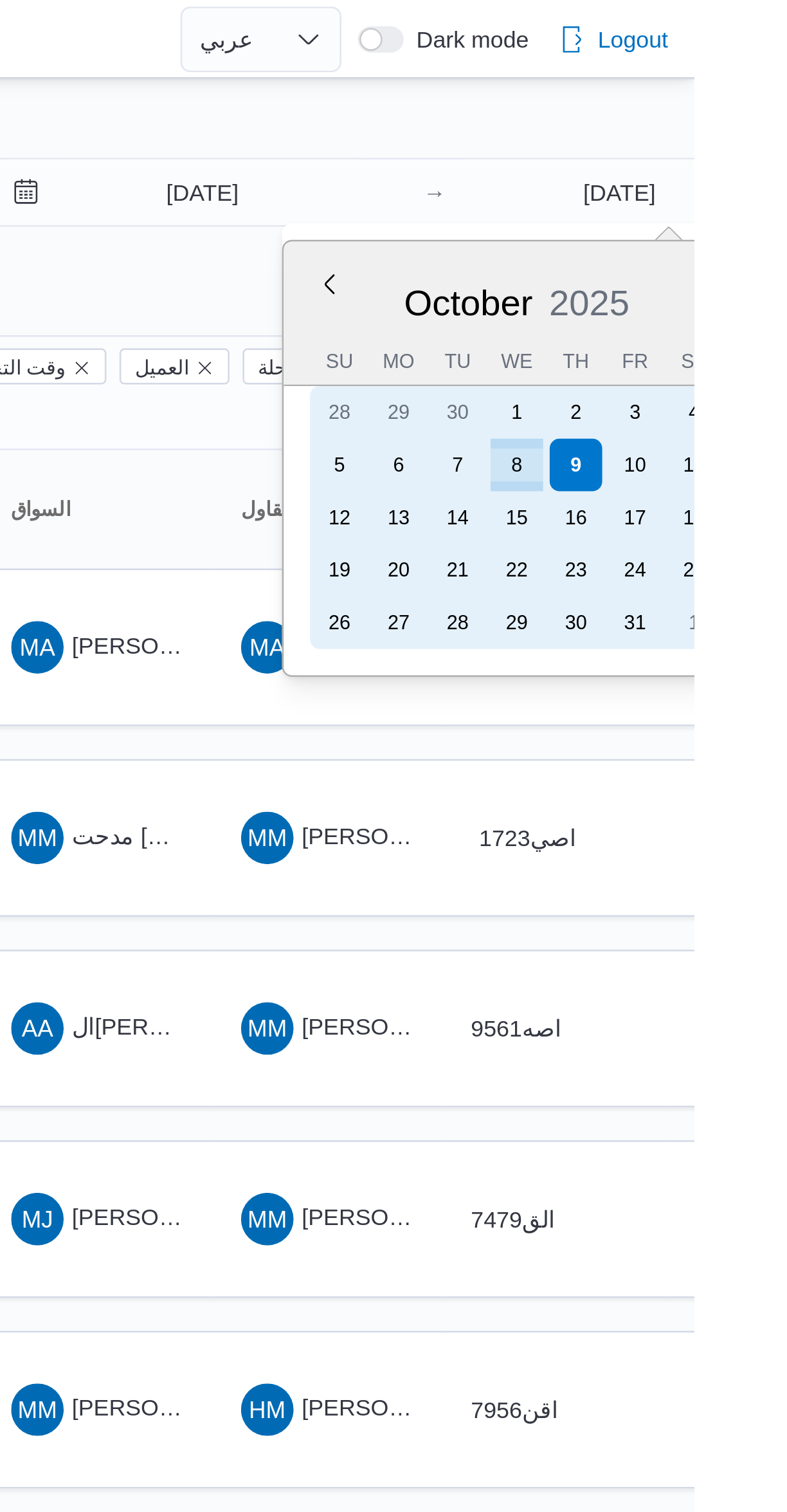
click at [717, 181] on div "8" at bounding box center [717, 182] width 20 height 20
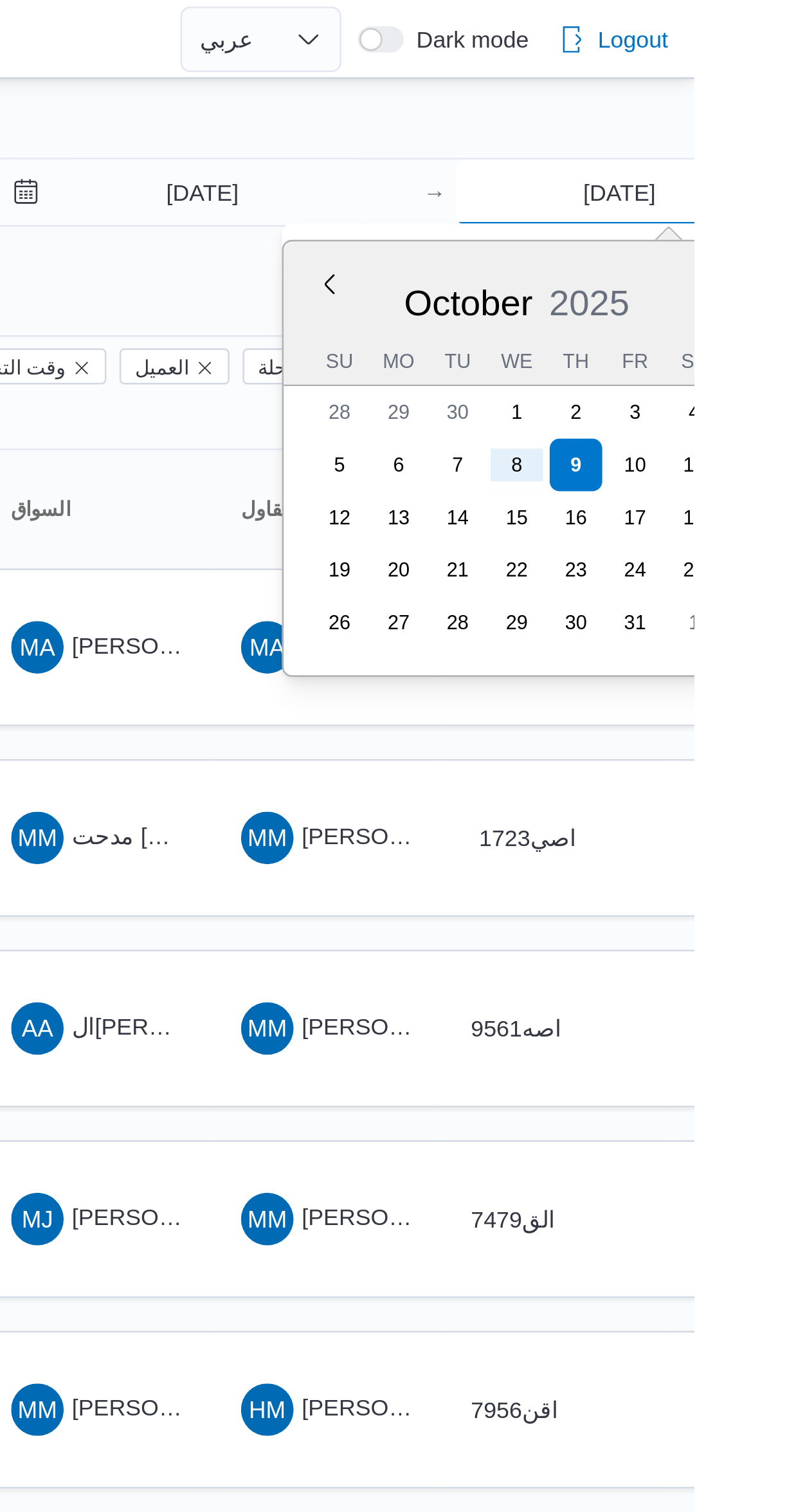
type input "[DATE]"
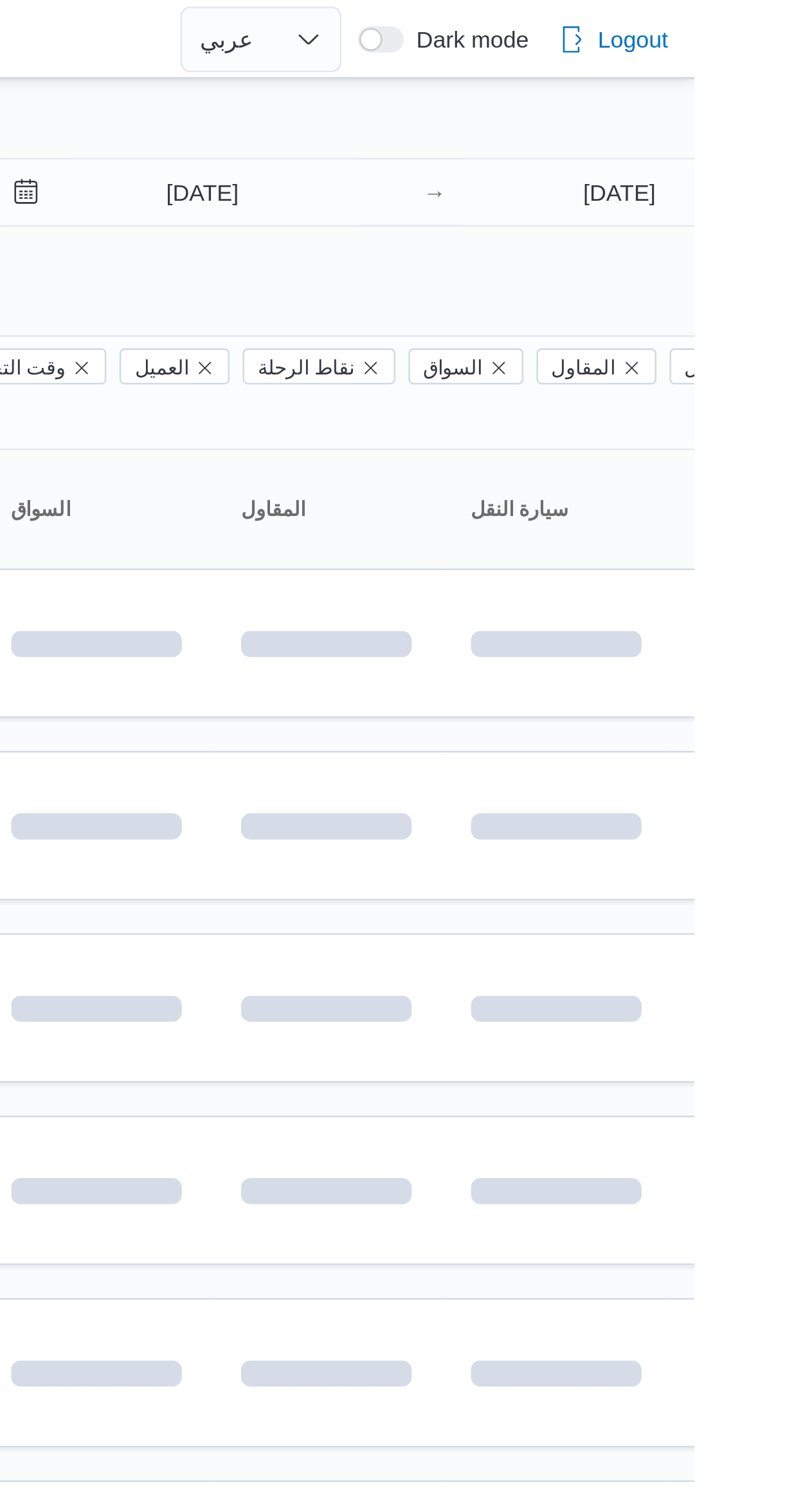
click at [677, 37] on div "Filter by 1 المسؤول: [EMAIL_ADDRESS][DOMAIN_NAME] [DATE] → [DATE] Group By Colu…" at bounding box center [385, 501] width 787 height 935
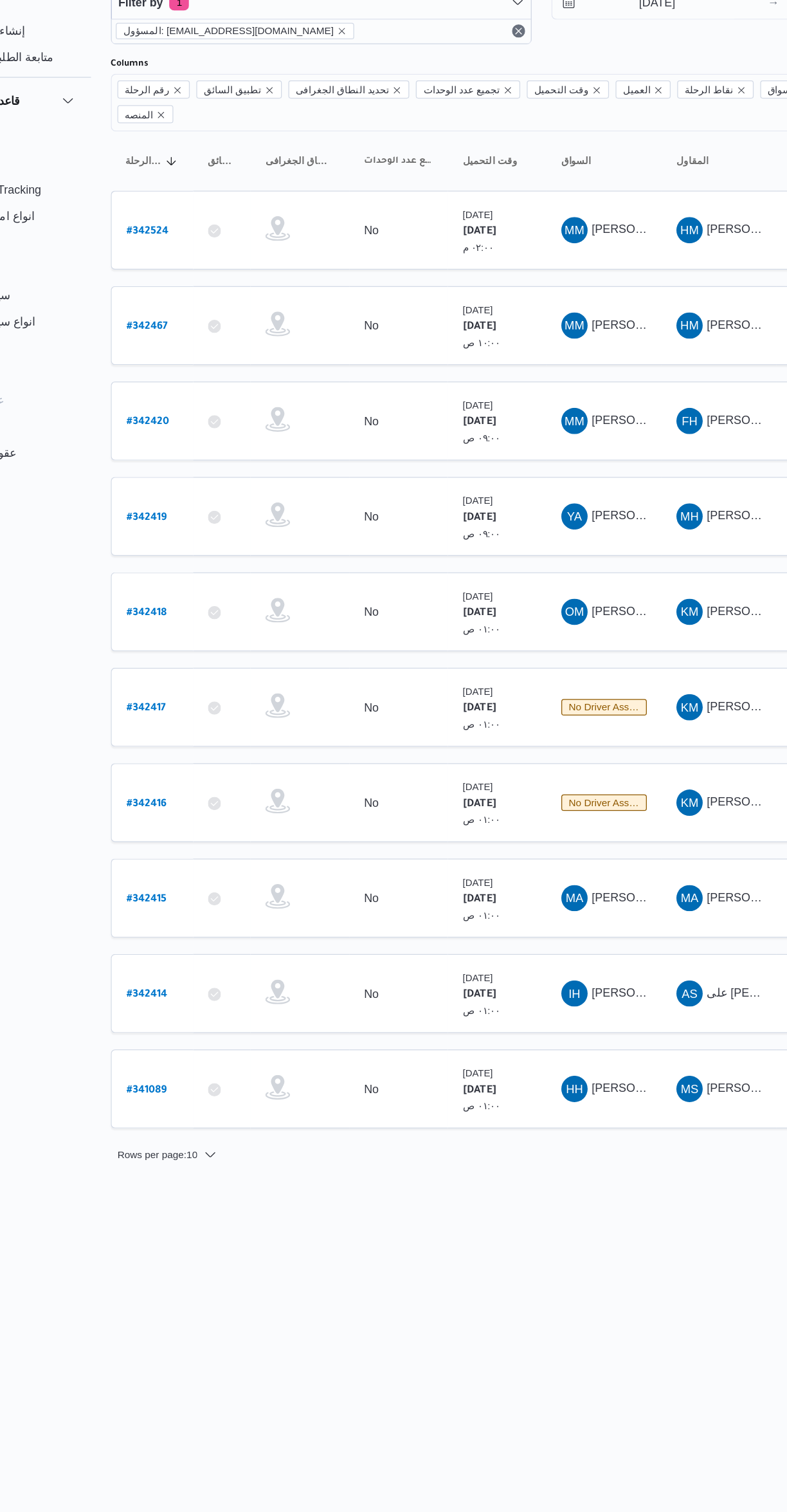
click at [202, 698] on b "# 342416" at bounding box center [195, 702] width 32 height 9
select select "ar"
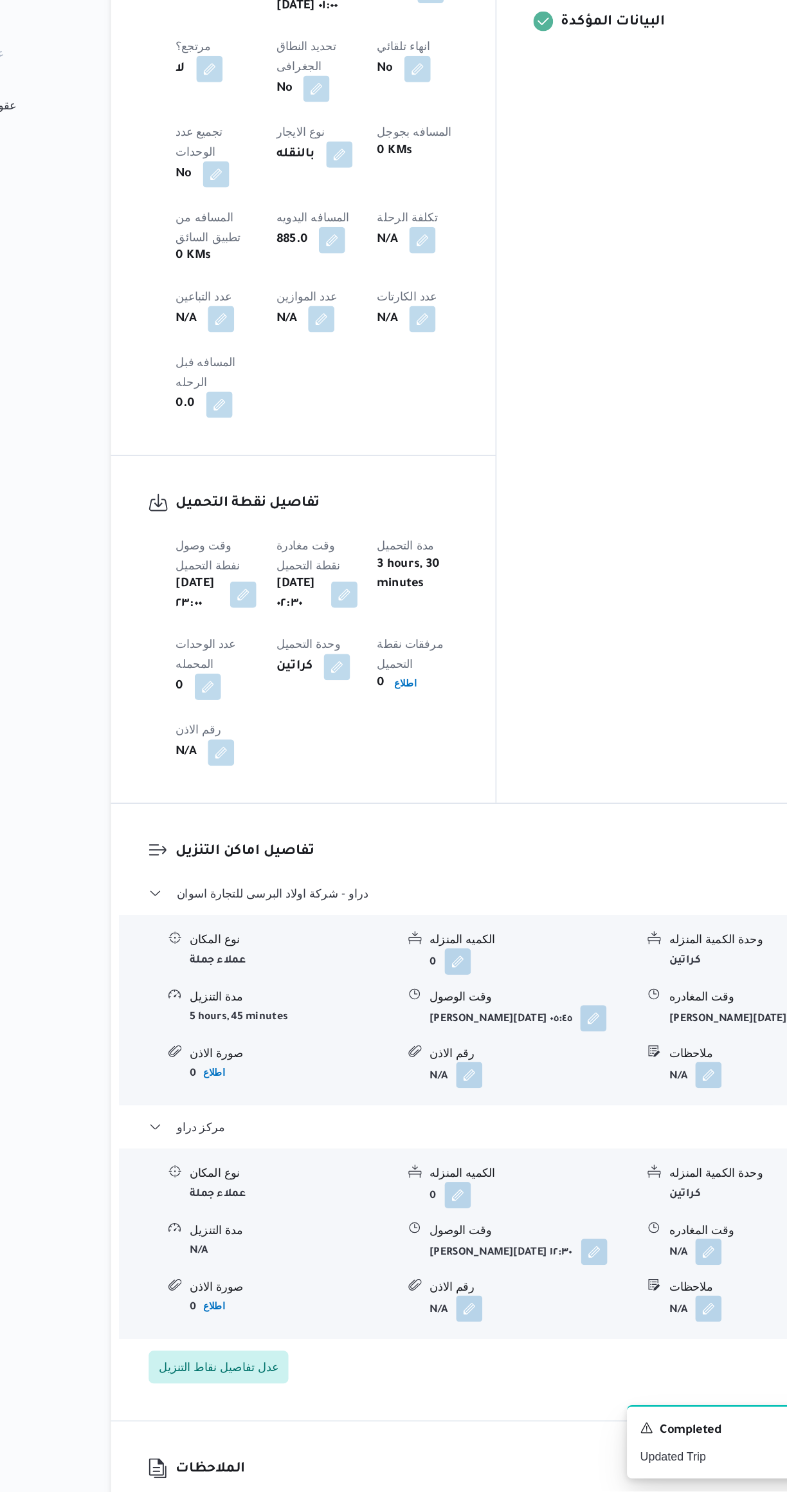
scroll to position [320, 0]
click at [635, 1314] on button "button" at bounding box center [634, 1324] width 20 height 20
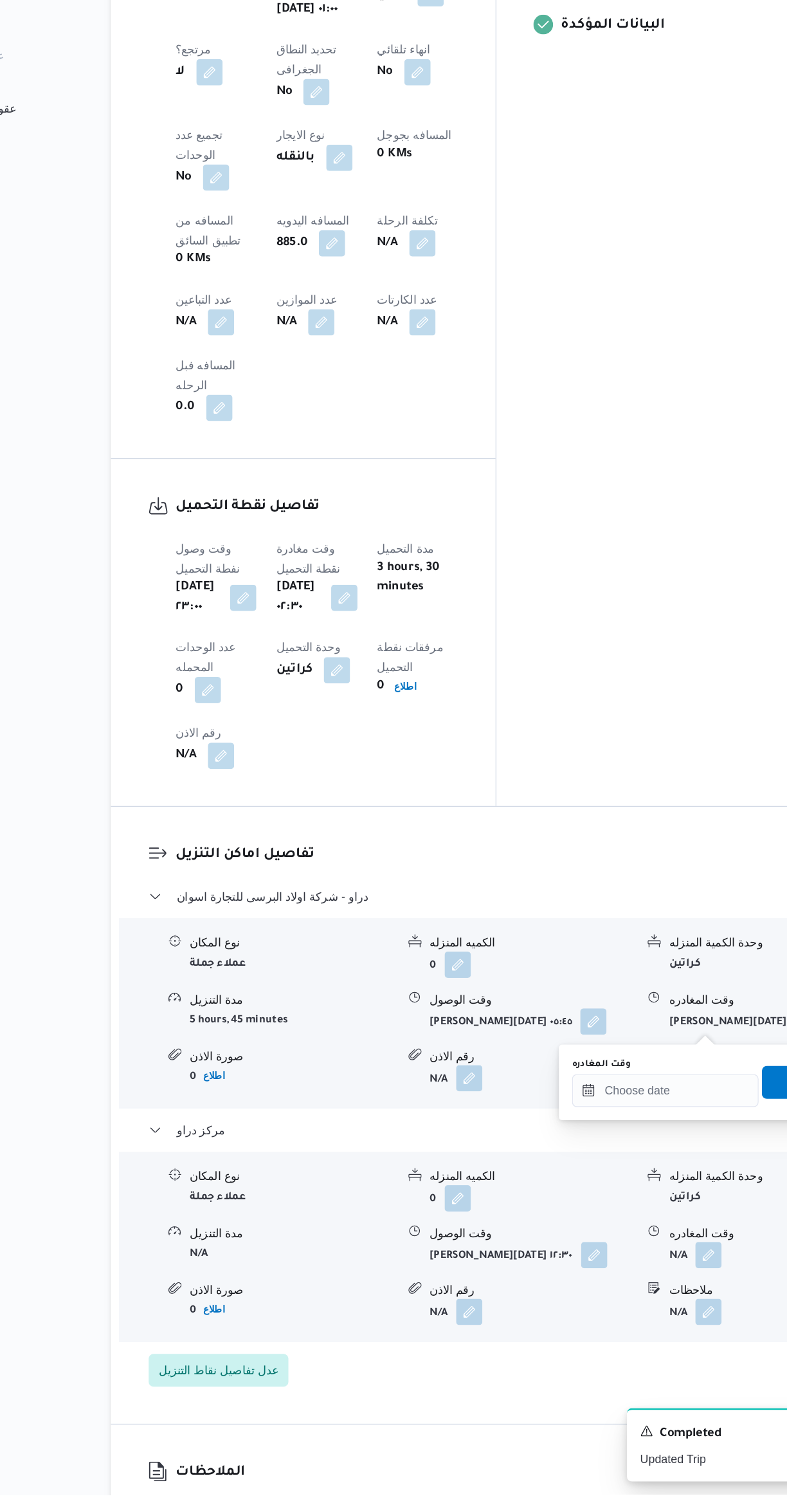
click at [553, 1174] on label "وقت المغادره" at bounding box center [552, 1175] width 46 height 11
click at [553, 1183] on input "وقت المغادره" at bounding box center [602, 1196] width 146 height 26
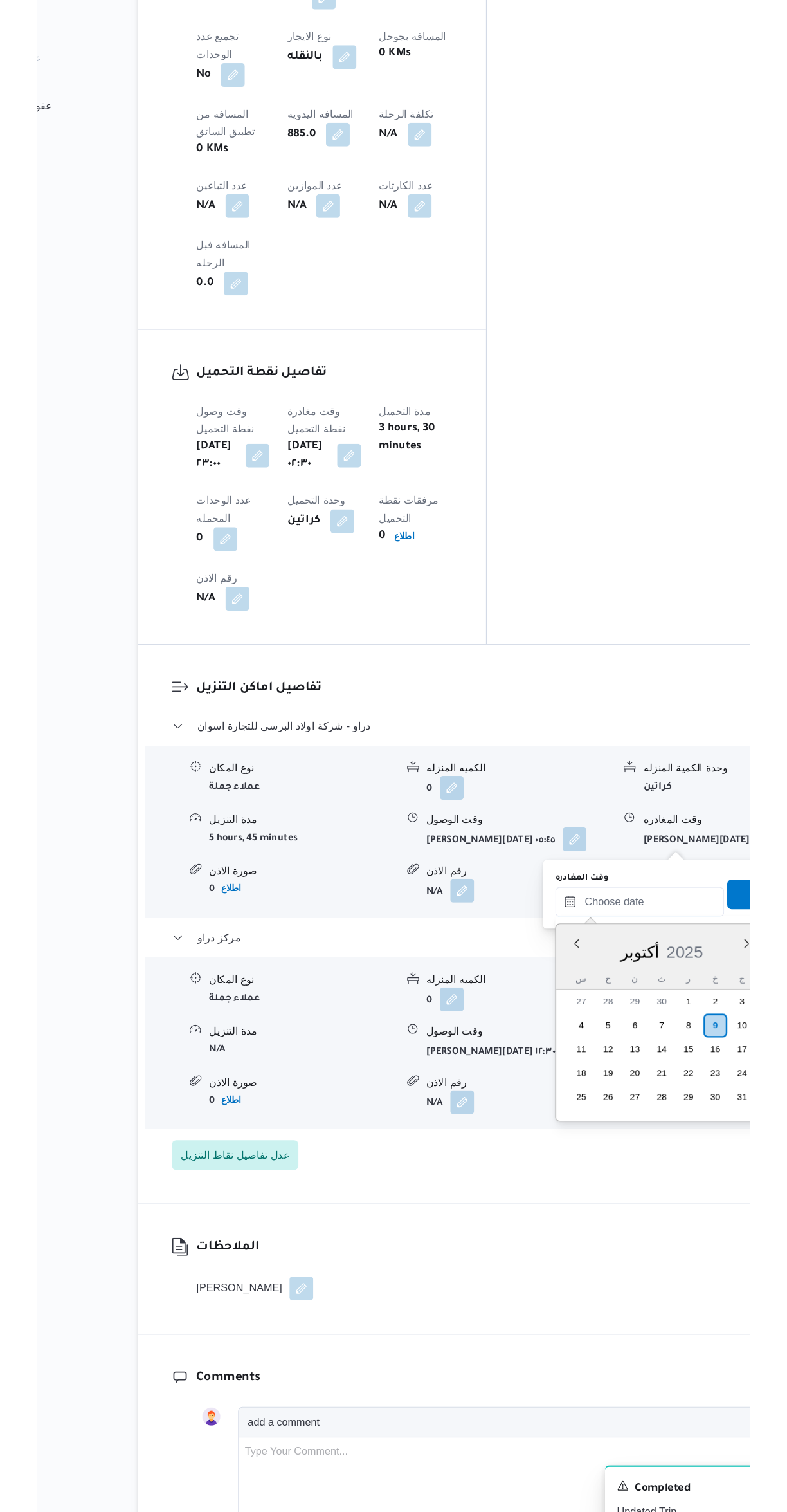
scroll to position [51, 0]
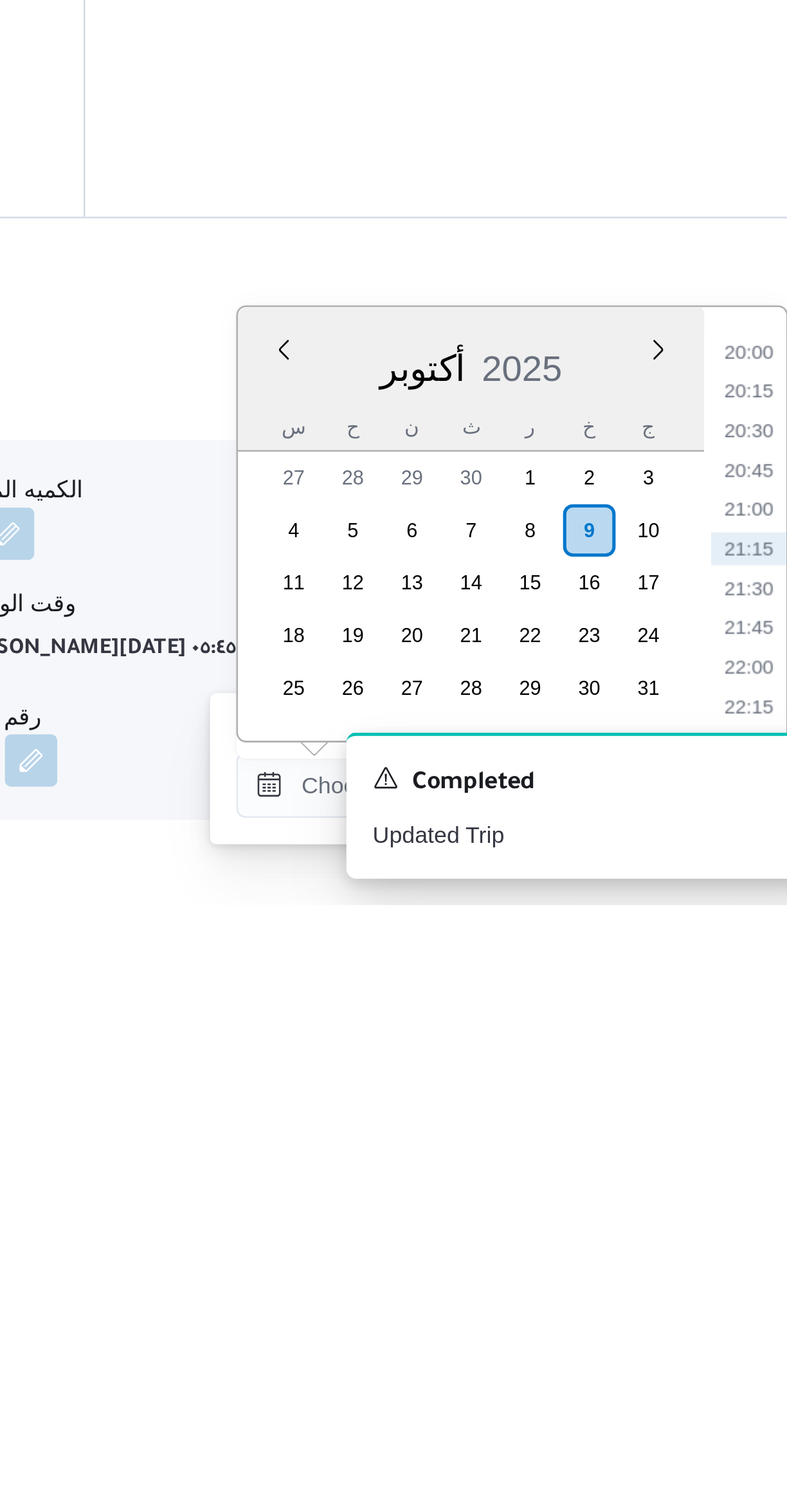
click at [722, 1293] on li "20:00" at bounding box center [728, 1295] width 30 height 12
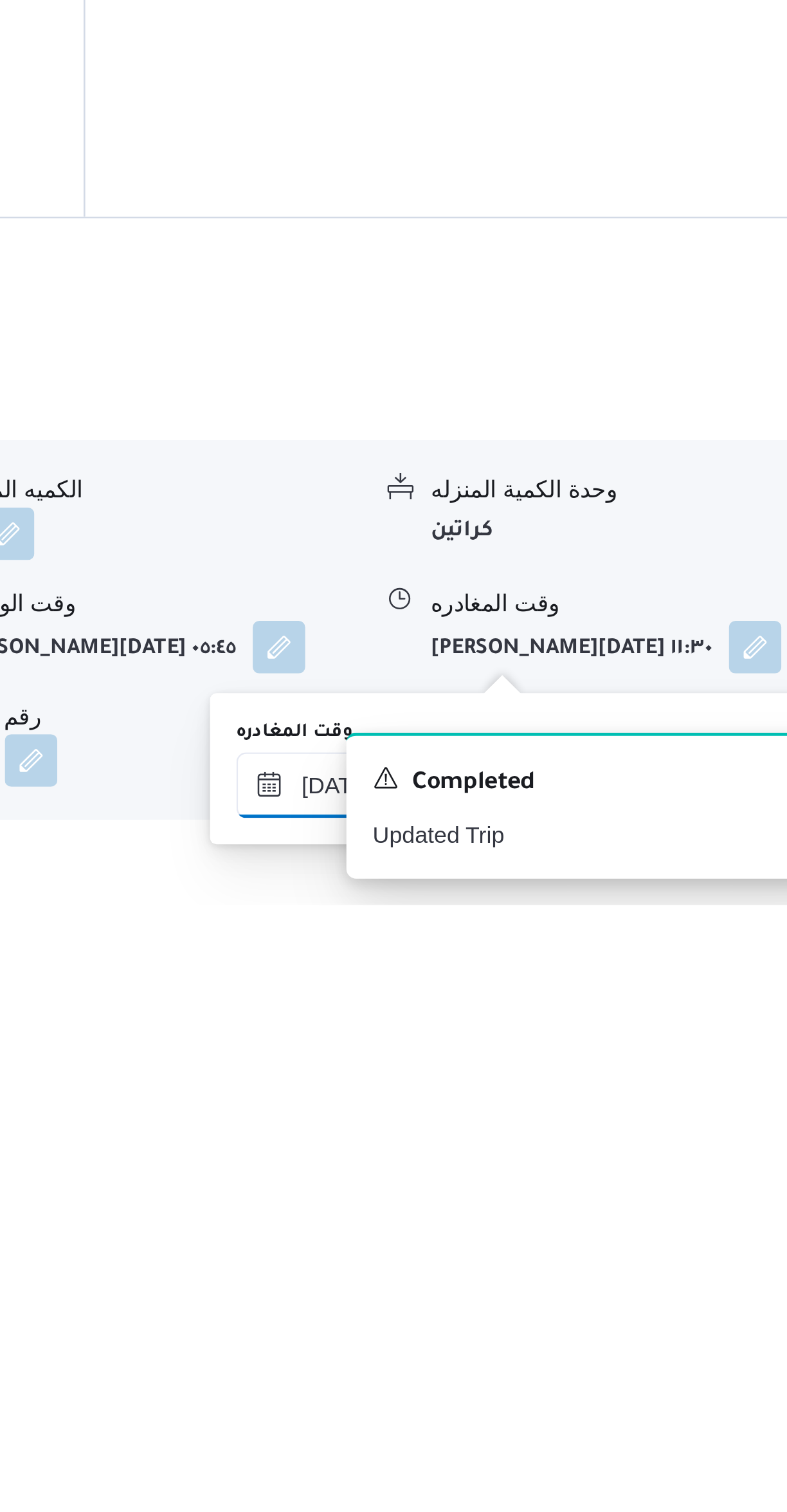
scroll to position [140, 0]
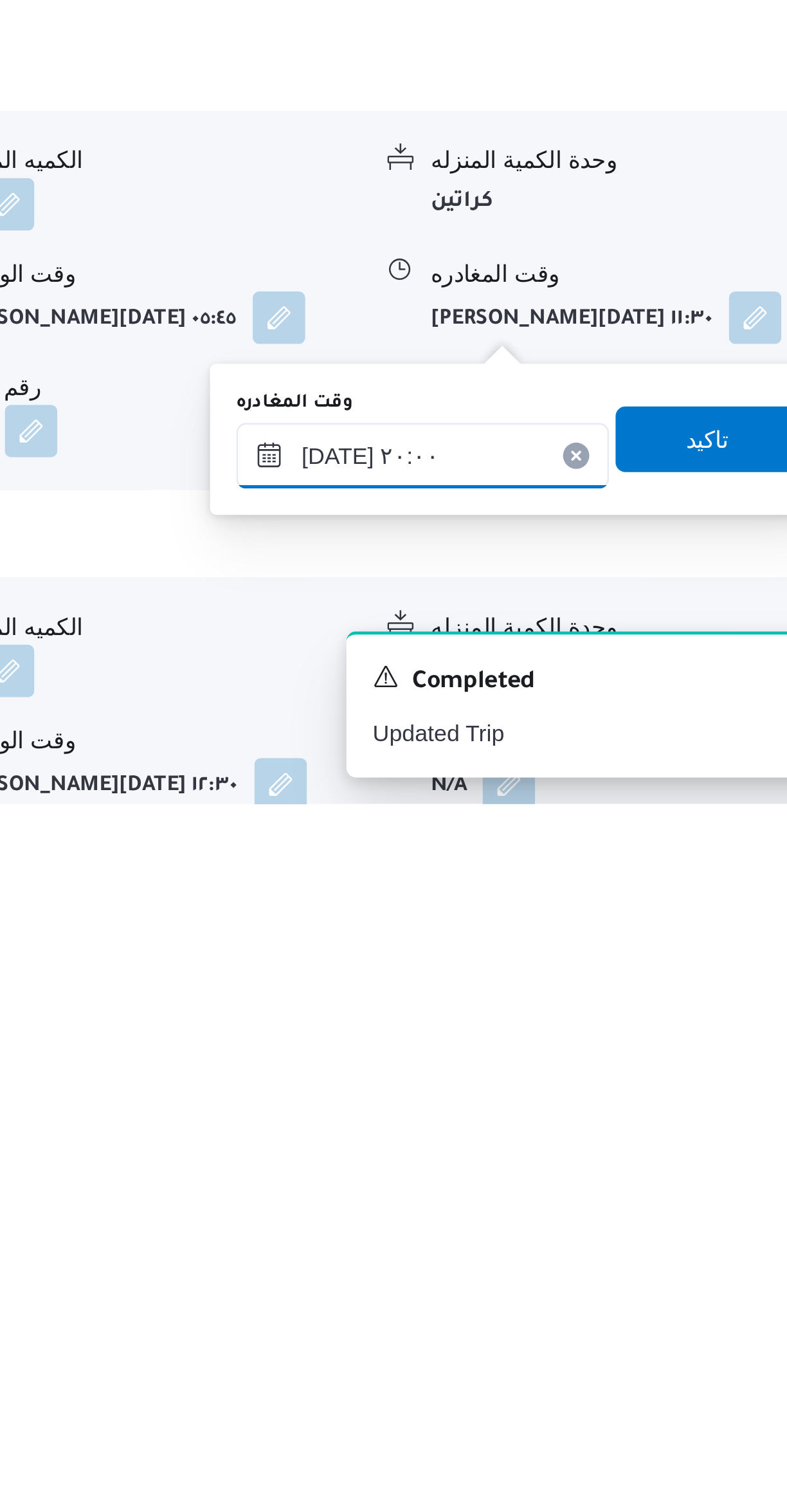
click at [614, 1371] on input "[DATE] ٢٠:٠٠" at bounding box center [602, 1376] width 146 height 26
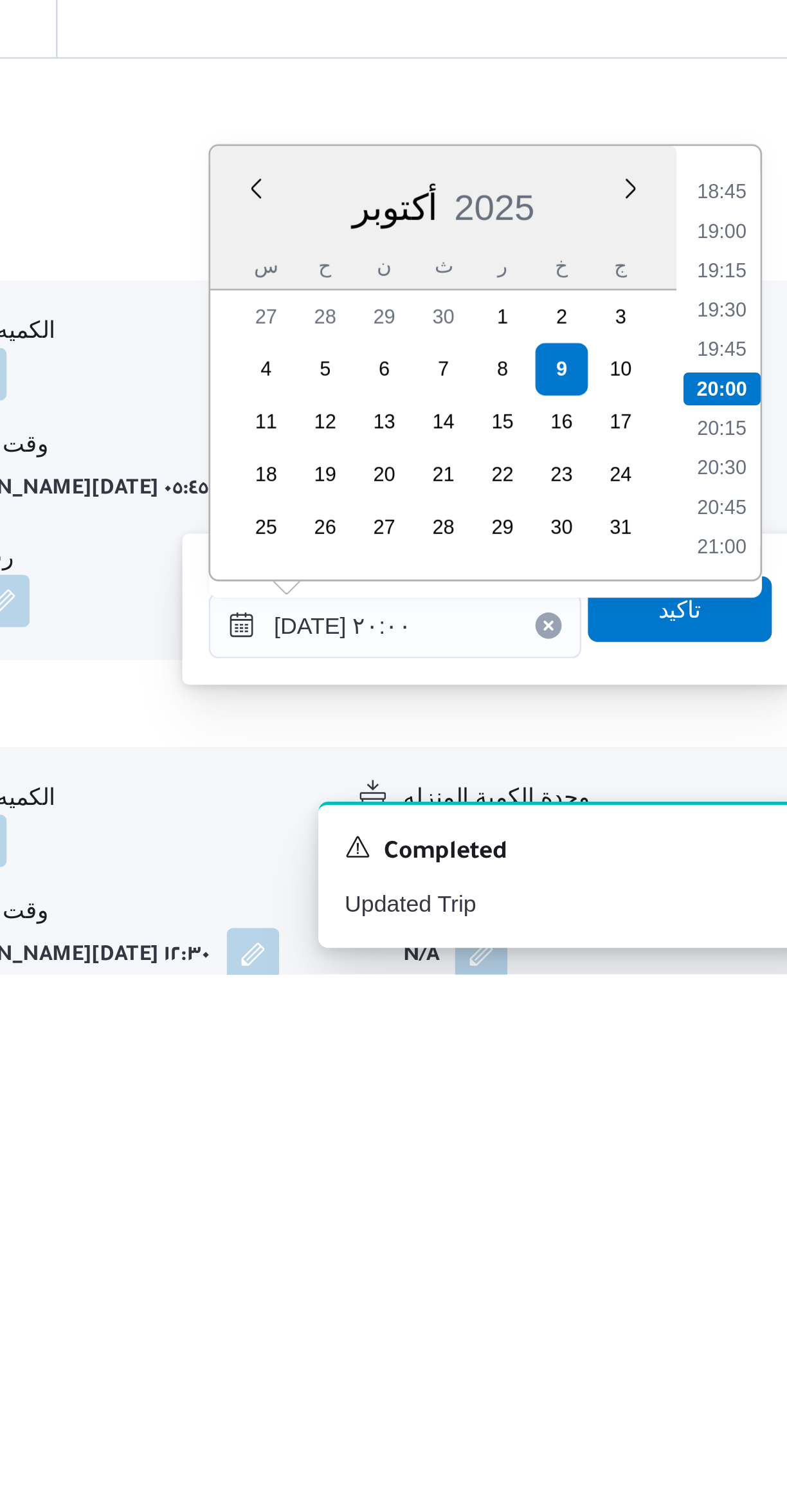
click at [724, 1207] on li "18:45" at bounding box center [728, 1205] width 30 height 12
type input "[DATE] ١٨:٤٥"
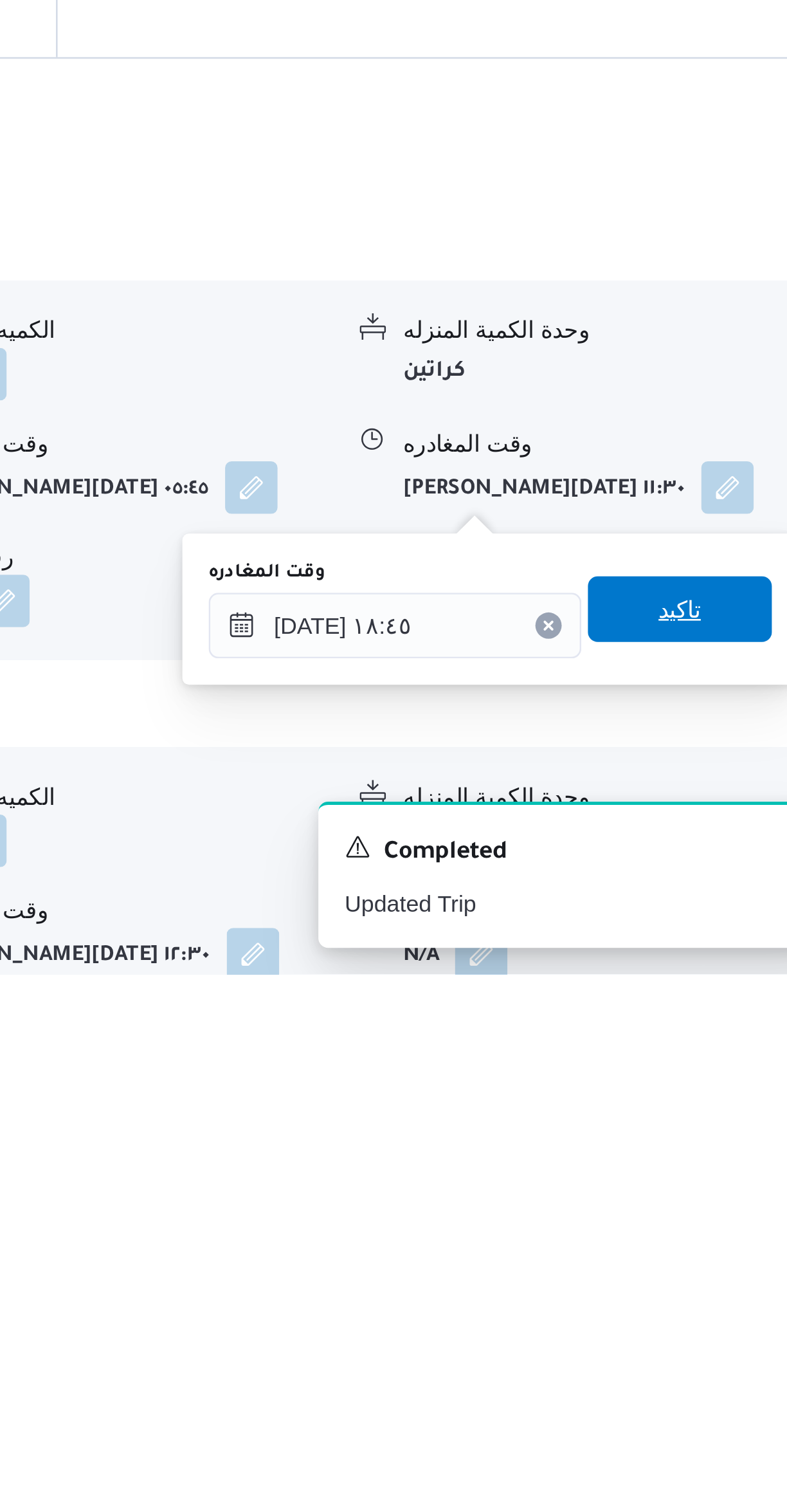
click at [704, 1365] on span "تاكيد" at bounding box center [712, 1369] width 16 height 15
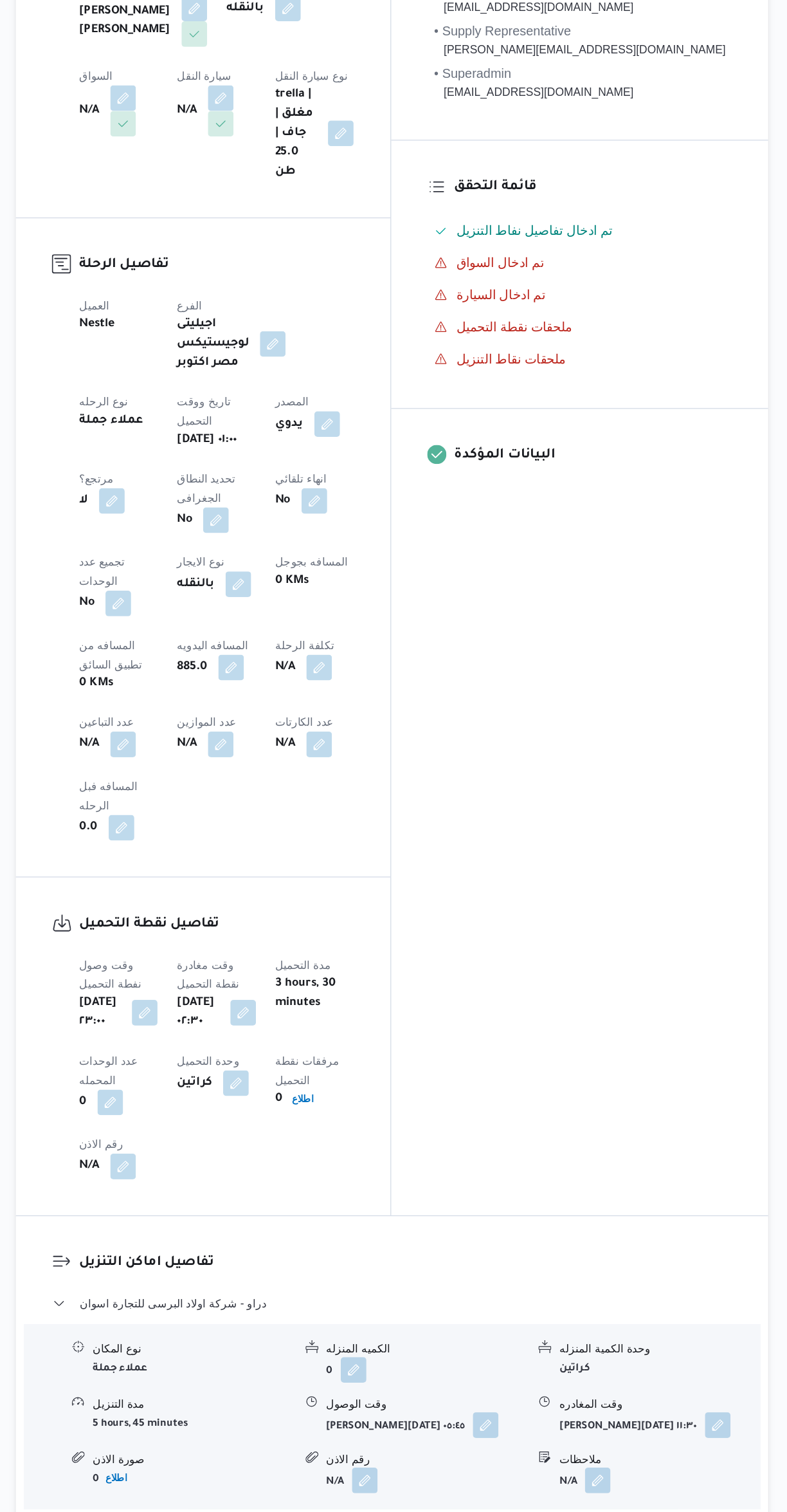
scroll to position [0, 0]
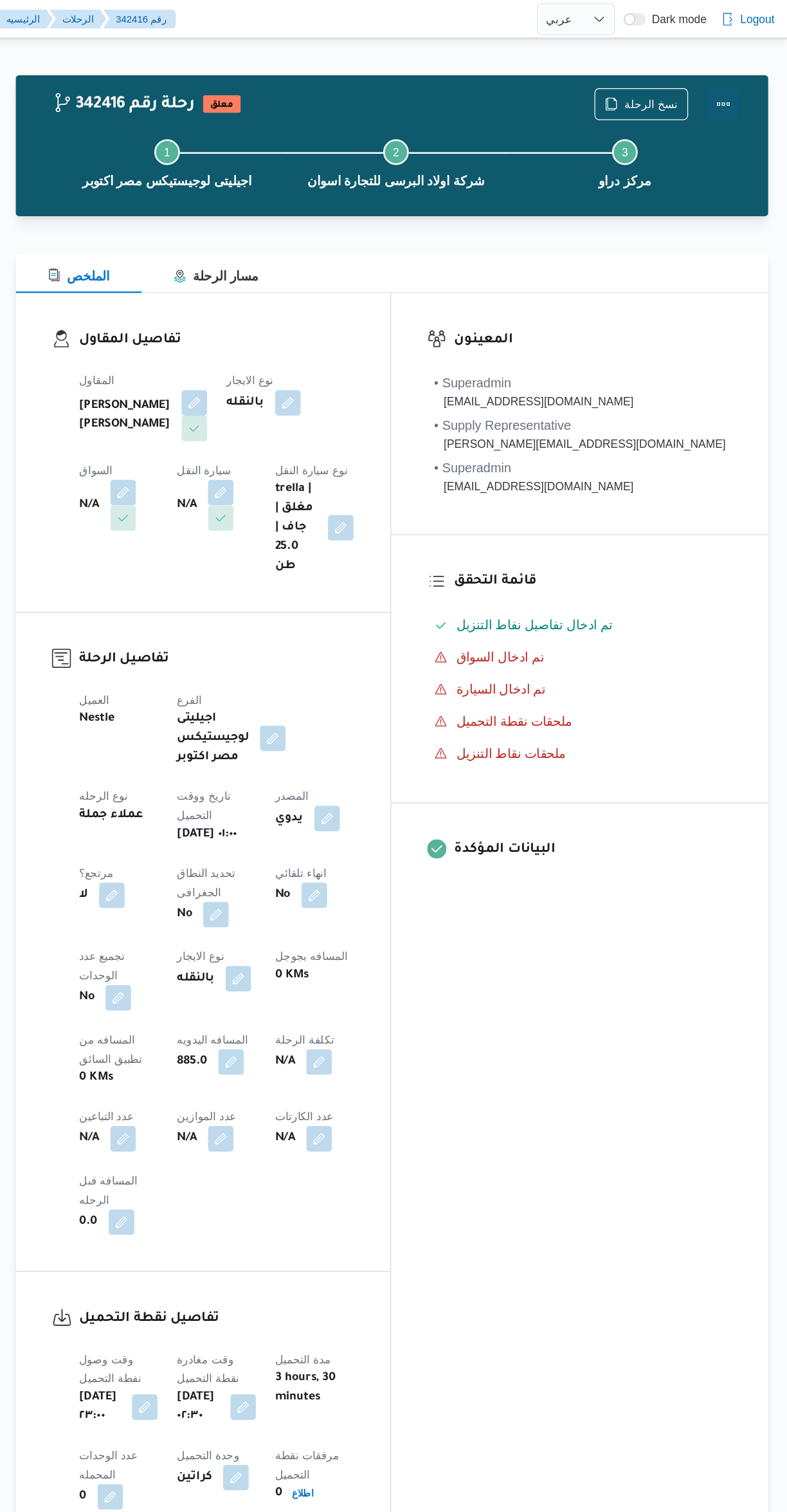
click at [740, 86] on button "Actions" at bounding box center [735, 84] width 26 height 26
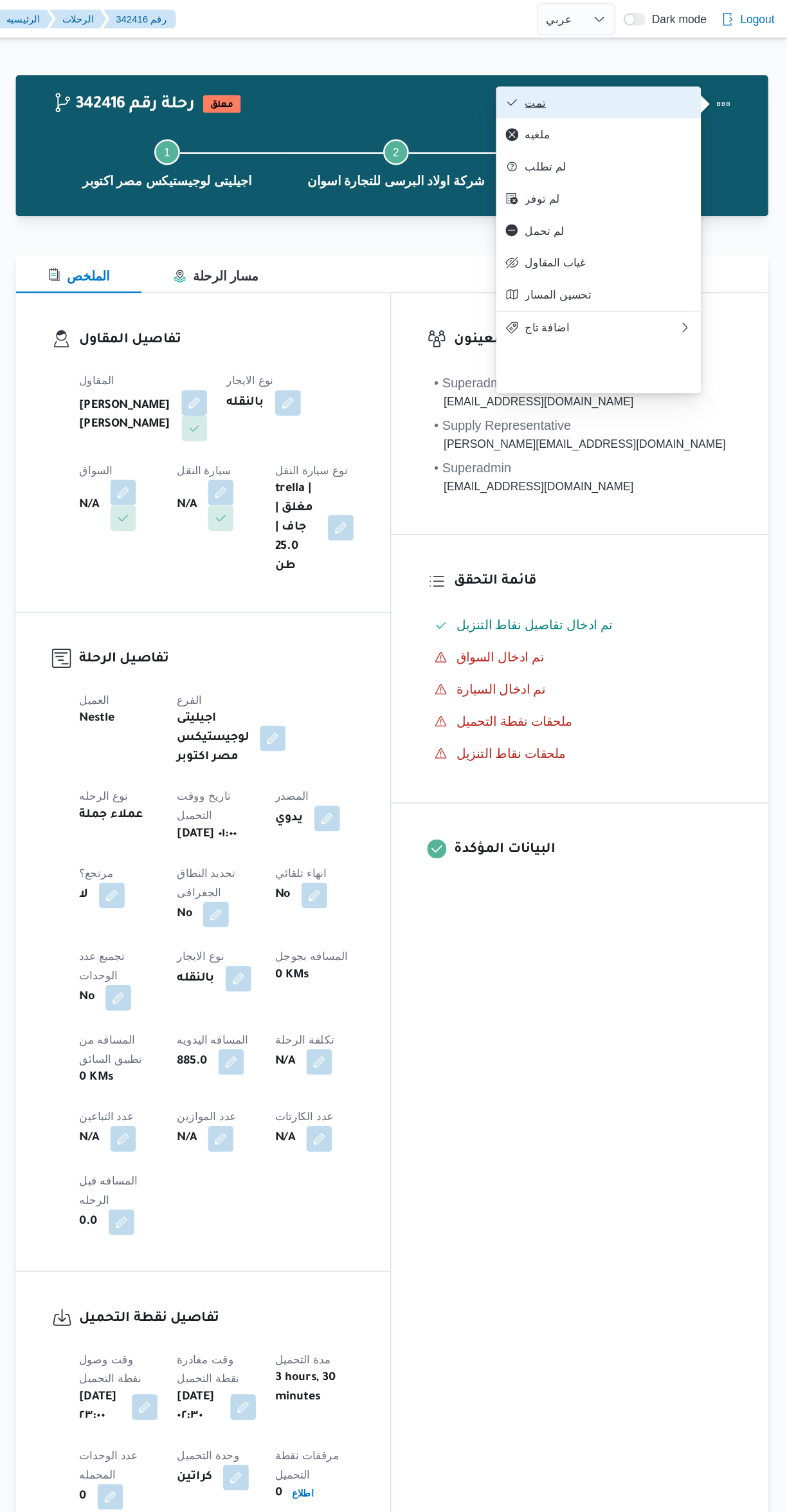
click at [652, 83] on span "تمت" at bounding box center [643, 82] width 134 height 11
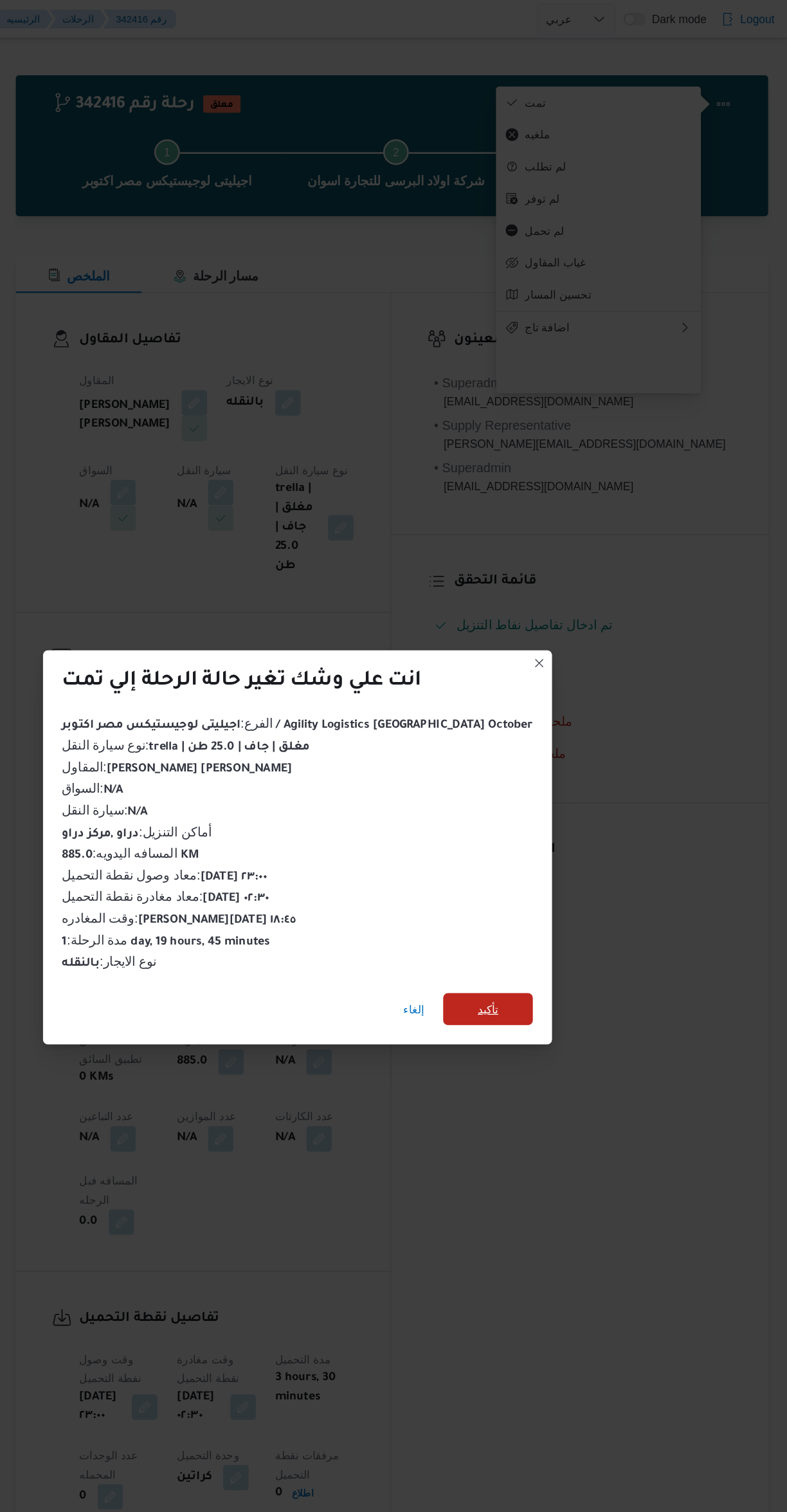
click at [535, 803] on span "تأكيد" at bounding box center [546, 810] width 72 height 26
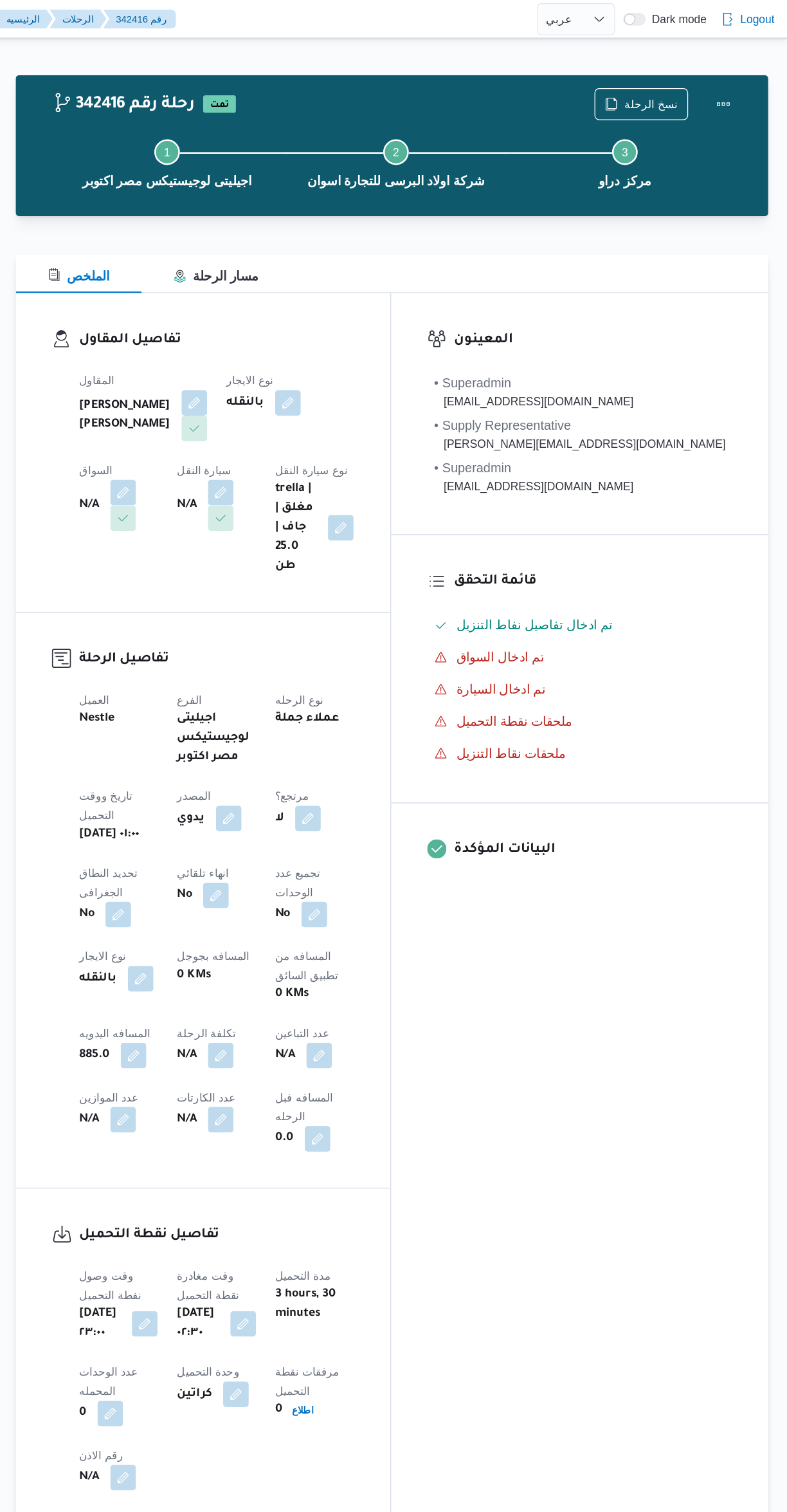
click at [641, 906] on div "المعينون • Superadmin [EMAIL_ADDRESS][DOMAIN_NAME] • Supply Representative [PER…" at bounding box center [620, 731] width 303 height 991
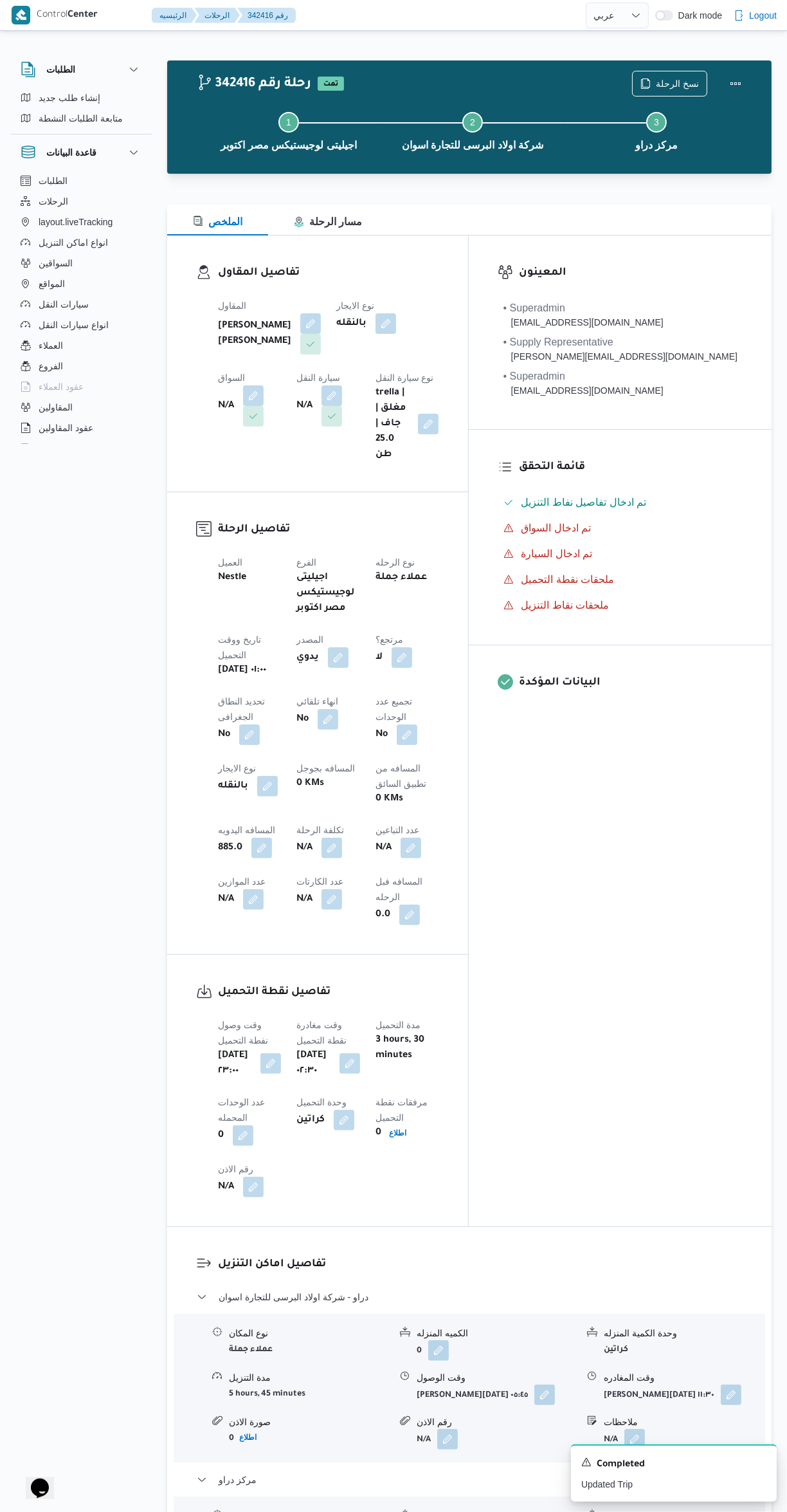
select select "ar"
